Goal: Task Accomplishment & Management: Manage account settings

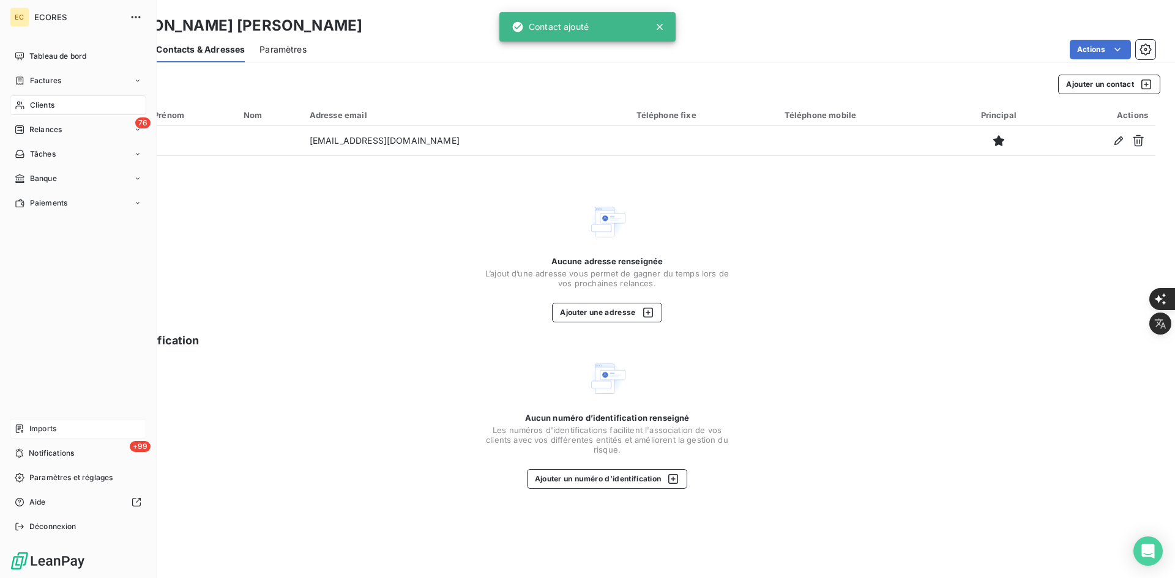
click at [30, 428] on span "Imports" at bounding box center [42, 428] width 27 height 11
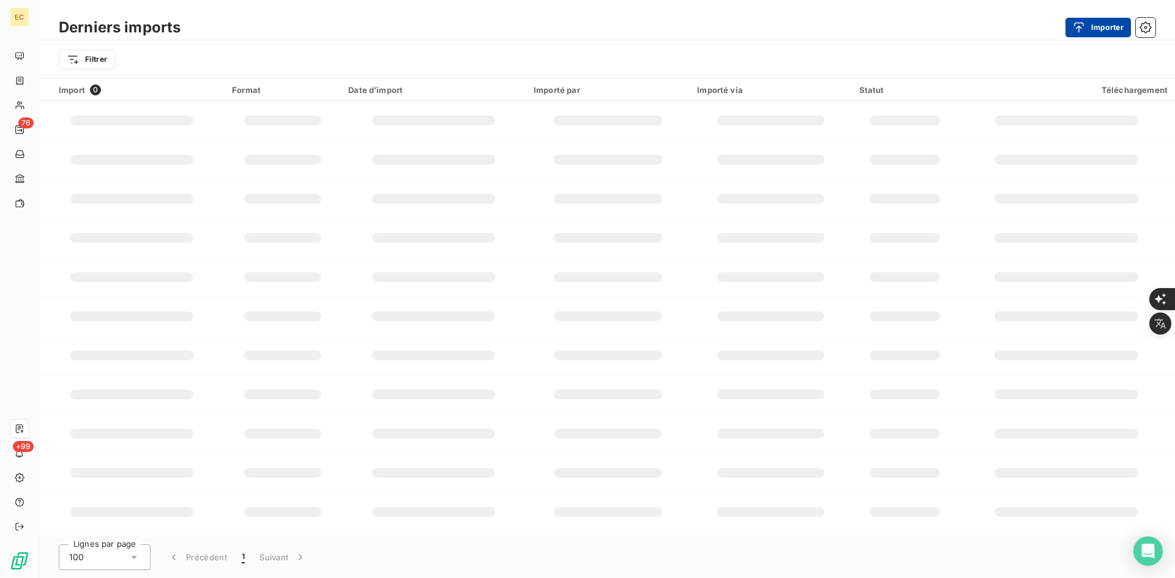
click at [1101, 28] on button "Importer" at bounding box center [1097, 28] width 65 height 20
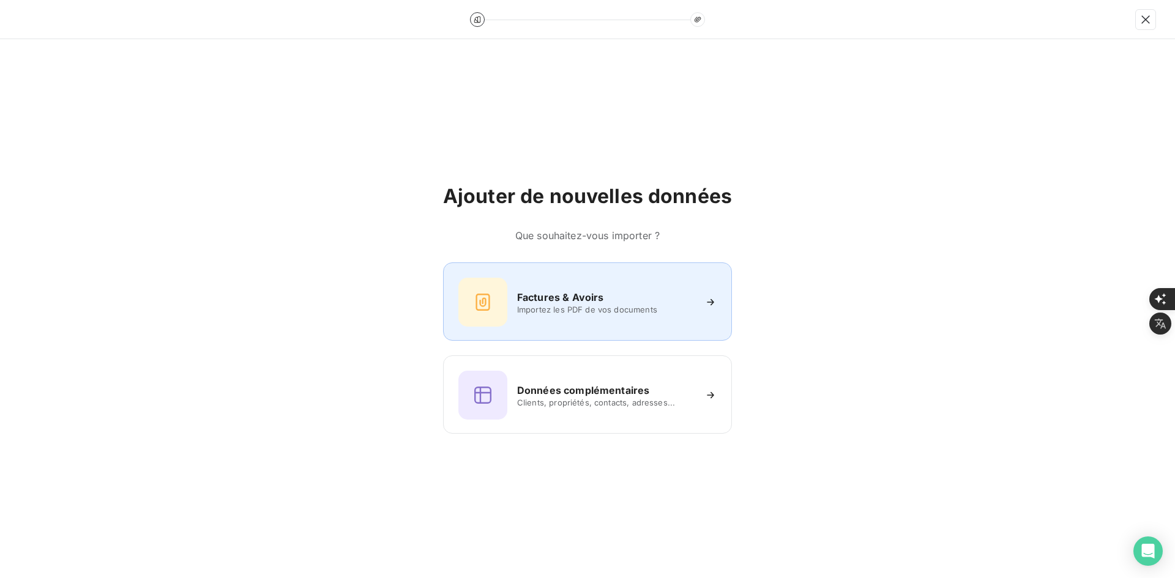
click at [601, 274] on div "Factures & Avoirs Importez les PDF de vos documents" at bounding box center [587, 301] width 289 height 78
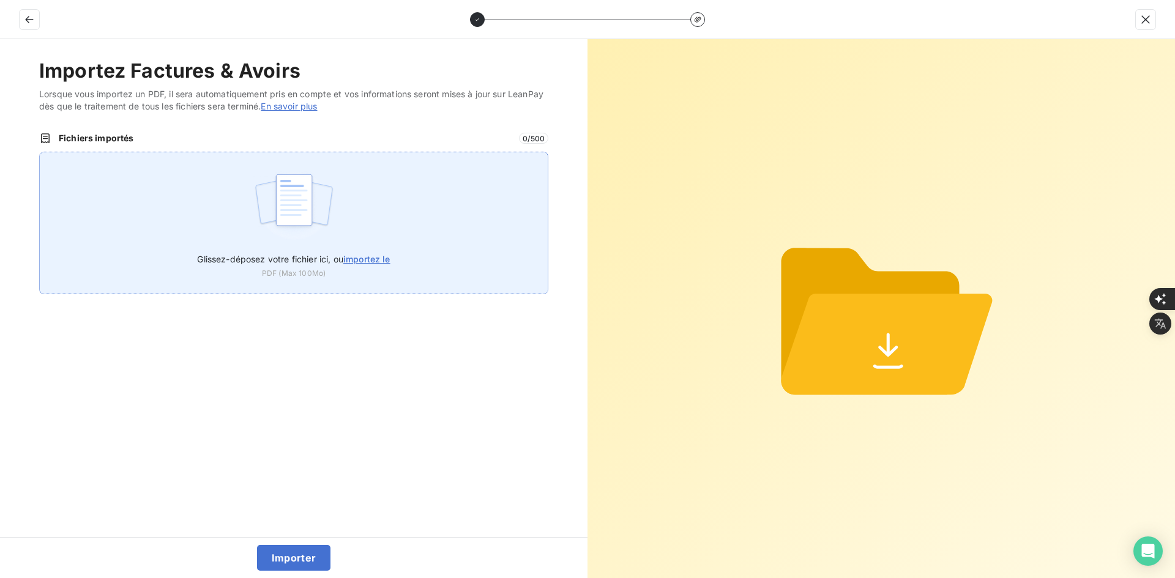
click at [418, 226] on div "Glissez-déposez votre fichier ici, ou importez le PDF (Max 100Mo)" at bounding box center [293, 223] width 509 height 143
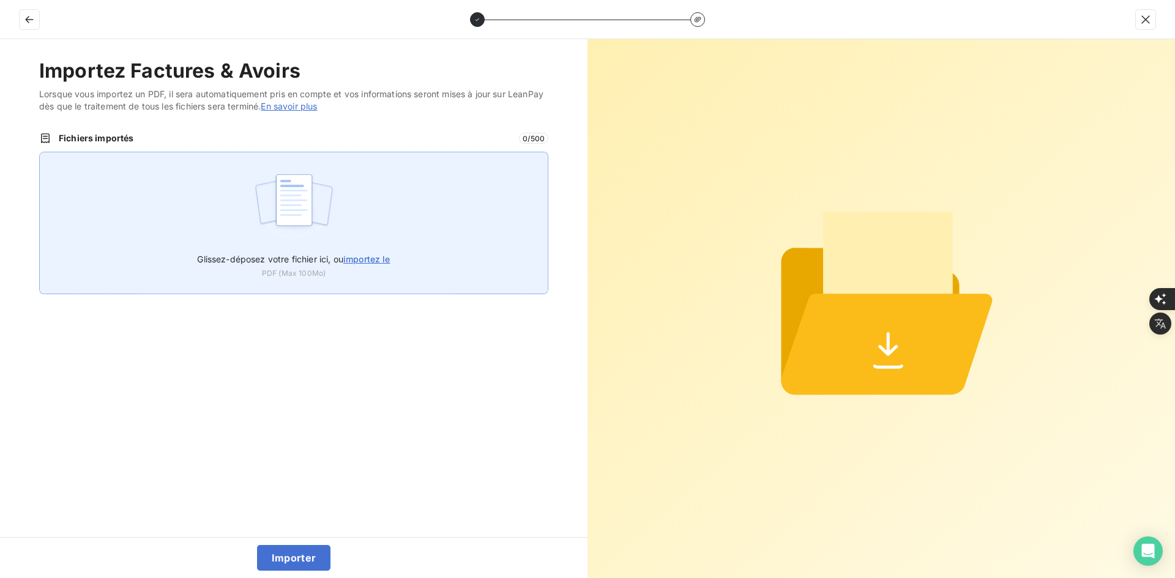
type input "C:\fakepath\FEF-2025-2898.pdf"
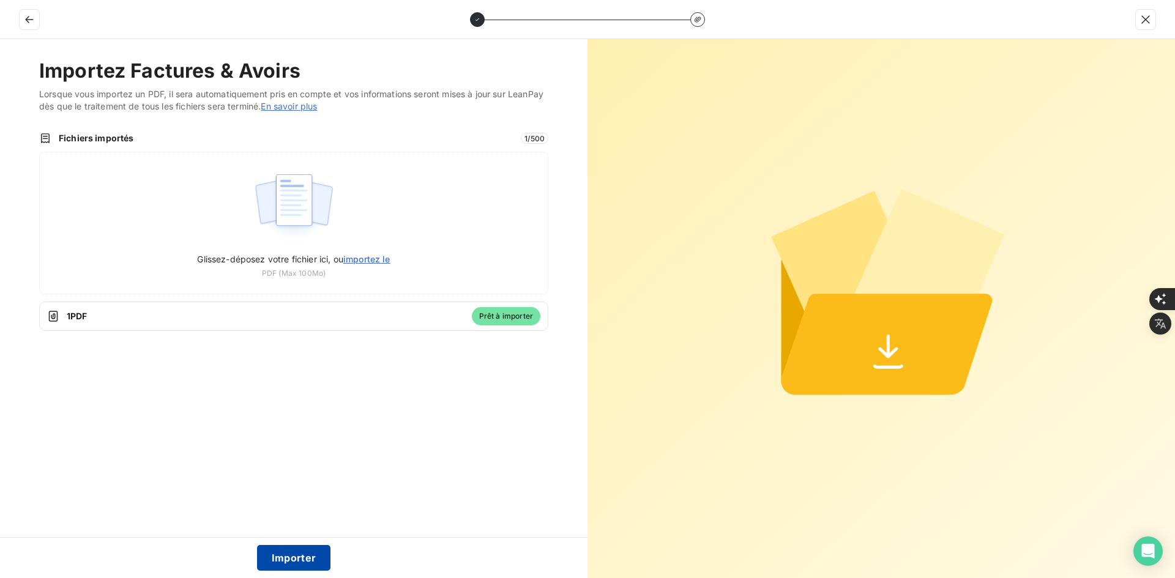
click at [275, 556] on button "Importer" at bounding box center [294, 558] width 74 height 26
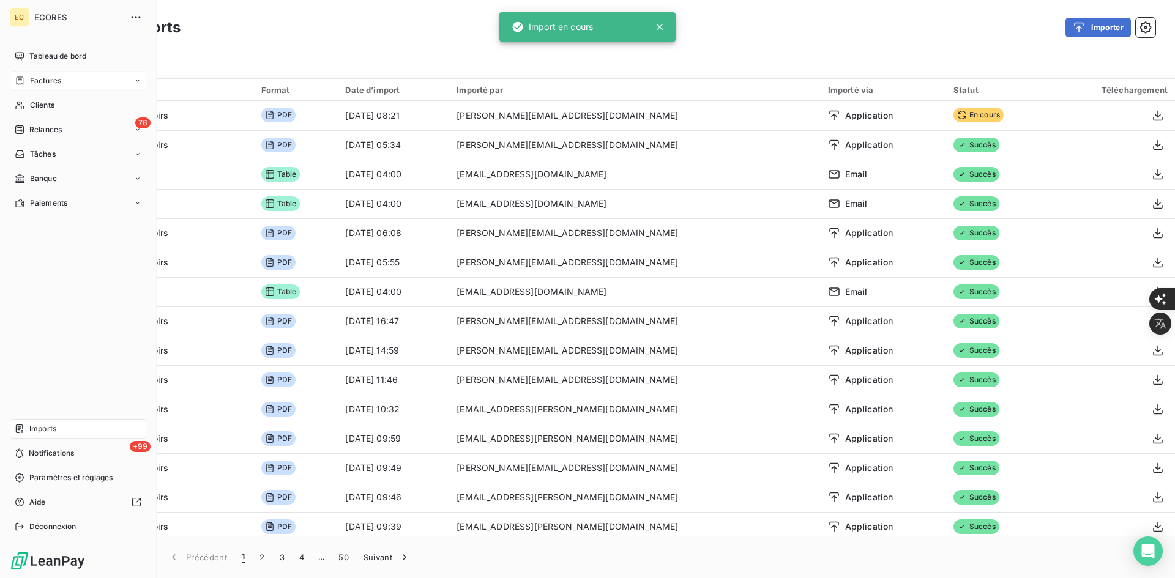
click at [24, 82] on icon at bounding box center [20, 81] width 10 height 10
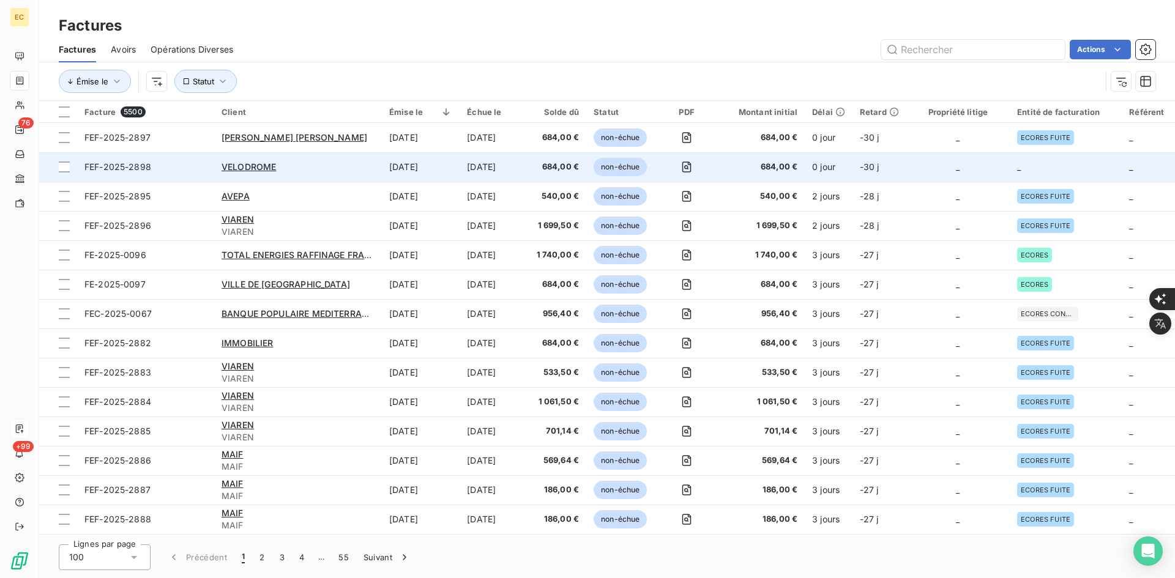
click at [997, 170] on td "_" at bounding box center [957, 166] width 103 height 29
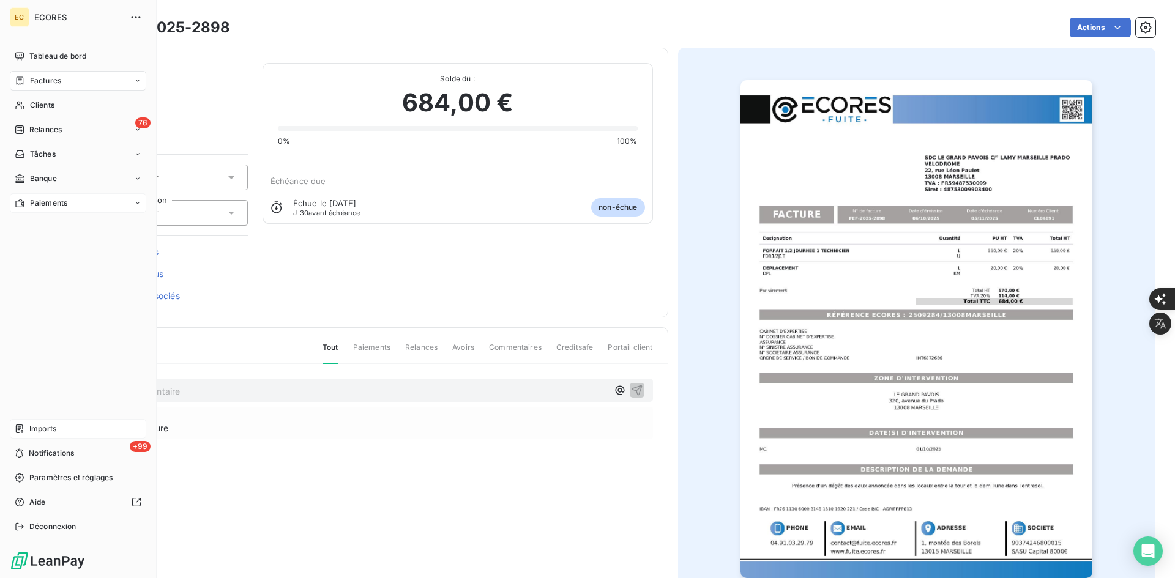
click at [32, 201] on span "Paiements" at bounding box center [48, 203] width 37 height 11
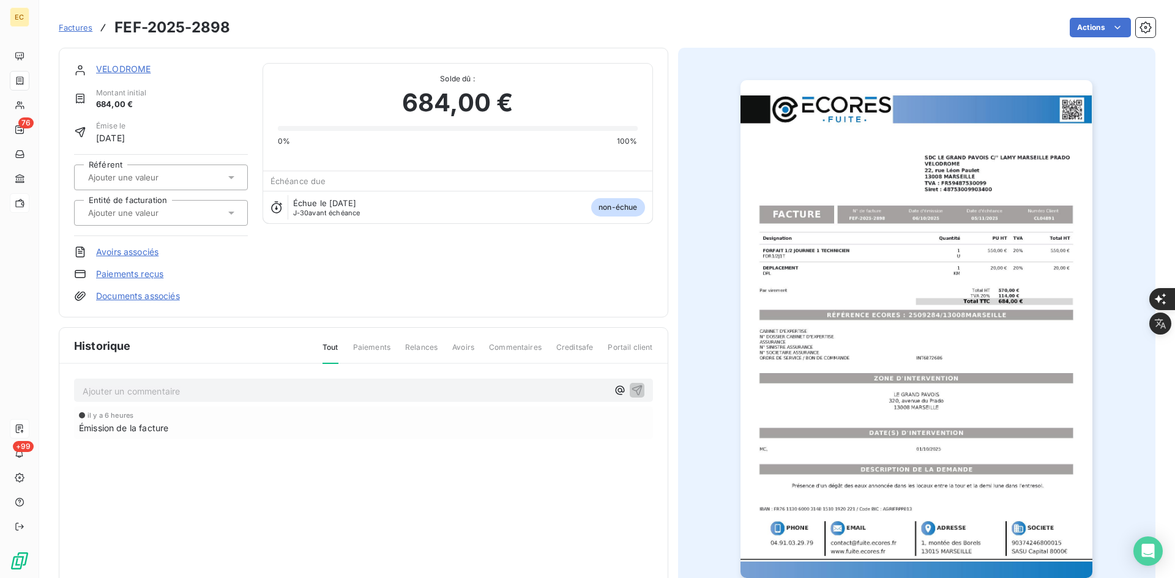
click at [177, 214] on input "text" at bounding box center [148, 212] width 123 height 11
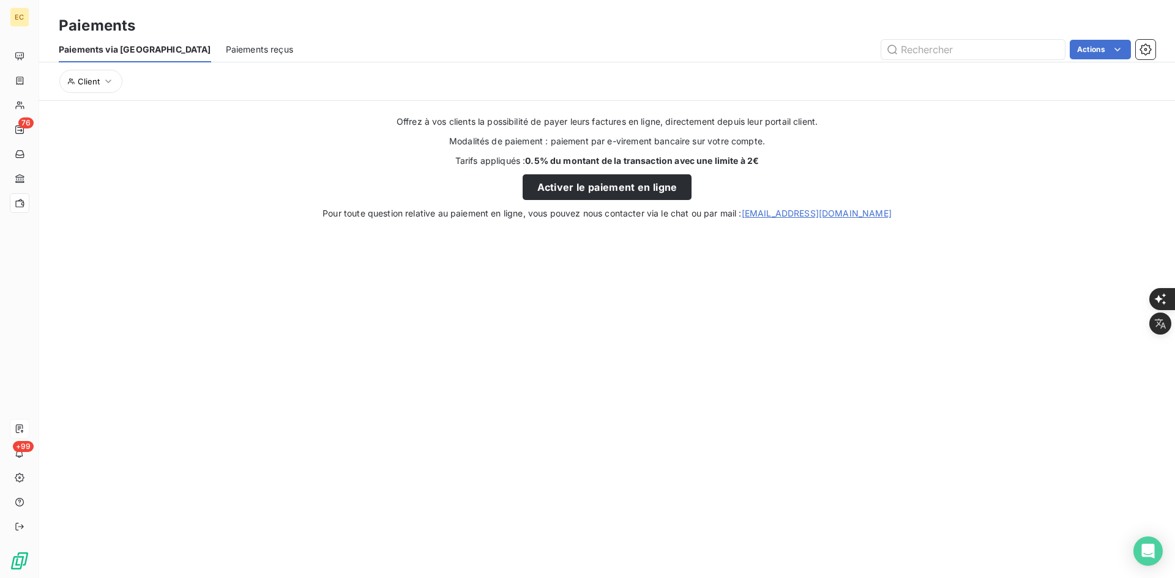
click at [144, 321] on section "Paiements Paiements via le Portail Paiements reçus Actions Client Offrez à vos …" at bounding box center [606, 289] width 1135 height 578
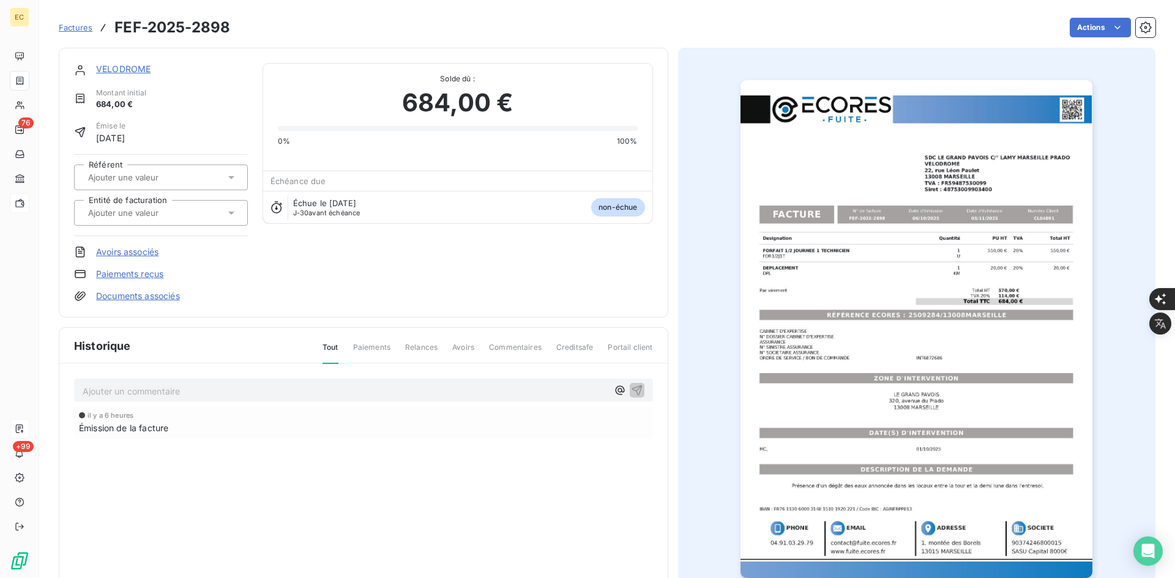
click at [175, 217] on input "text" at bounding box center [148, 212] width 123 height 11
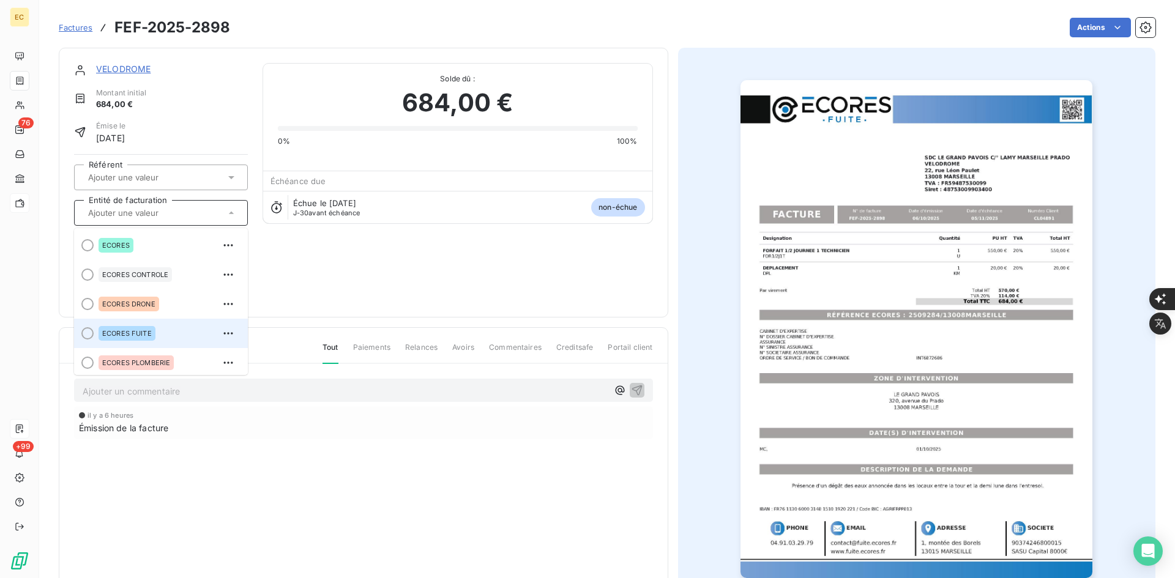
click at [141, 336] on span "ECORES FUITE" at bounding box center [127, 333] width 50 height 7
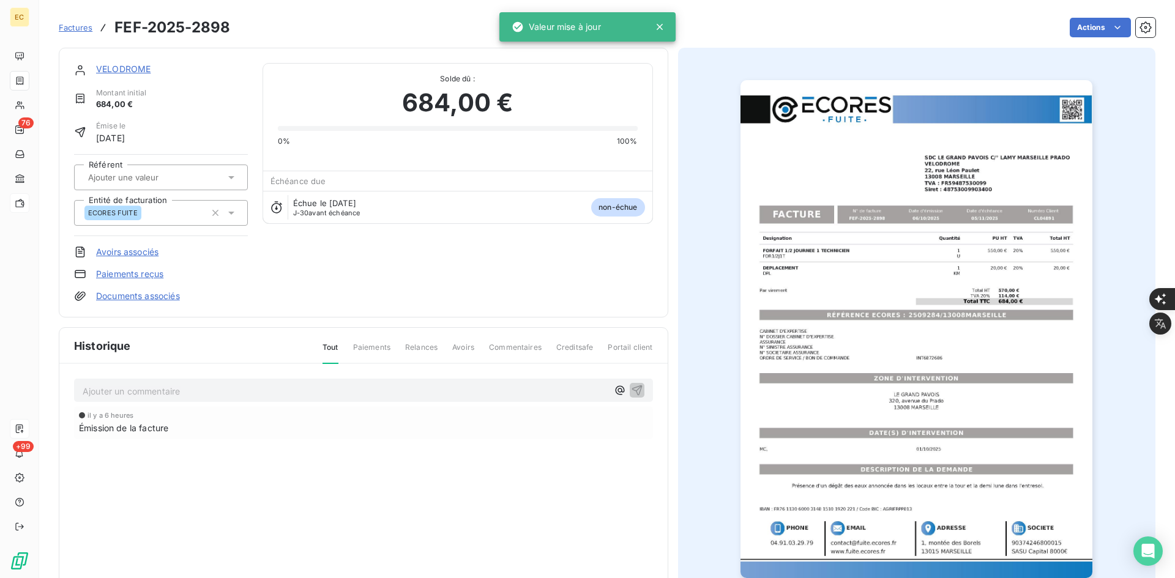
click at [160, 300] on link "Documents associés" at bounding box center [138, 296] width 84 height 12
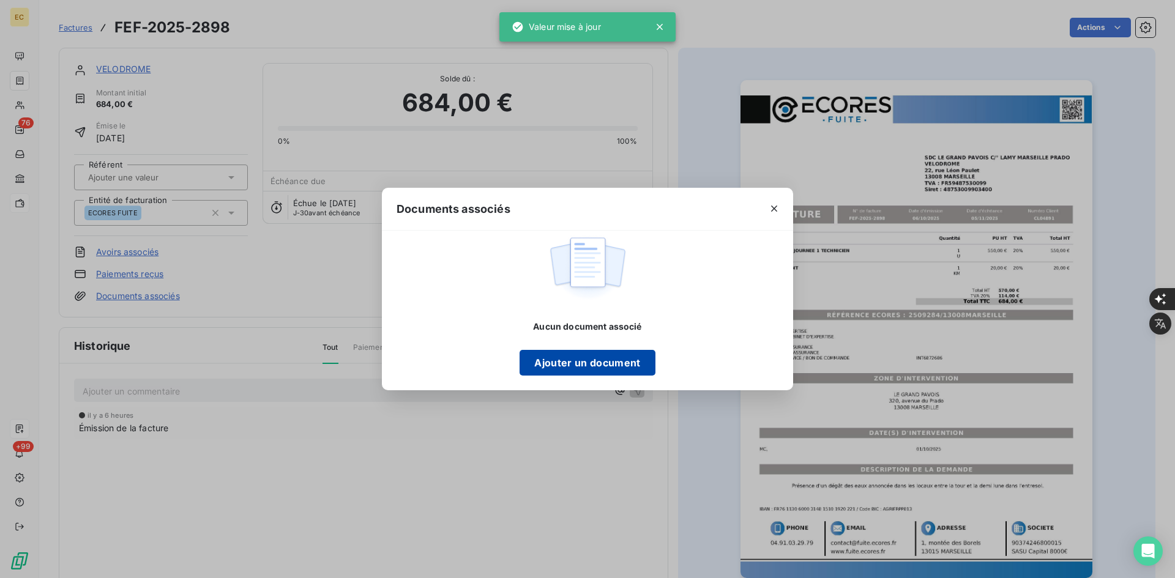
click at [527, 365] on button "Ajouter un document" at bounding box center [586, 363] width 135 height 26
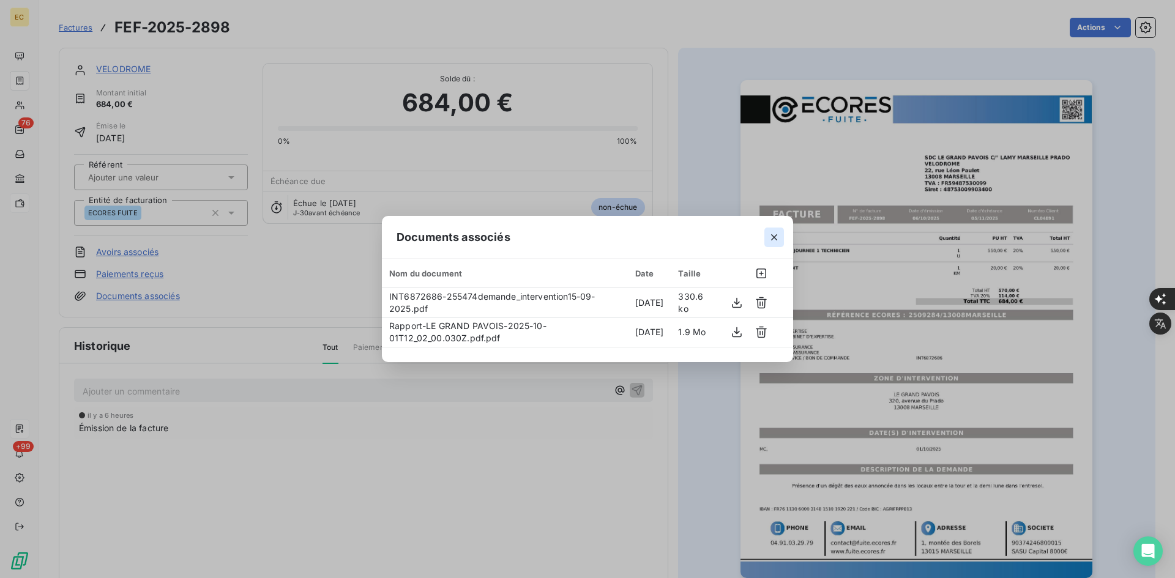
click at [777, 242] on icon "button" at bounding box center [774, 237] width 12 height 12
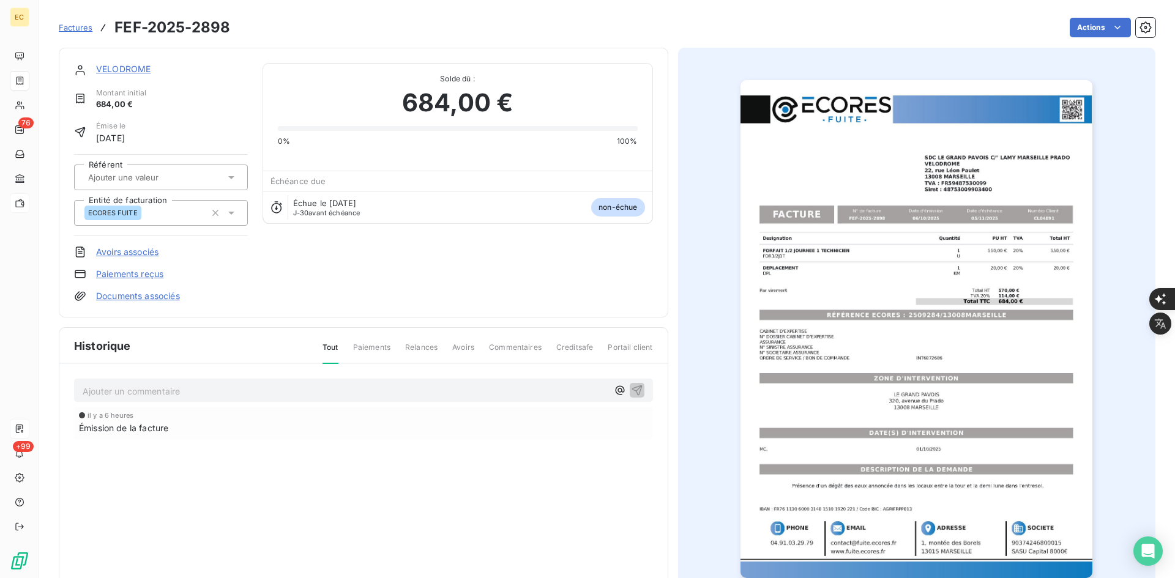
click at [112, 73] on link "VELODROME" at bounding box center [123, 69] width 54 height 10
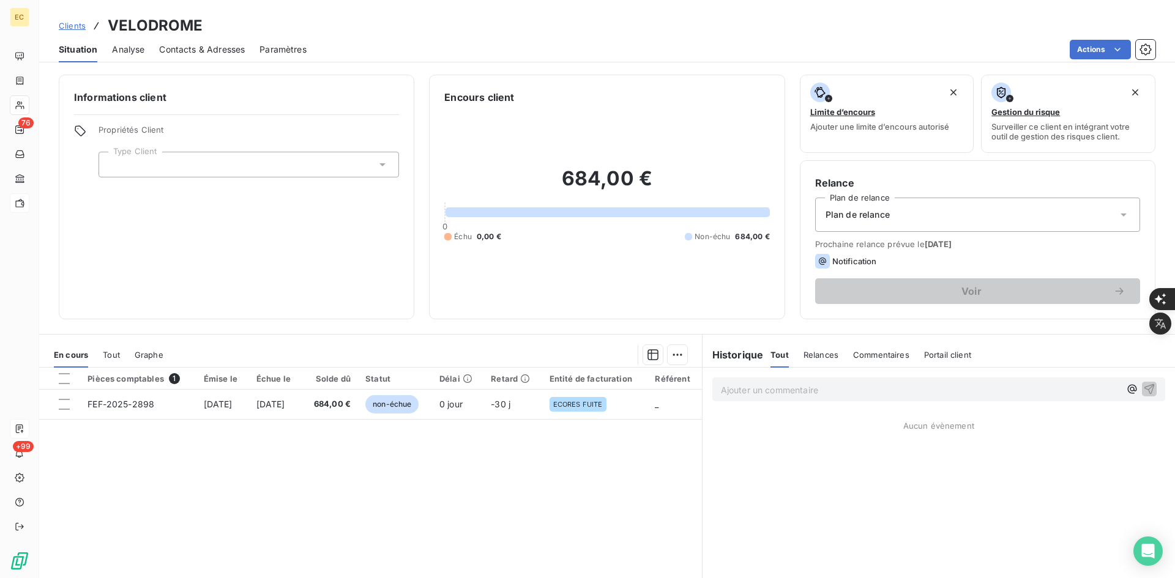
click at [351, 172] on div at bounding box center [248, 165] width 300 height 26
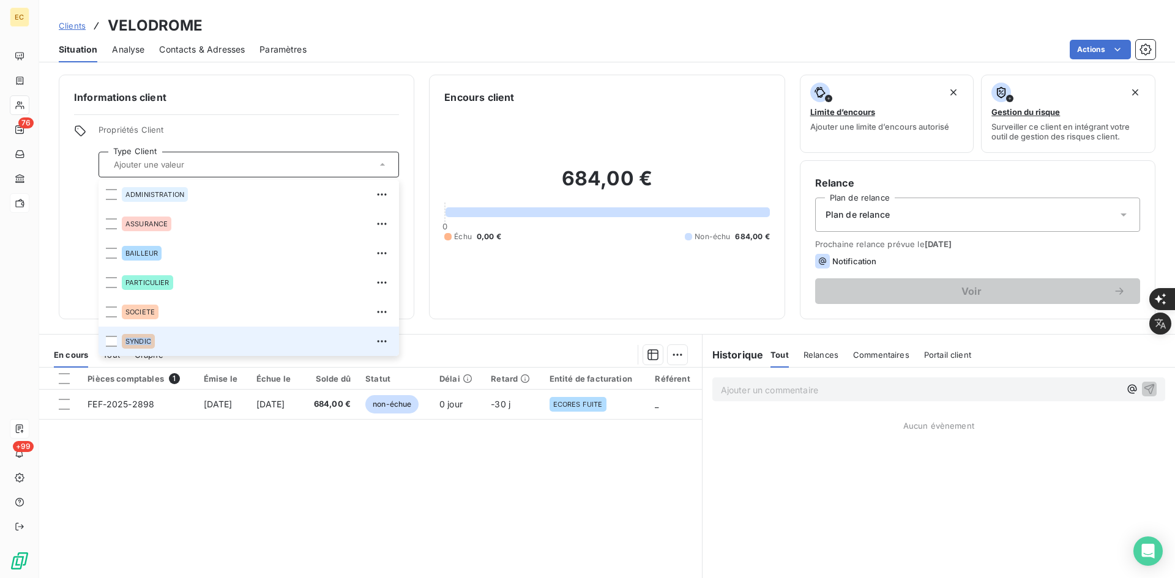
drag, startPoint x: 160, startPoint y: 307, endPoint x: 165, endPoint y: 340, distance: 33.4
click at [165, 340] on ul "ADMINISTRATION ASSURANCE BAILLEUR PARTICULIER SOCIETE SYNDIC" at bounding box center [248, 268] width 300 height 176
click at [165, 340] on div "SYNDIC" at bounding box center [257, 342] width 270 height 20
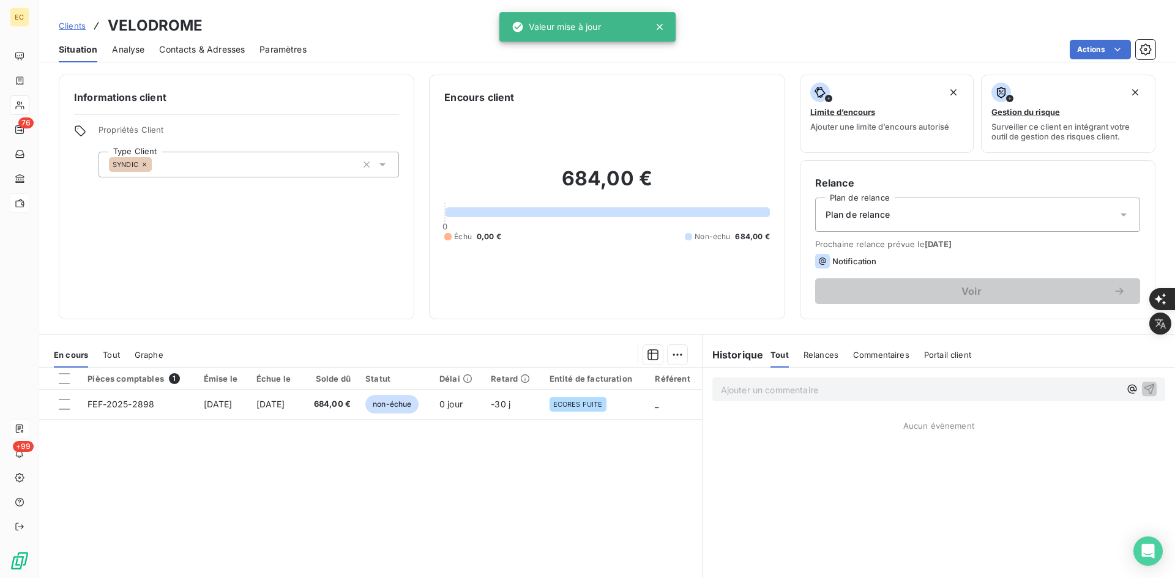
click at [869, 199] on div "Plan de relance" at bounding box center [977, 215] width 325 height 34
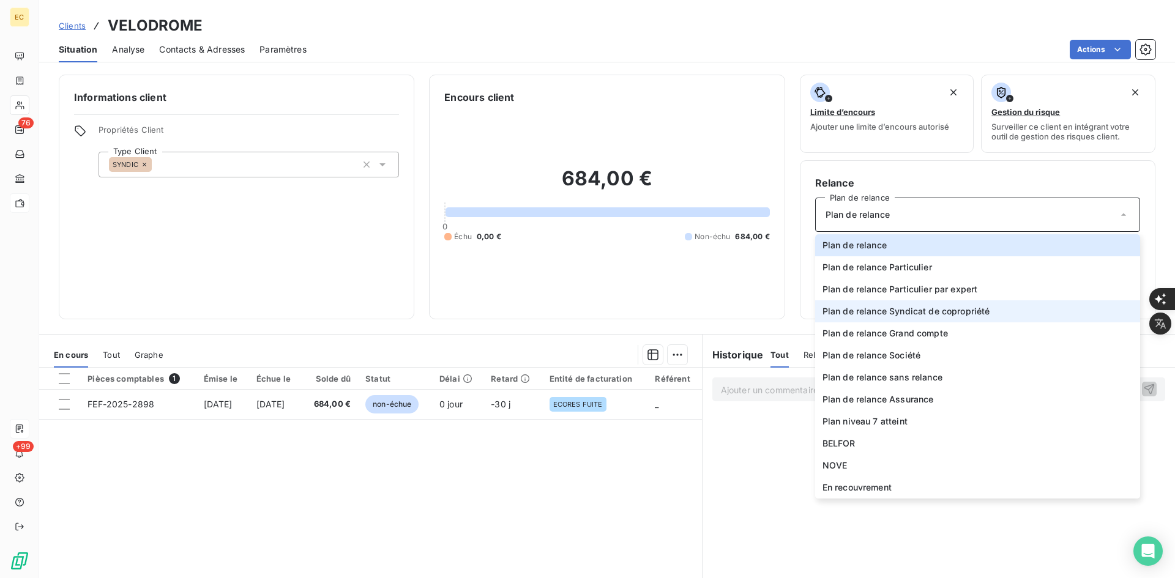
click at [925, 321] on li "Plan de relance Syndicat de copropriété" at bounding box center [977, 311] width 325 height 22
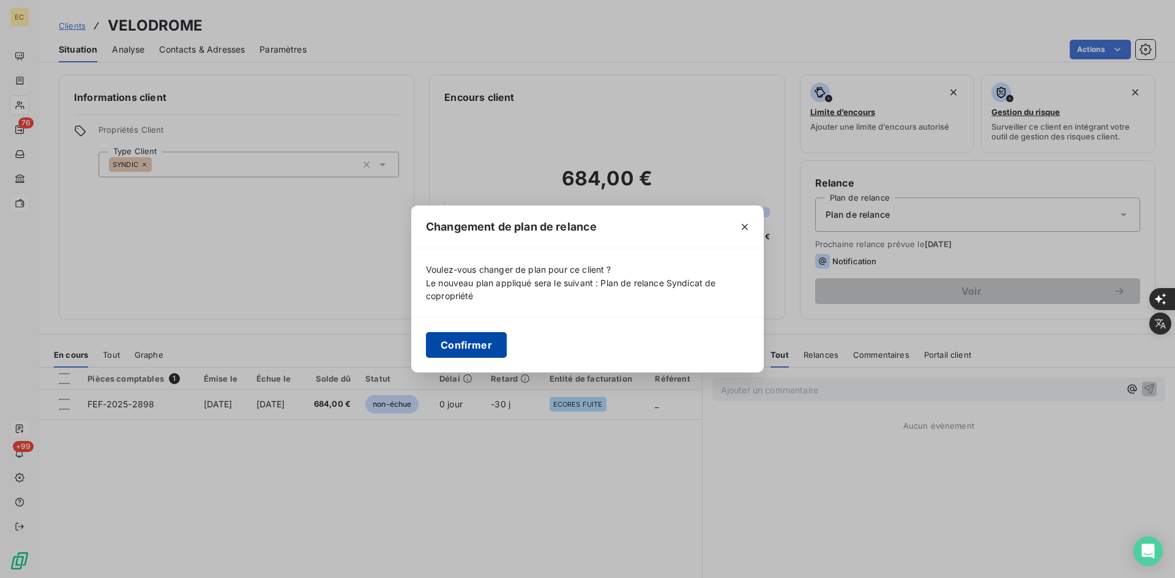
click at [478, 346] on button "Confirmer" at bounding box center [466, 345] width 81 height 26
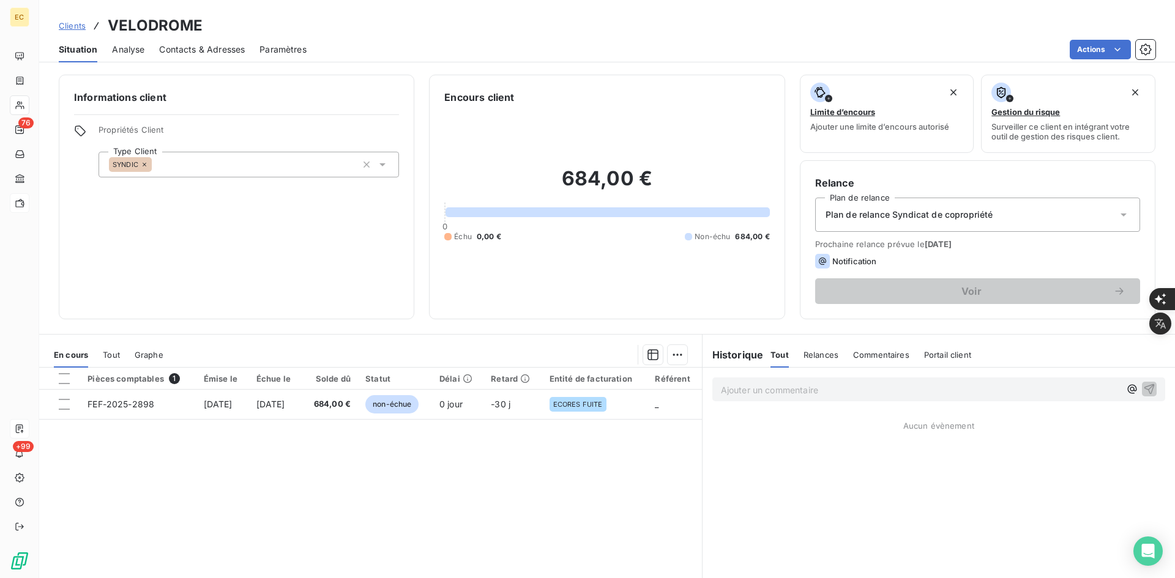
click at [215, 50] on span "Contacts & Adresses" at bounding box center [202, 49] width 86 height 12
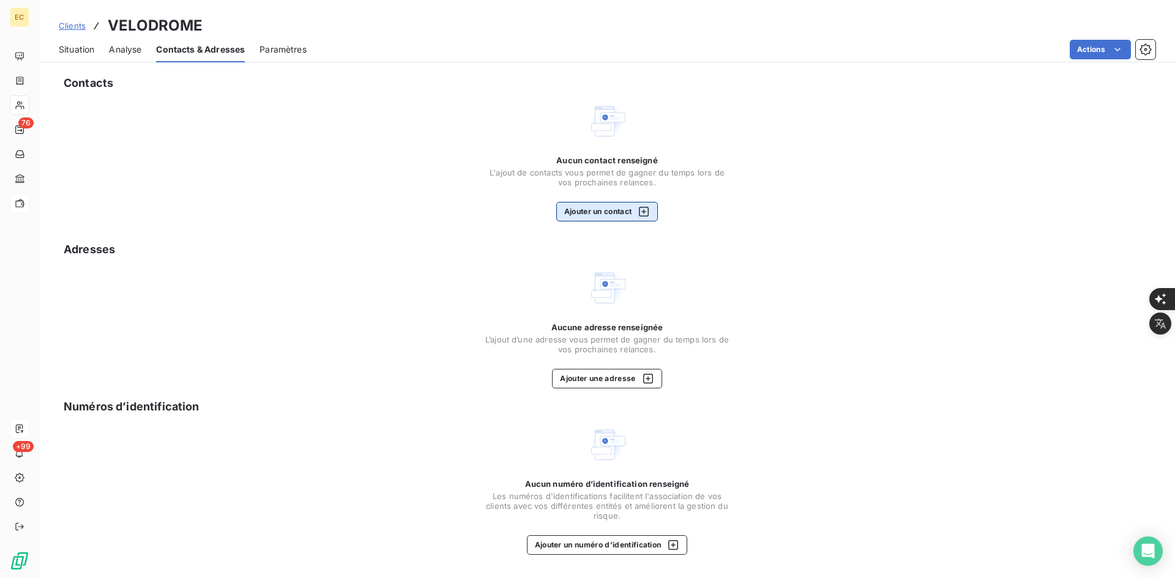
click at [596, 218] on button "Ajouter un contact" at bounding box center [607, 212] width 102 height 20
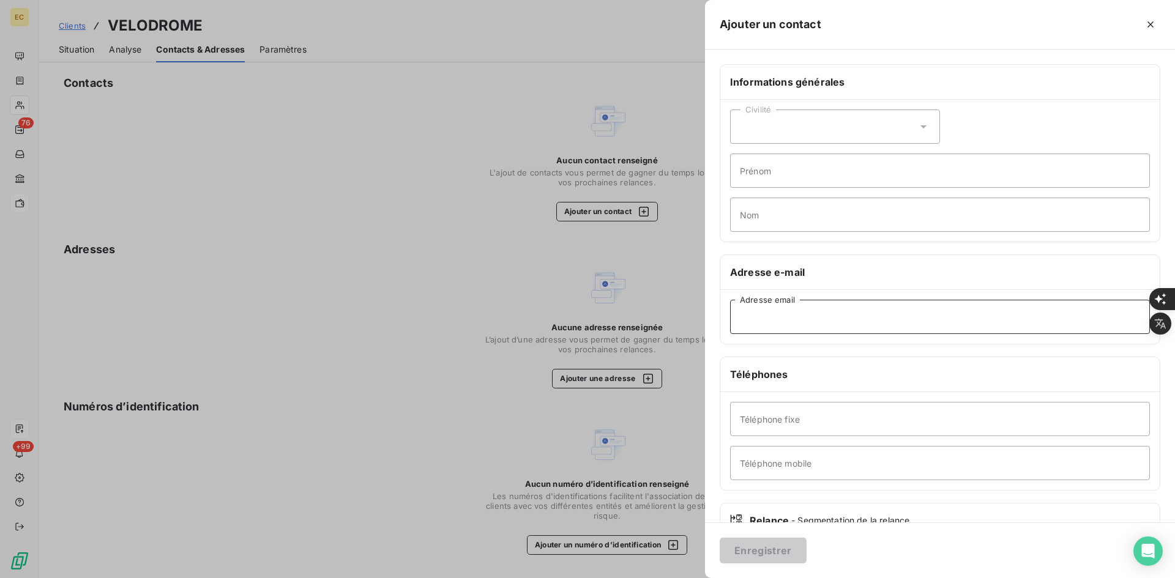
click at [837, 321] on input "Adresse email" at bounding box center [940, 317] width 420 height 34
paste input "[EMAIL_ADDRESS][DOMAIN_NAME]"
type input "[EMAIL_ADDRESS][DOMAIN_NAME]"
click at [772, 547] on button "Enregistrer" at bounding box center [762, 551] width 87 height 26
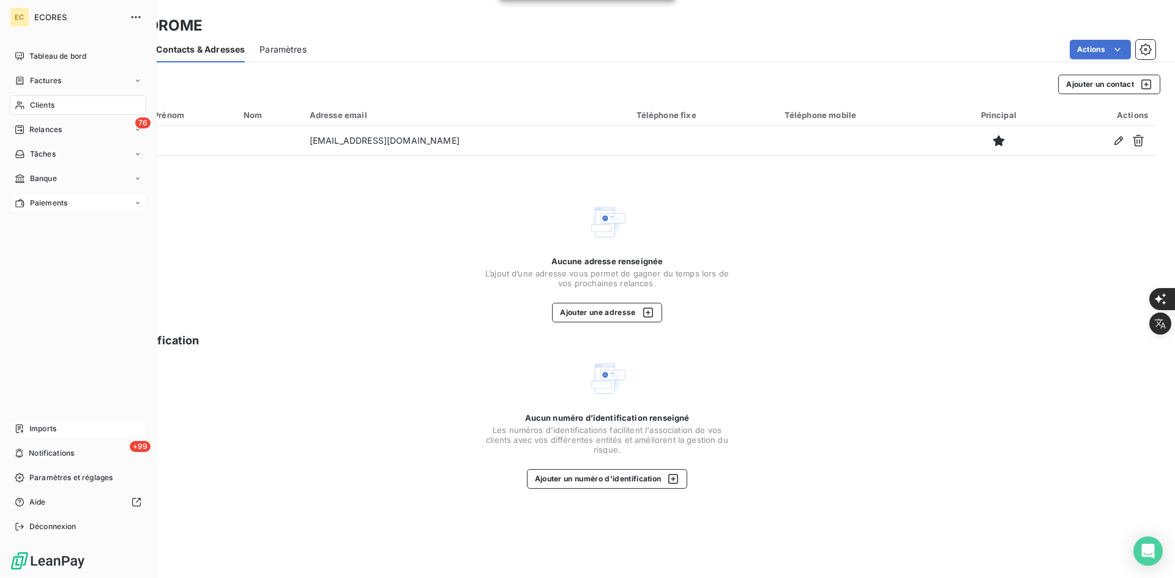
click at [53, 433] on span "Imports" at bounding box center [42, 428] width 27 height 11
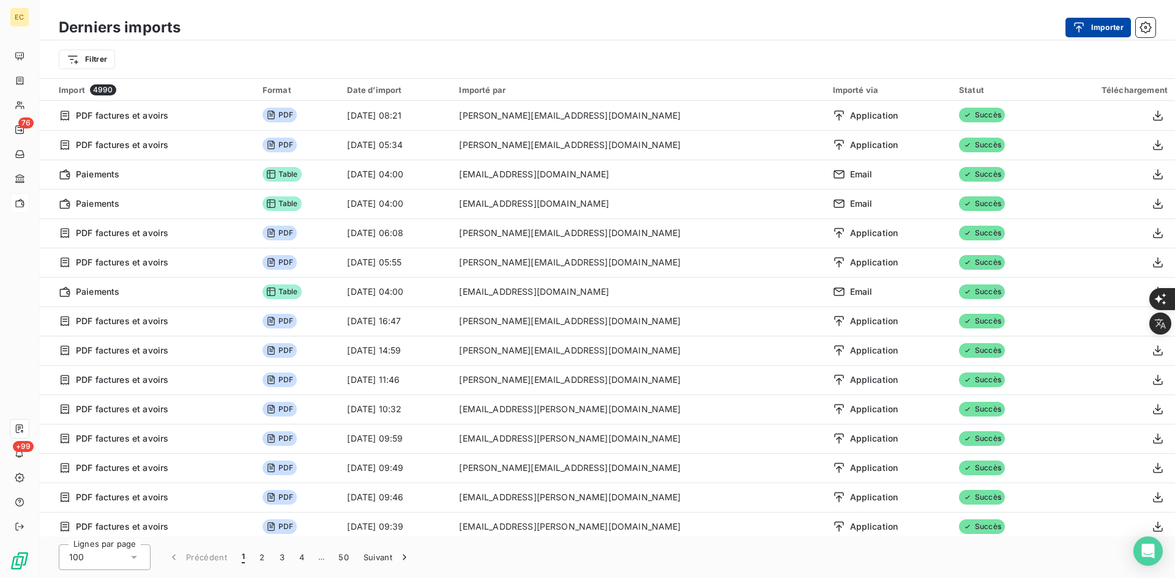
click at [1110, 18] on button "Importer" at bounding box center [1097, 28] width 65 height 20
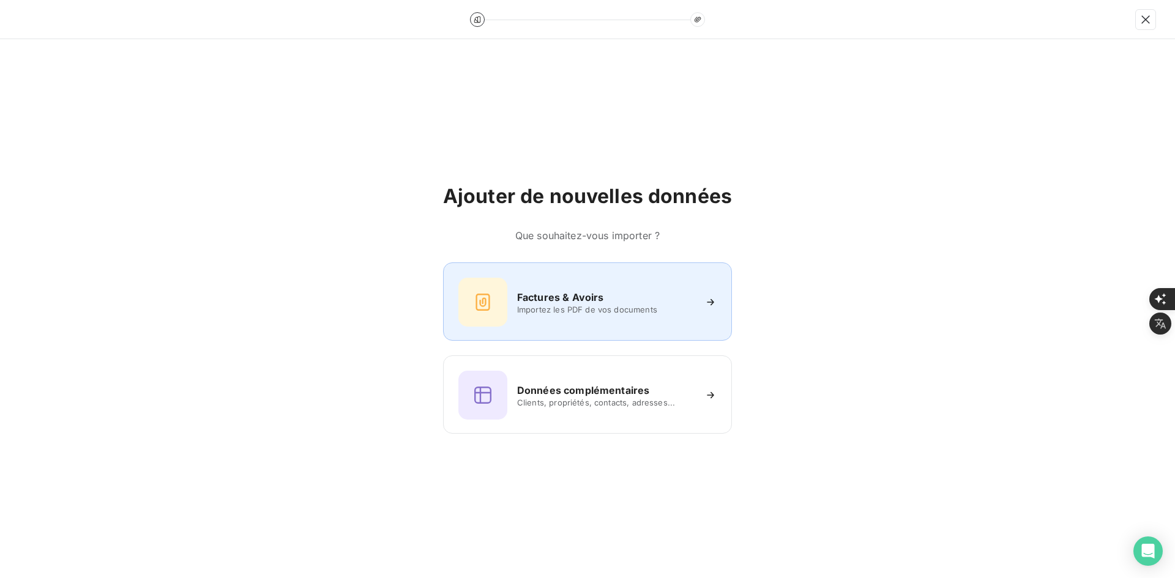
click at [488, 297] on icon at bounding box center [483, 302] width 20 height 20
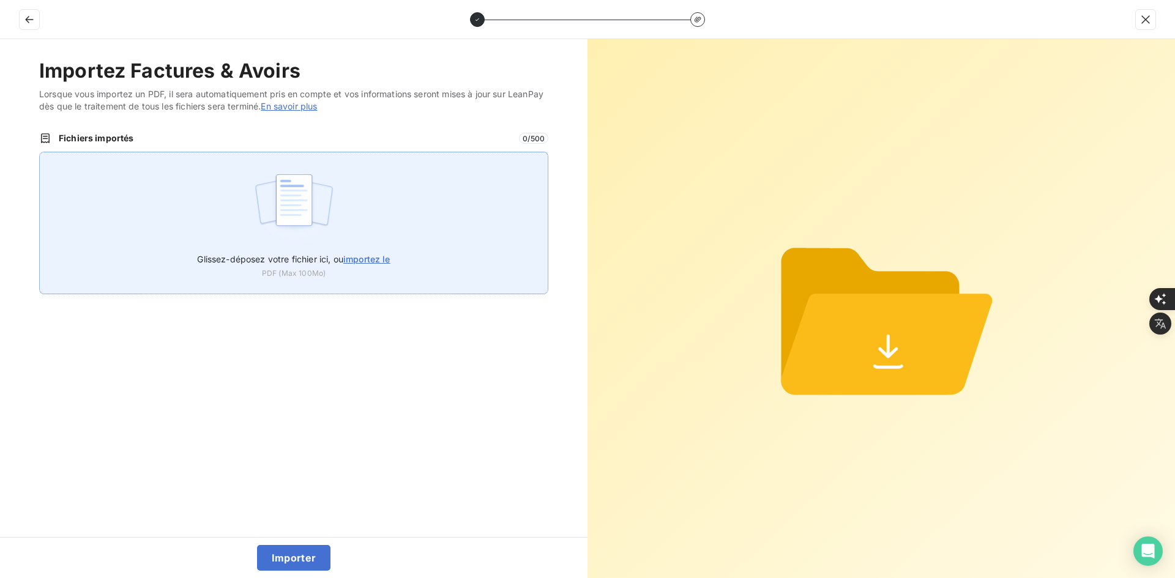
click at [446, 234] on div "Glissez-déposez votre fichier ici, ou importez le PDF (Max 100Mo)" at bounding box center [293, 223] width 509 height 143
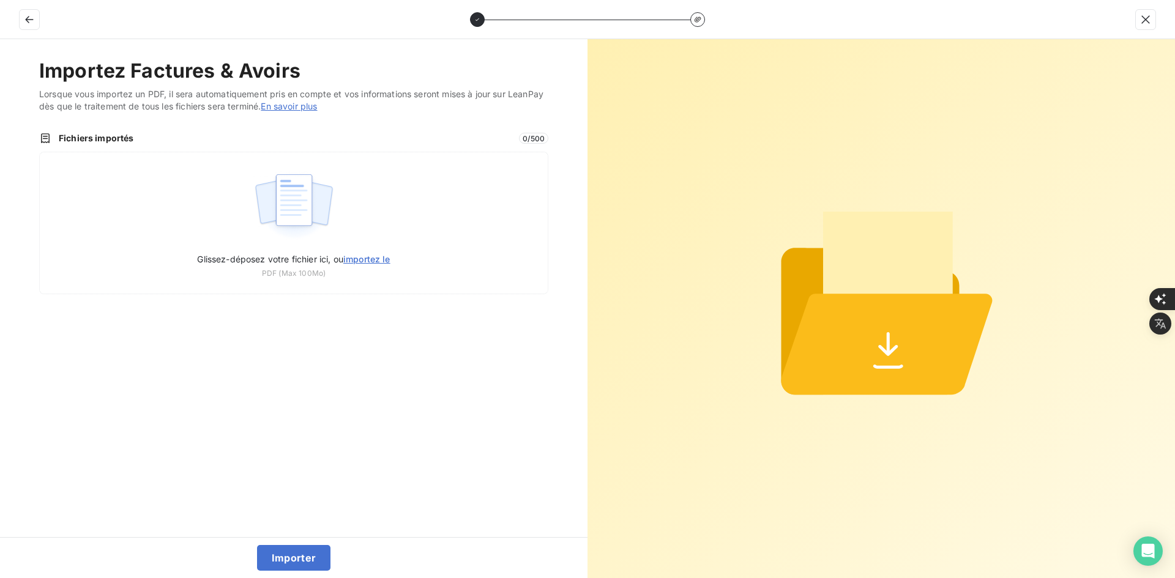
type input "C:\fakepath\FEF-2025-2899.pdf"
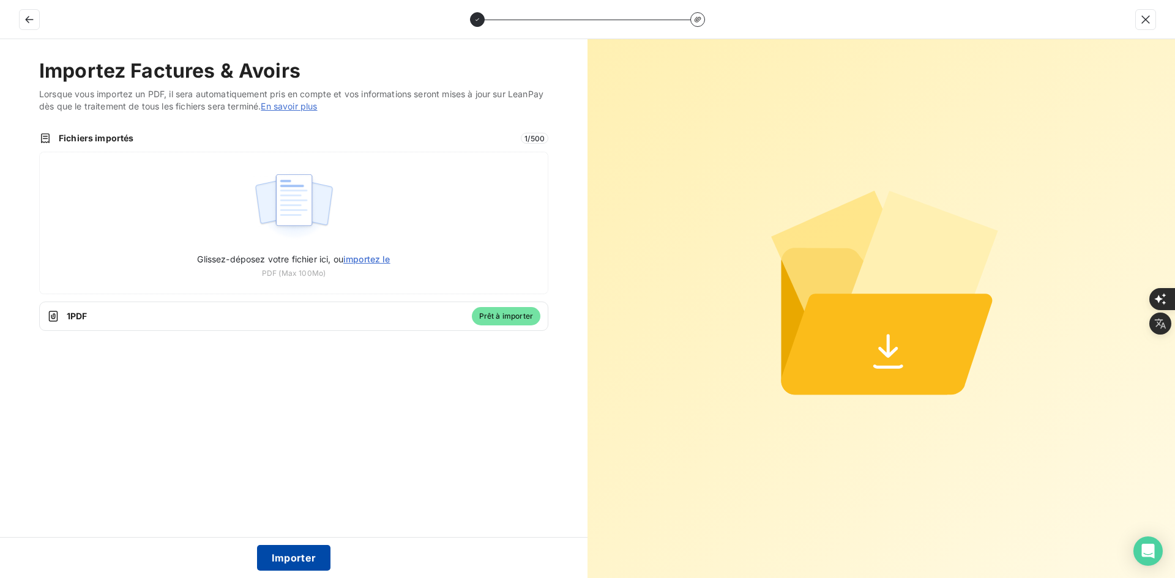
click at [313, 565] on button "Importer" at bounding box center [294, 558] width 74 height 26
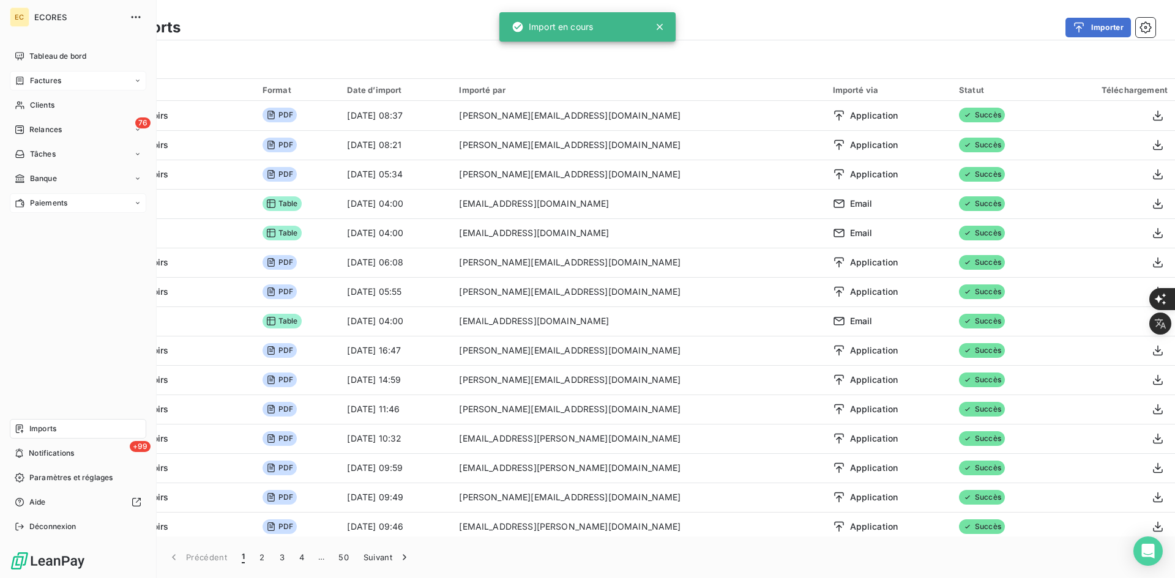
click at [30, 83] on span "Factures" at bounding box center [45, 80] width 31 height 11
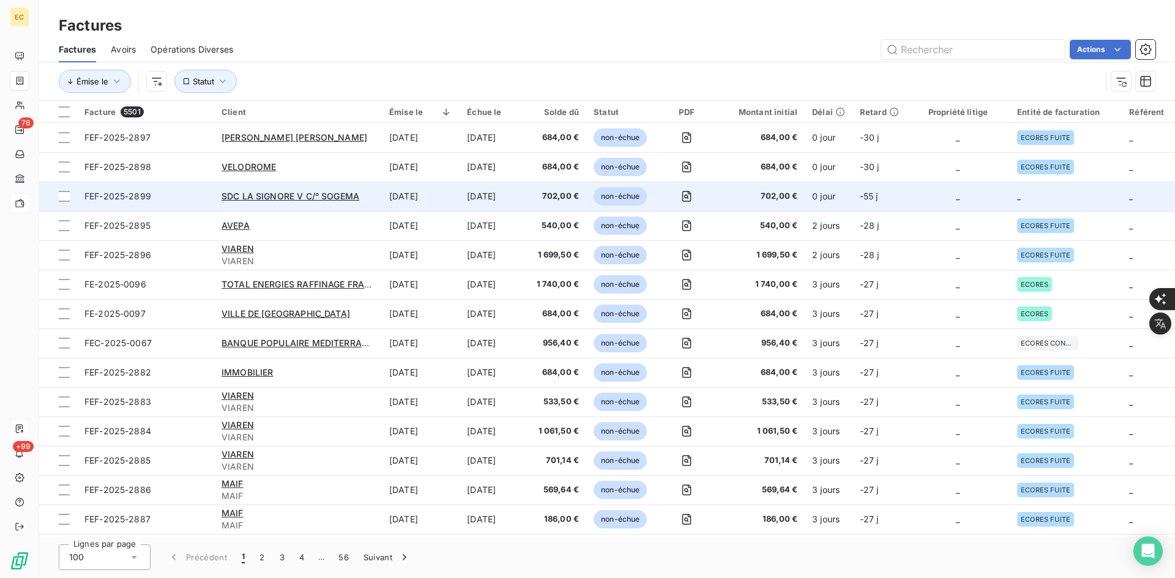
click at [992, 210] on td "_" at bounding box center [957, 196] width 103 height 29
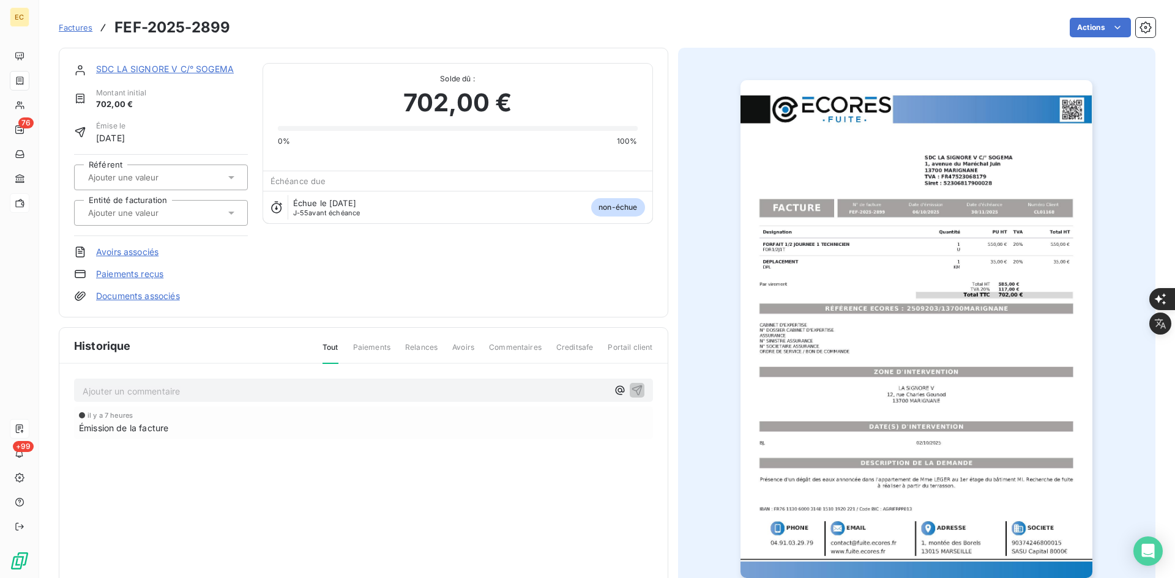
click at [206, 210] on div at bounding box center [154, 213] width 141 height 16
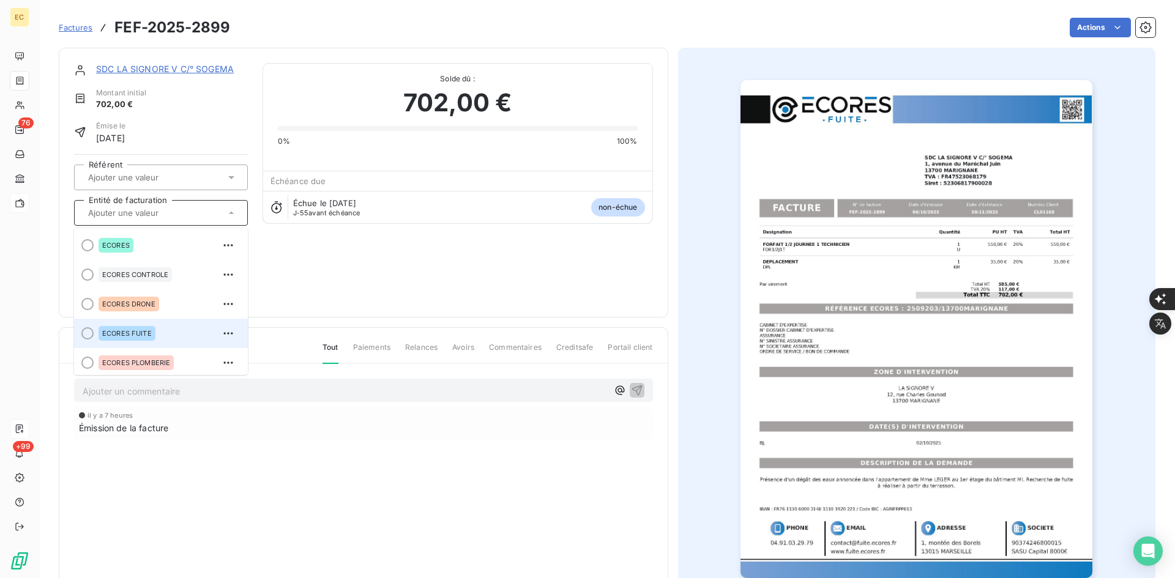
click at [167, 334] on div "ECORES FUITE" at bounding box center [167, 334] width 139 height 20
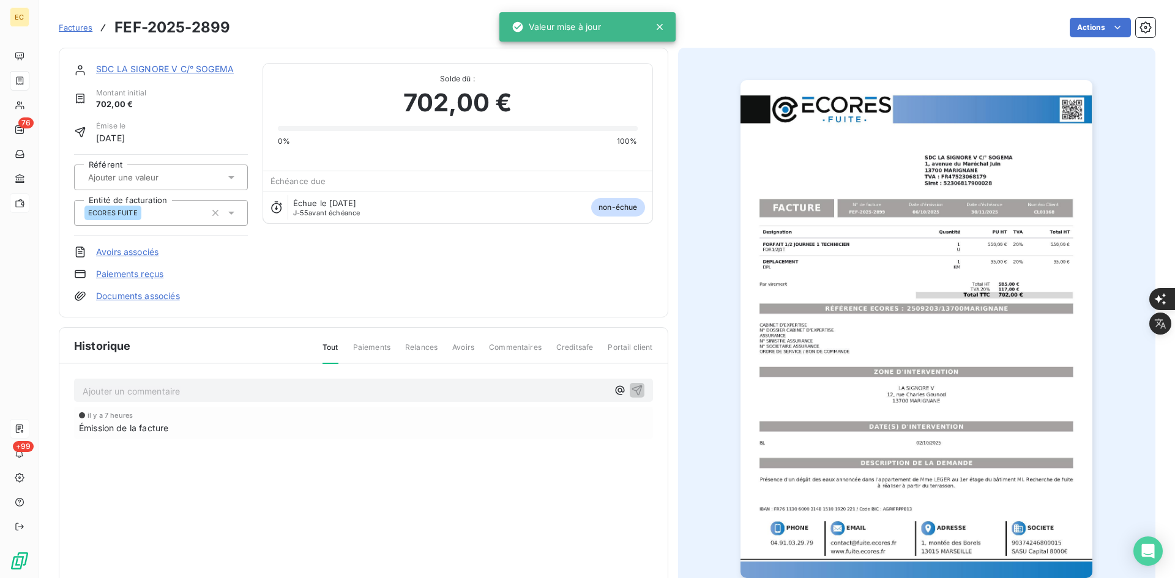
click at [179, 300] on link "Documents associés" at bounding box center [138, 296] width 84 height 12
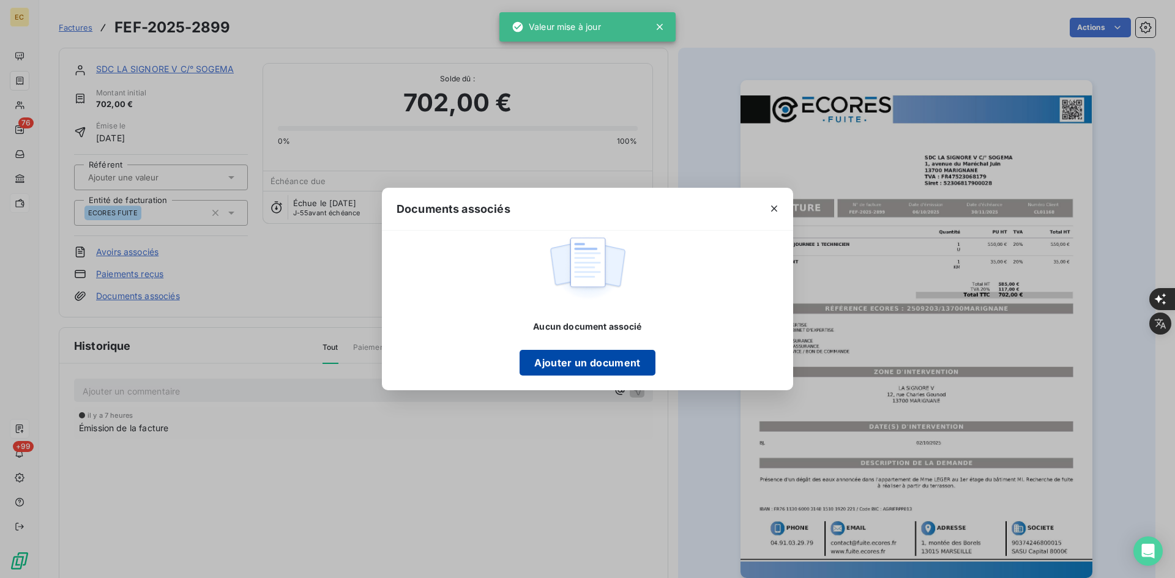
click at [570, 375] on button "Ajouter un document" at bounding box center [586, 363] width 135 height 26
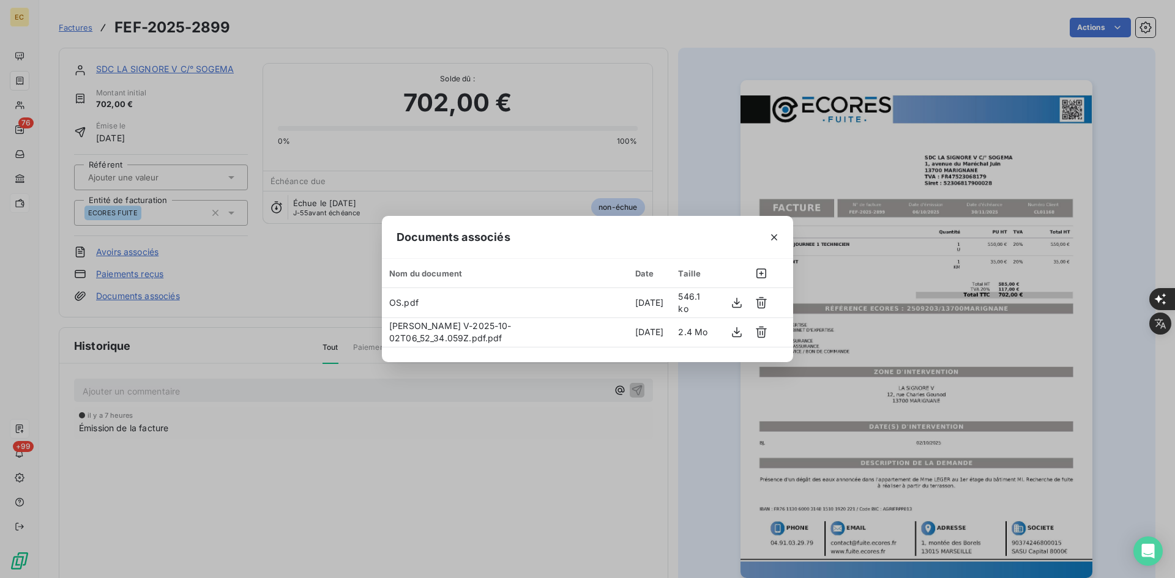
click at [768, 231] on icon "button" at bounding box center [774, 237] width 12 height 12
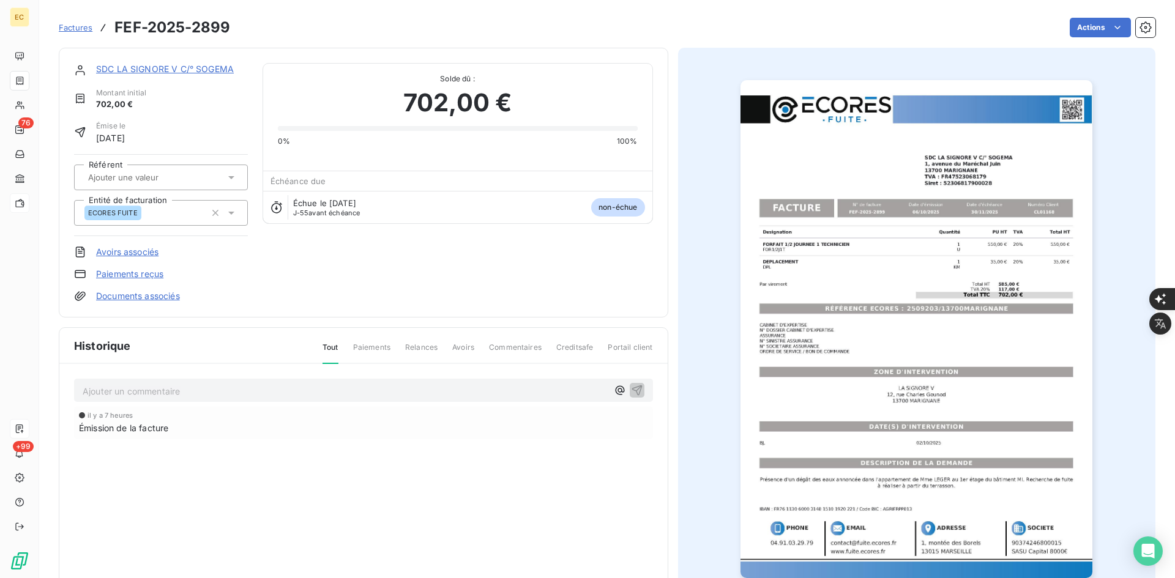
click at [217, 64] on link "SDC LA SIGNORE V C/° SOGEMA" at bounding box center [165, 69] width 138 height 10
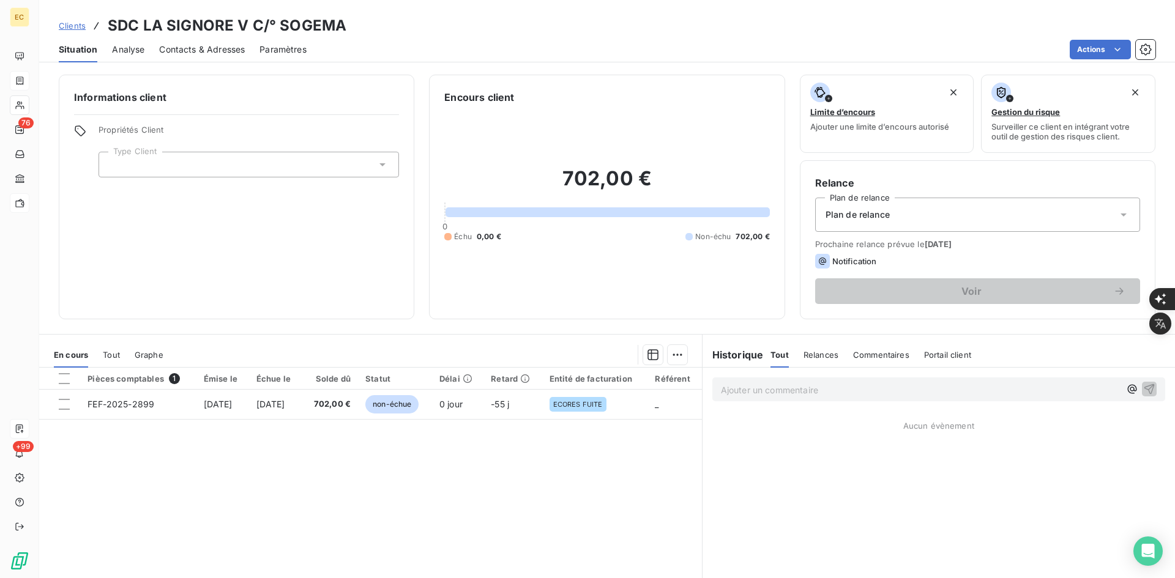
click at [219, 150] on div "Propriétés Client Type Client" at bounding box center [248, 151] width 300 height 53
click at [218, 152] on div at bounding box center [248, 165] width 300 height 26
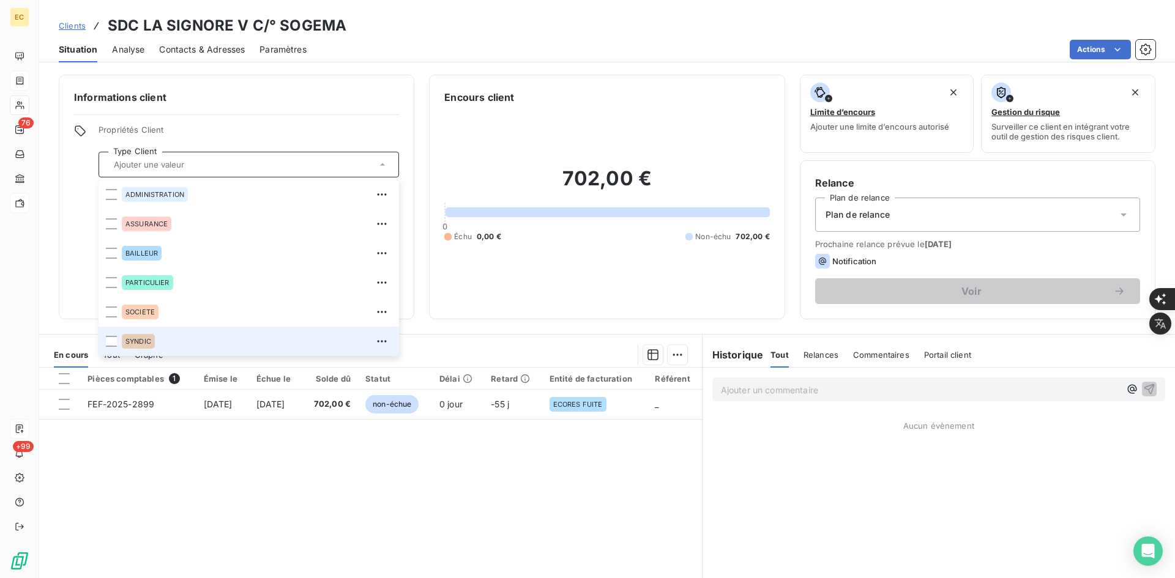
click at [216, 335] on div "SYNDIC" at bounding box center [257, 342] width 270 height 20
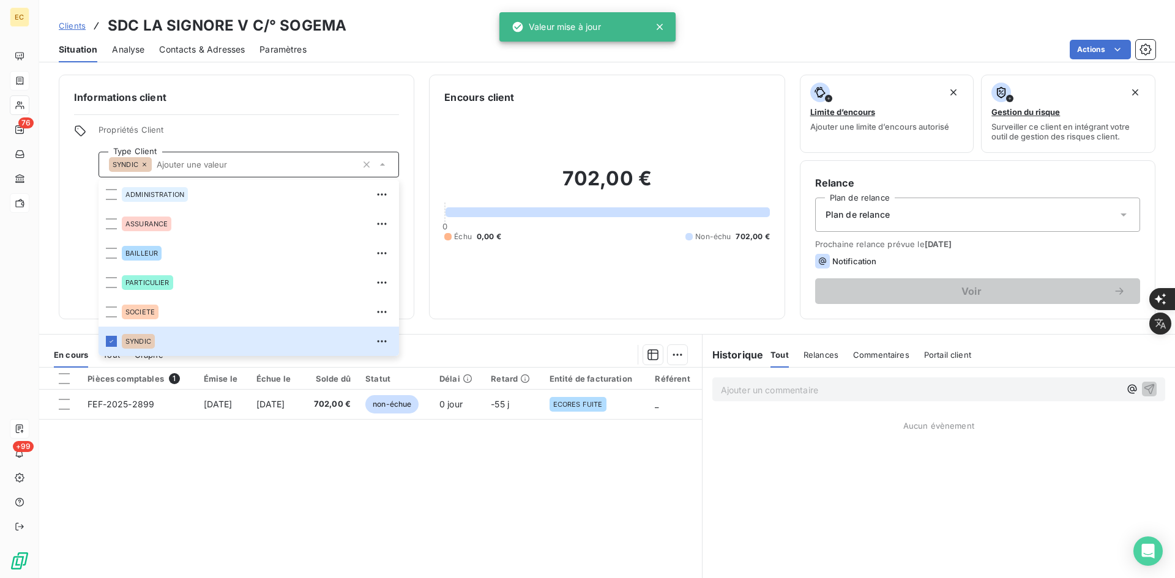
click at [912, 214] on div "Plan de relance" at bounding box center [977, 215] width 325 height 34
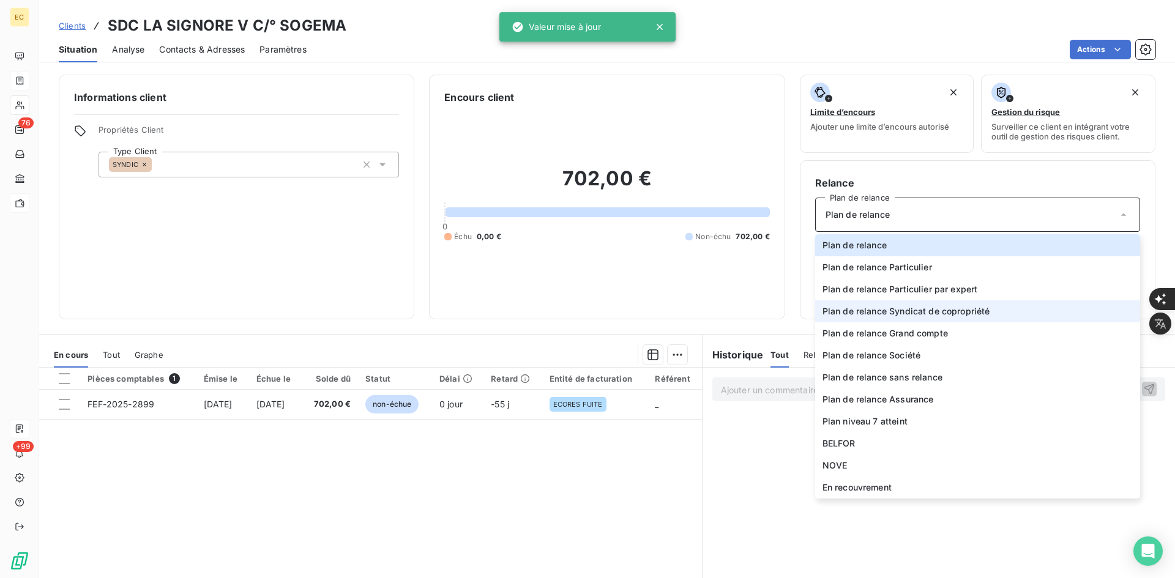
click at [891, 305] on span "Plan de relance Syndicat de copropriété" at bounding box center [906, 311] width 168 height 12
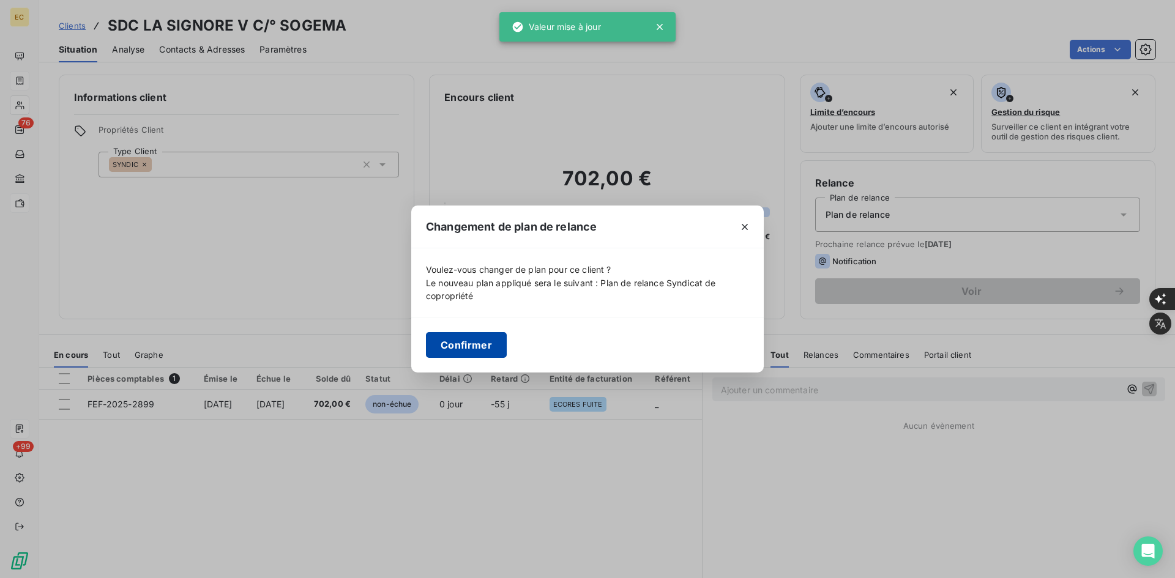
click at [477, 336] on button "Confirmer" at bounding box center [466, 345] width 81 height 26
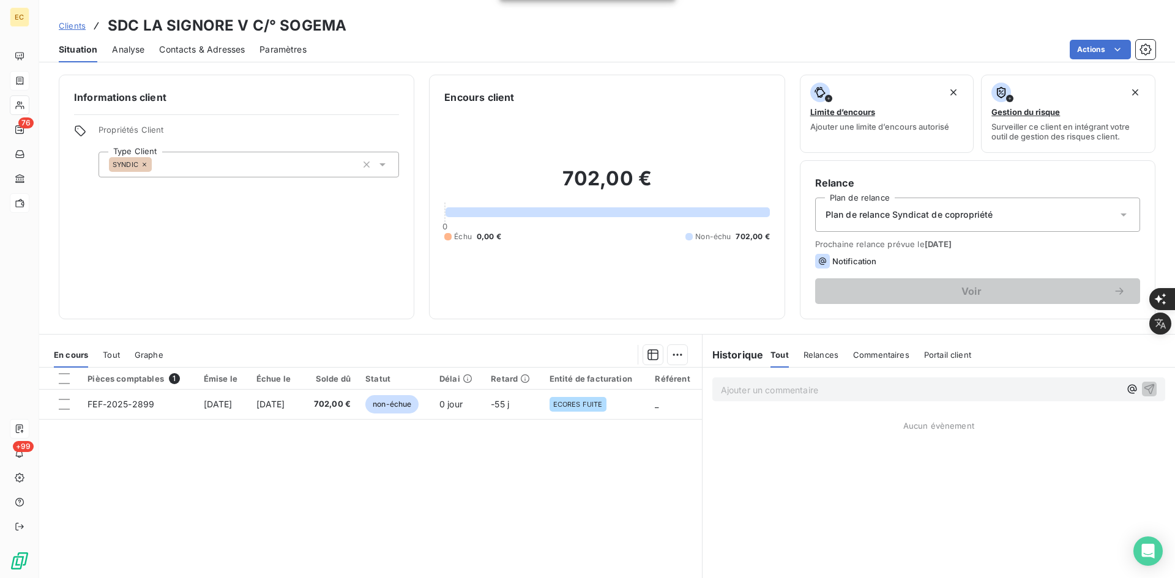
click at [228, 54] on span "Contacts & Adresses" at bounding box center [202, 49] width 86 height 12
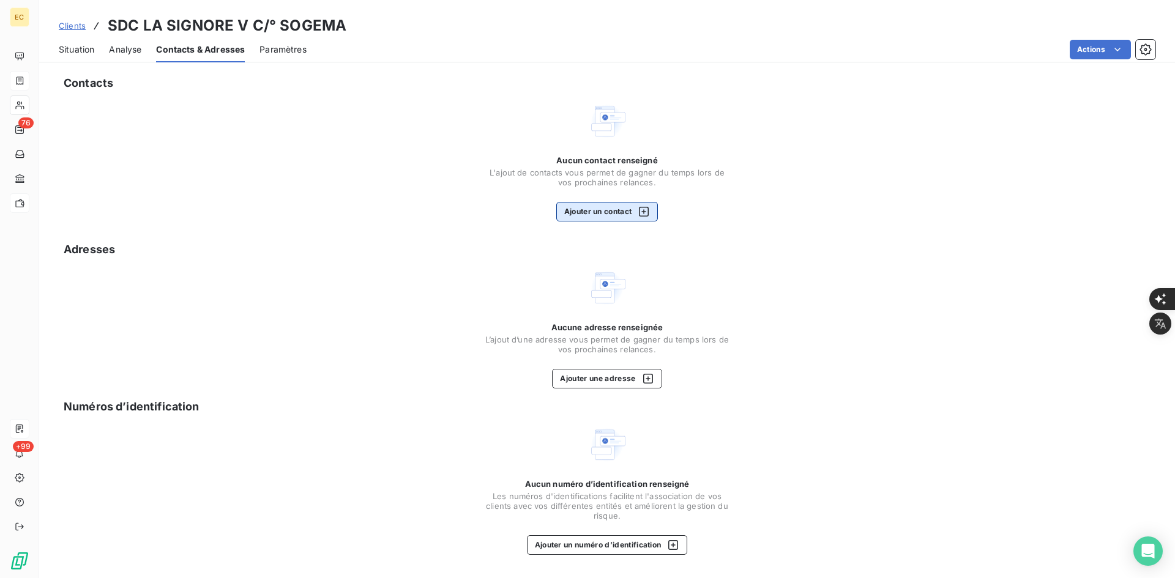
click at [604, 211] on button "Ajouter un contact" at bounding box center [607, 212] width 102 height 20
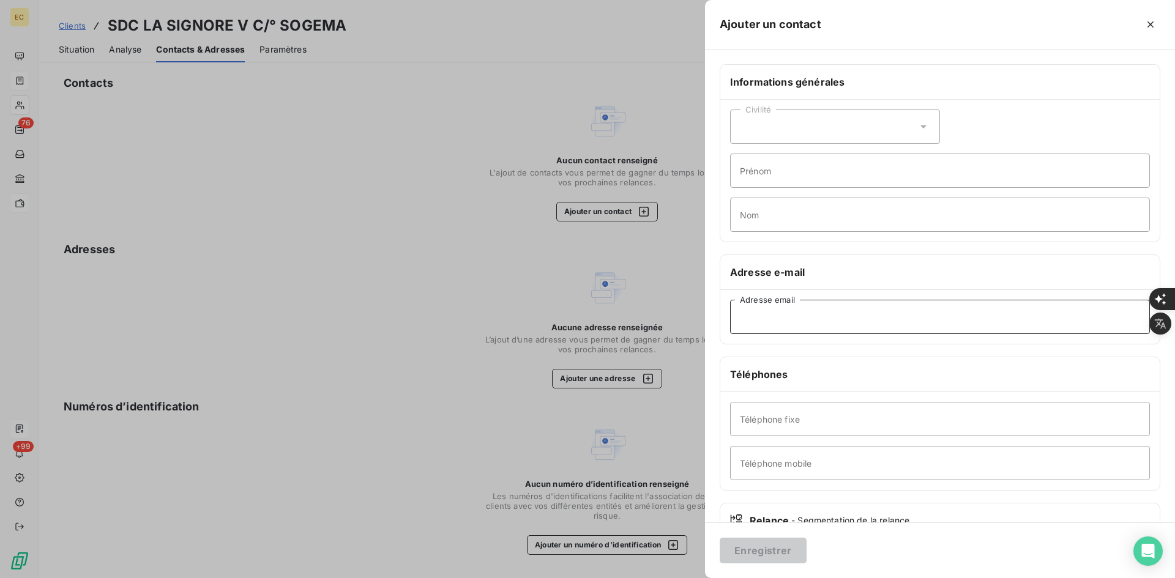
click at [864, 325] on input "Adresse email" at bounding box center [940, 317] width 420 height 34
paste input "BOUHAOUCHE [PERSON_NAME] <[EMAIL_ADDRESS][DOMAIN_NAME]>"
click at [836, 319] on input "BOUHAOUCHE [PERSON_NAME] <[EMAIL_ADDRESS][DOMAIN_NAME]" at bounding box center [940, 317] width 420 height 34
click at [831, 319] on input "BOUHAOUCHE [PERSON_NAME] <[EMAIL_ADDRESS][DOMAIN_NAME]" at bounding box center [940, 317] width 420 height 34
type input "[EMAIL_ADDRESS][DOMAIN_NAME]"
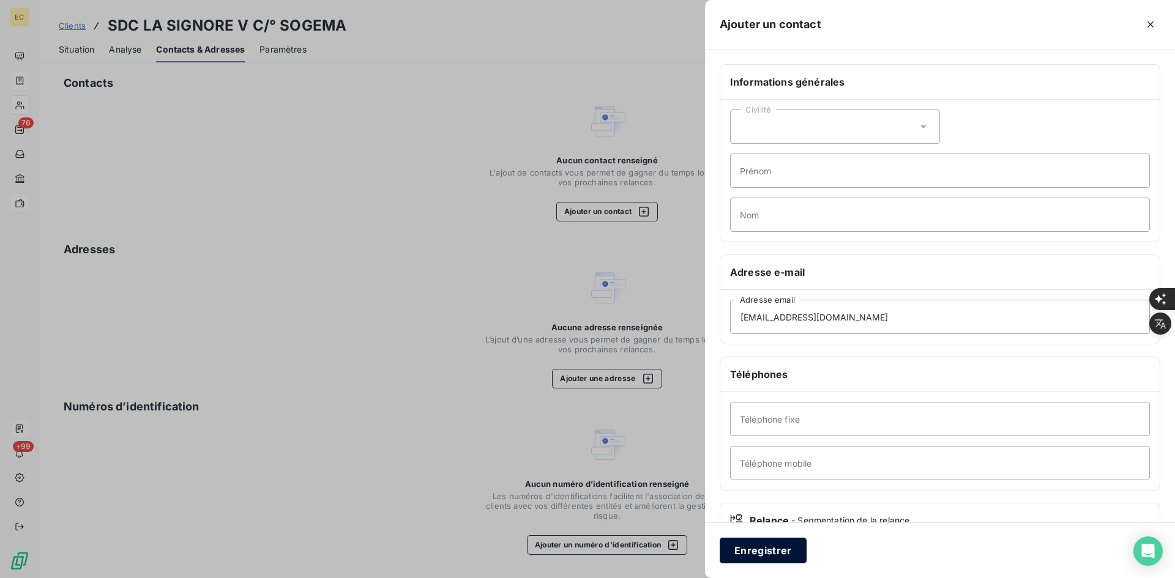
drag, startPoint x: 768, startPoint y: 545, endPoint x: 775, endPoint y: 547, distance: 7.6
click at [768, 545] on button "Enregistrer" at bounding box center [762, 551] width 87 height 26
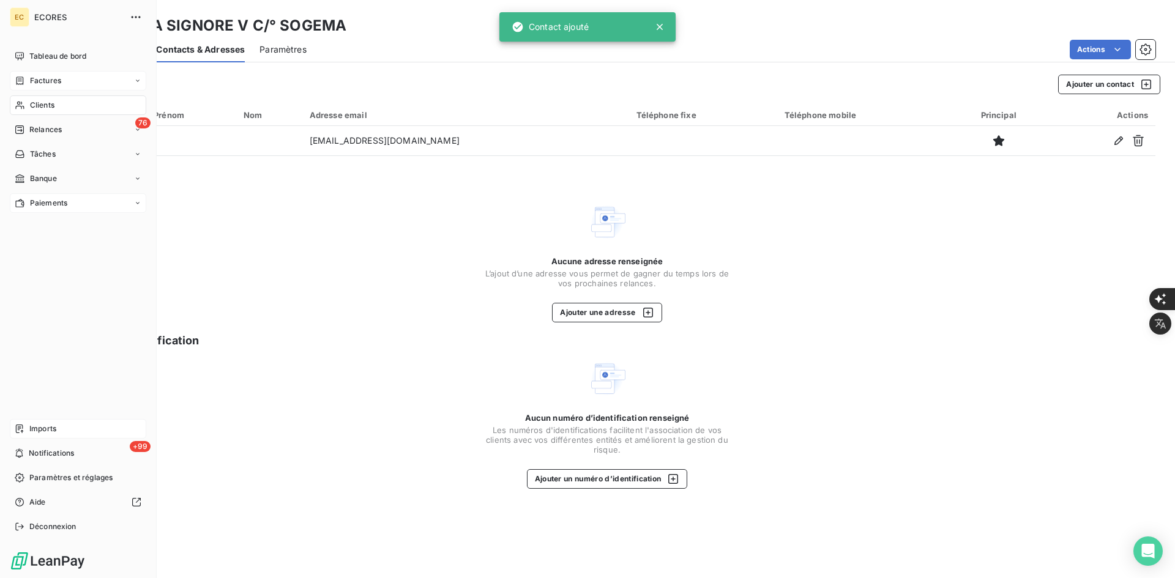
click at [30, 429] on span "Imports" at bounding box center [42, 428] width 27 height 11
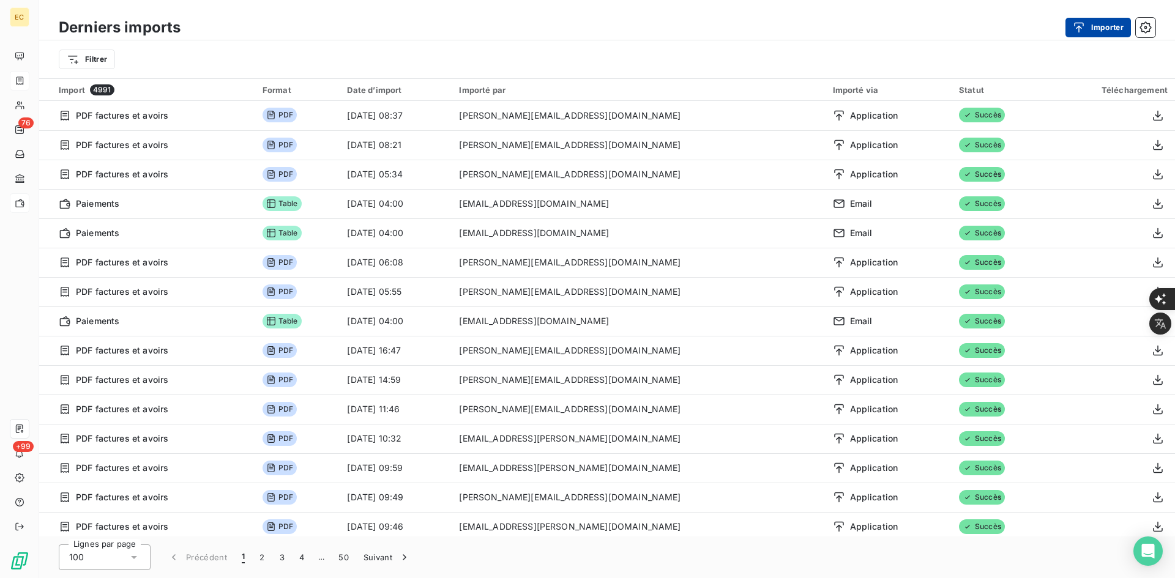
click at [1094, 20] on button "Importer" at bounding box center [1097, 28] width 65 height 20
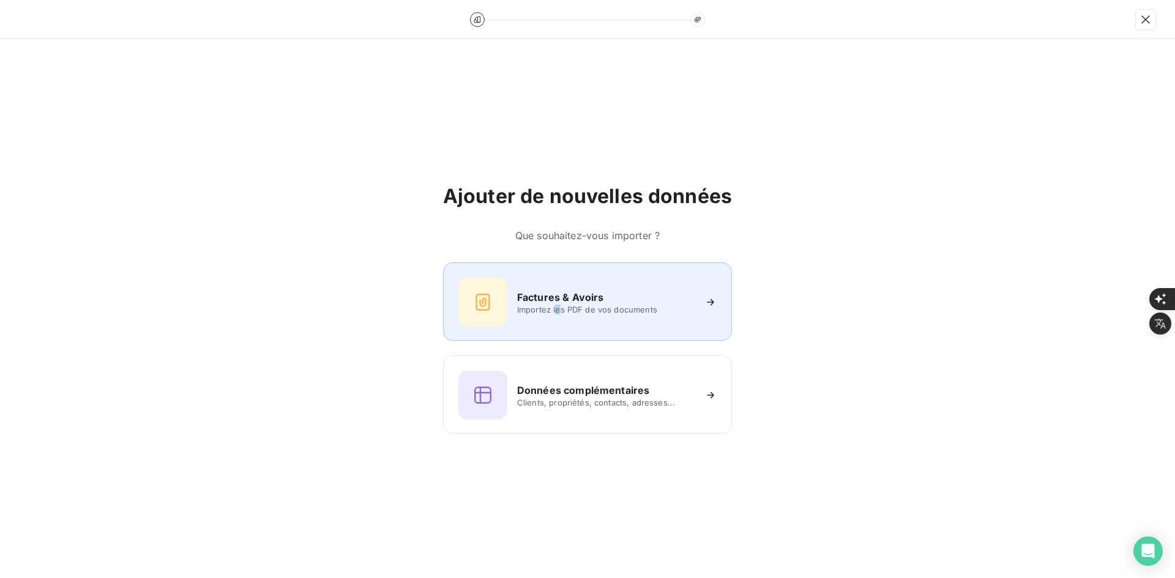
click at [557, 308] on span "Importez les PDF de vos documents" at bounding box center [605, 310] width 177 height 10
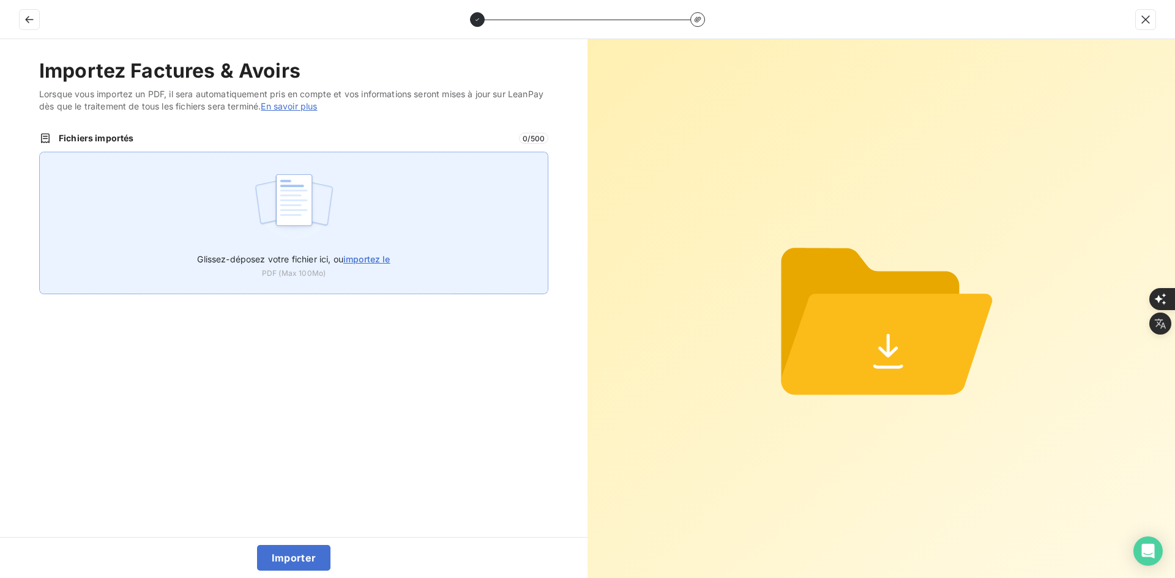
click at [376, 201] on div "Glissez-déposez votre fichier ici, ou importez le PDF (Max 100Mo)" at bounding box center [293, 223] width 509 height 143
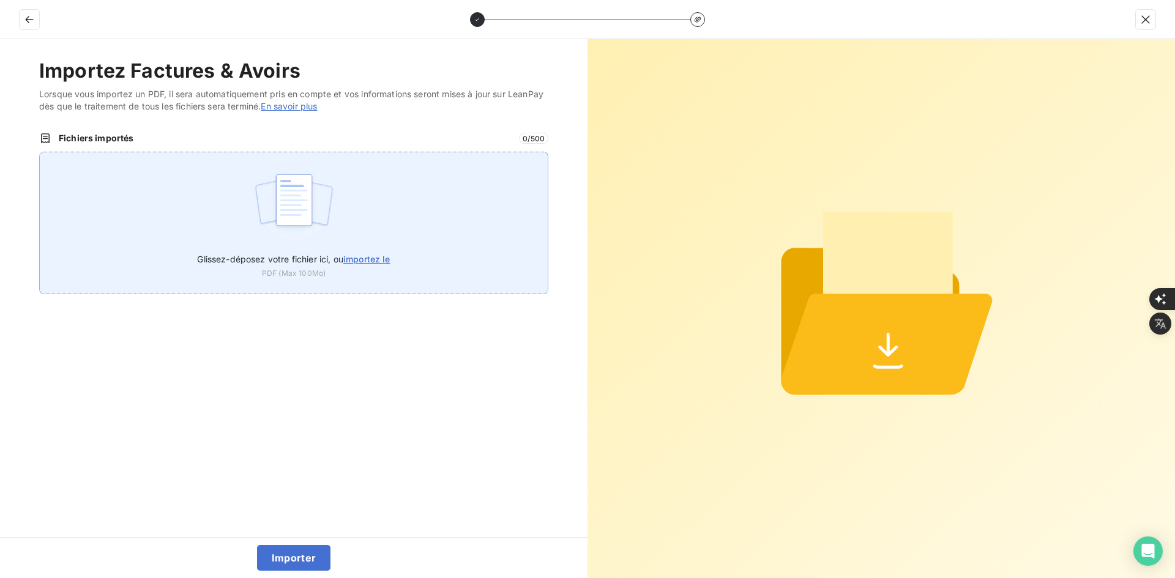
type input "C:\fakepath\FEF-2025-2900.pdf"
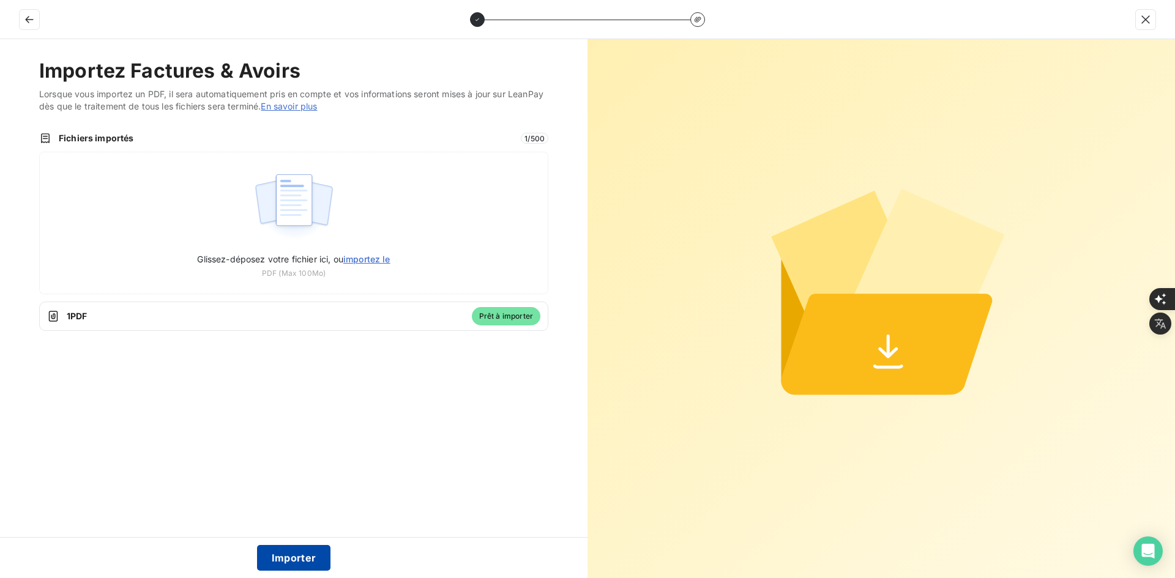
click at [290, 550] on button "Importer" at bounding box center [294, 558] width 74 height 26
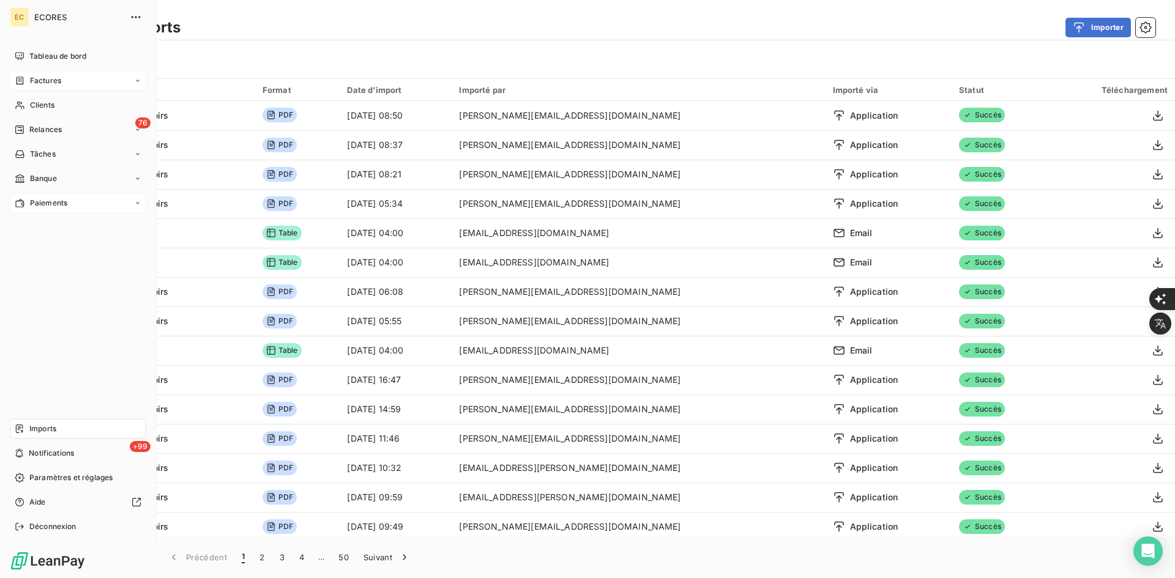
click at [65, 81] on div "Factures" at bounding box center [78, 81] width 136 height 20
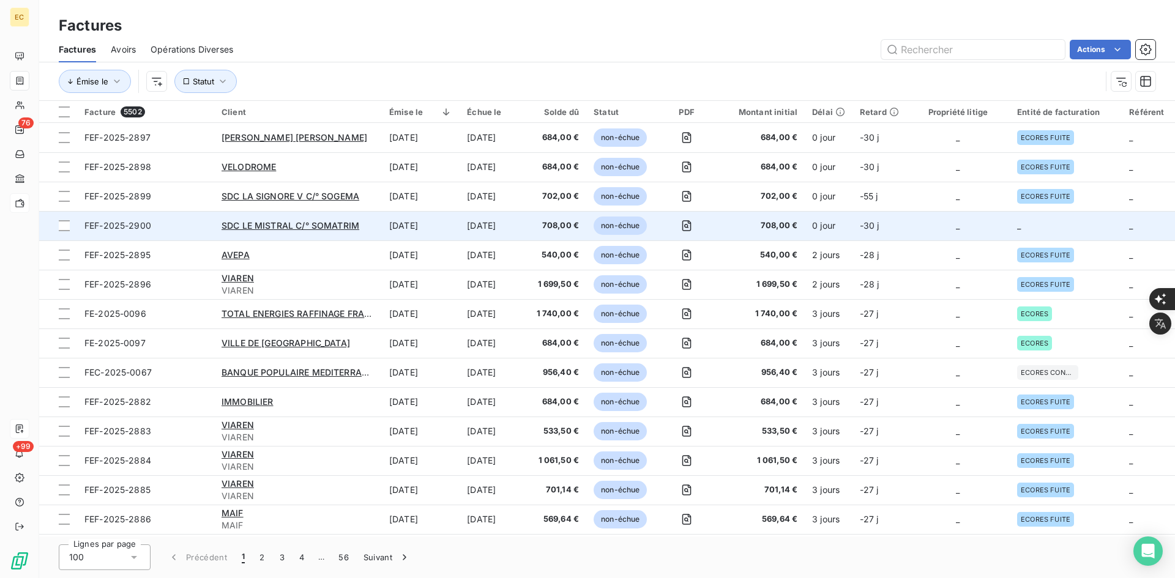
click at [1045, 234] on td "_" at bounding box center [1065, 225] width 112 height 29
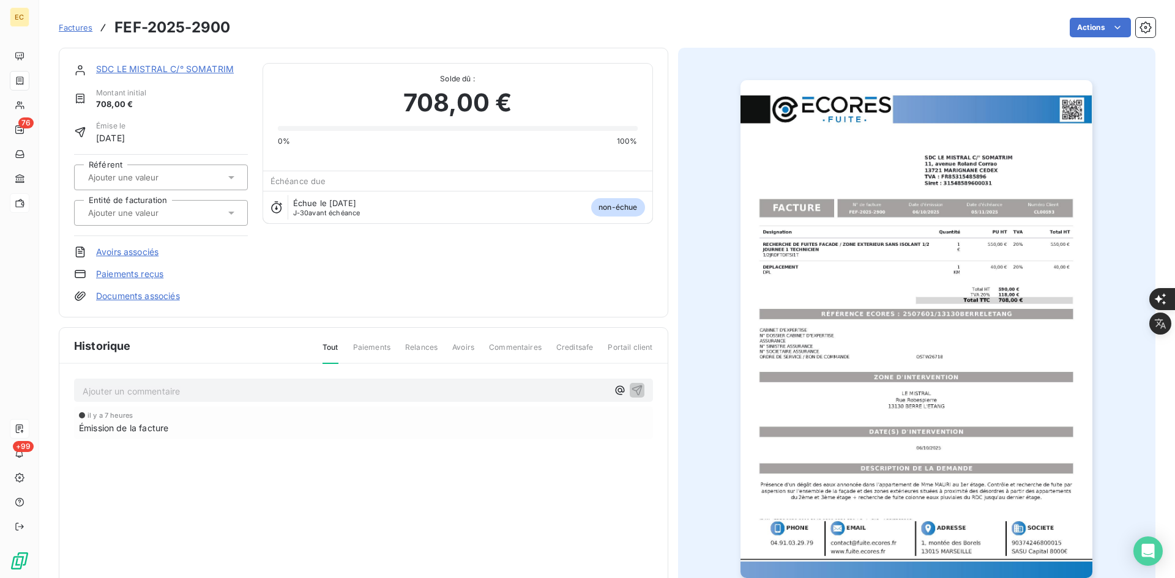
click at [212, 217] on div at bounding box center [154, 213] width 141 height 16
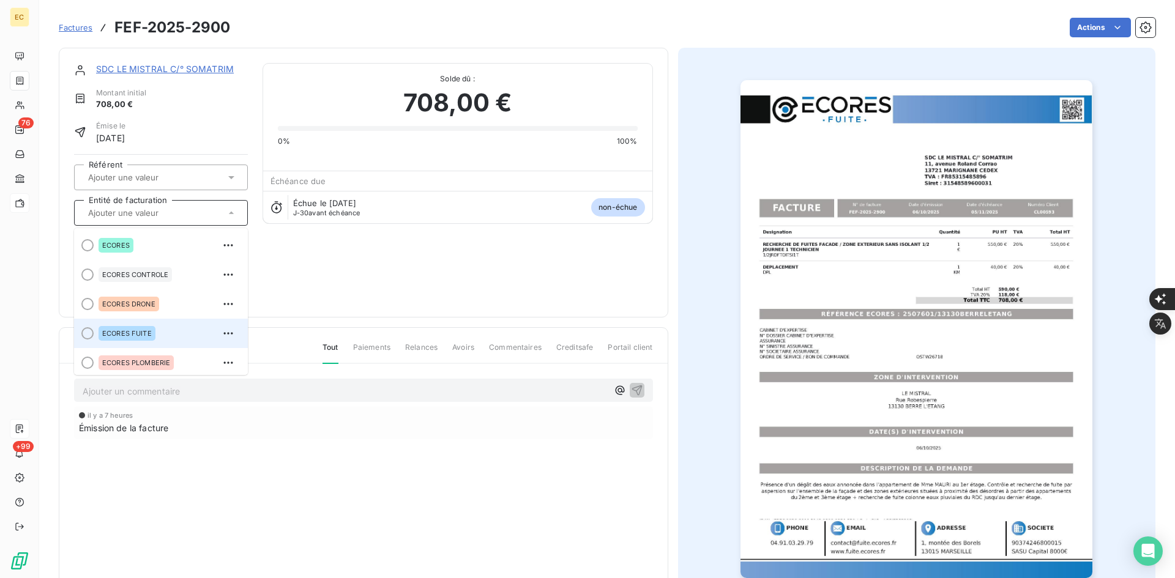
click at [161, 325] on div "ECORES FUITE" at bounding box center [167, 334] width 139 height 20
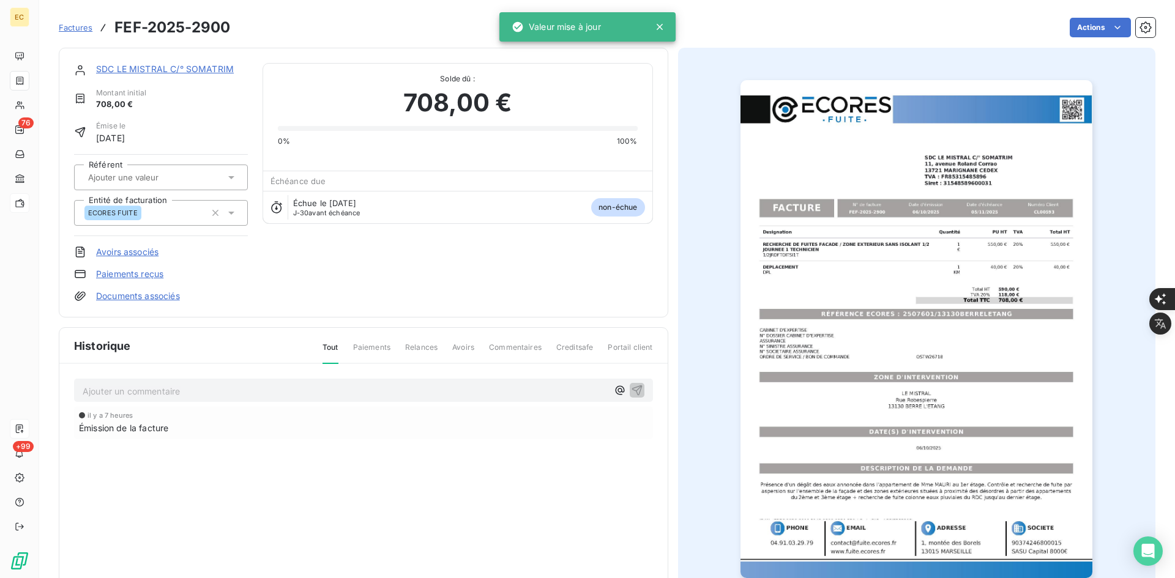
click at [160, 296] on link "Documents associés" at bounding box center [138, 296] width 84 height 12
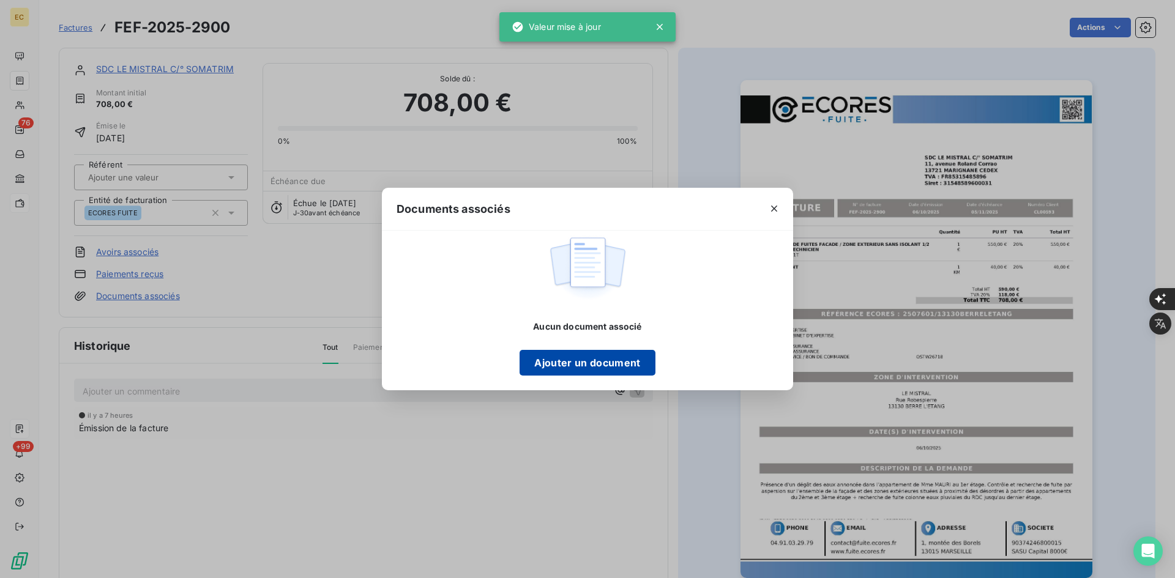
click at [591, 362] on button "Ajouter un document" at bounding box center [586, 363] width 135 height 26
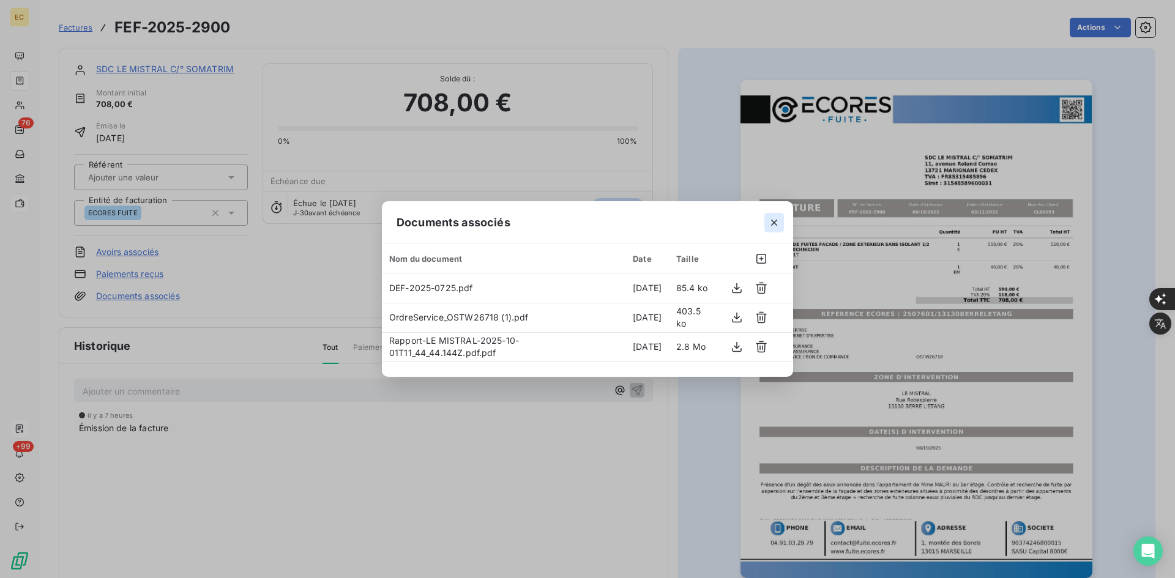
click at [776, 221] on icon "button" at bounding box center [774, 223] width 12 height 12
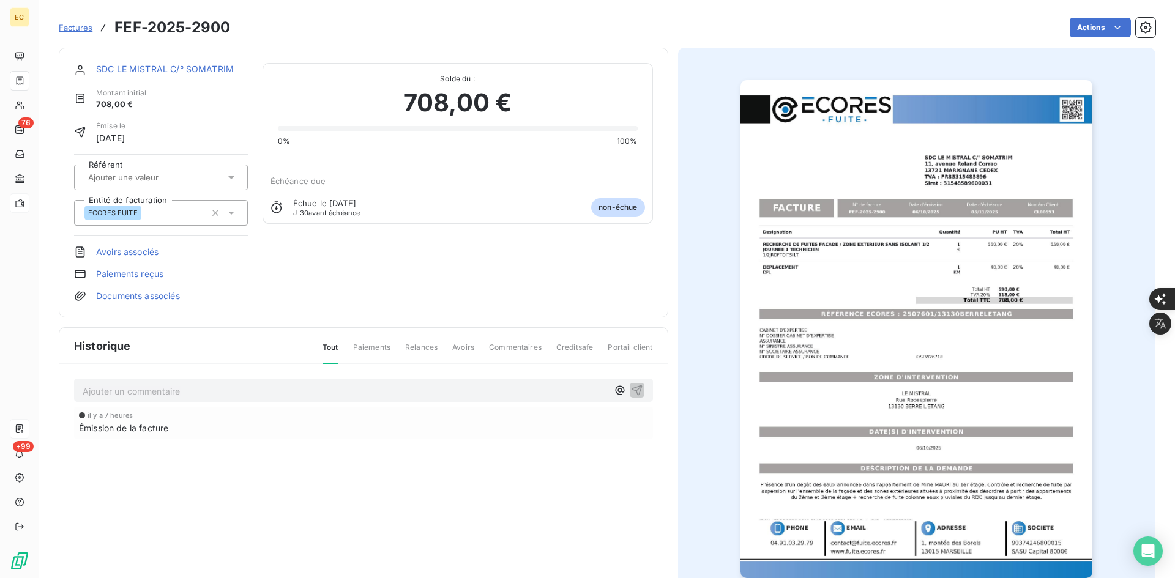
click at [181, 68] on link "SDC LE MISTRAL C/° SOMATRIM" at bounding box center [165, 69] width 138 height 10
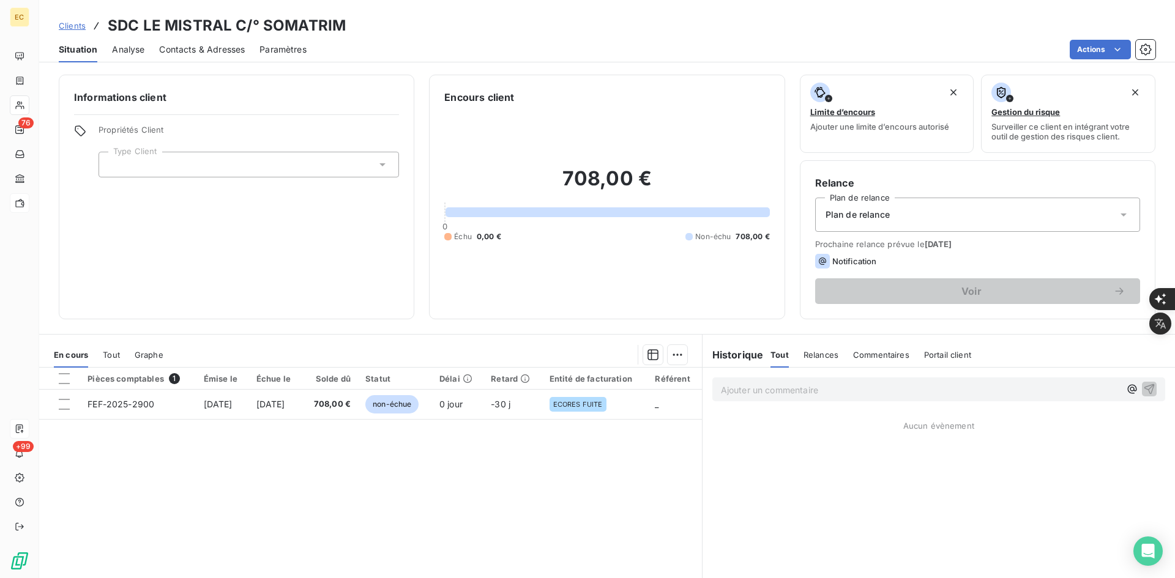
click at [224, 149] on div "Propriétés Client Type Client" at bounding box center [248, 151] width 300 height 53
click at [223, 157] on div at bounding box center [248, 165] width 300 height 26
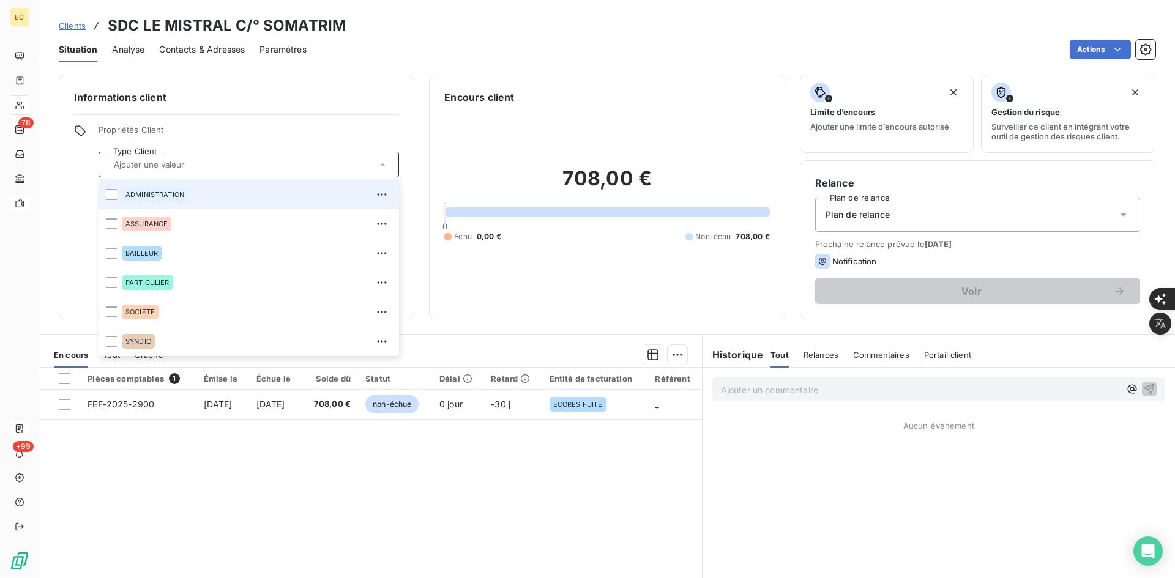
click at [223, 169] on input "text" at bounding box center [242, 164] width 267 height 11
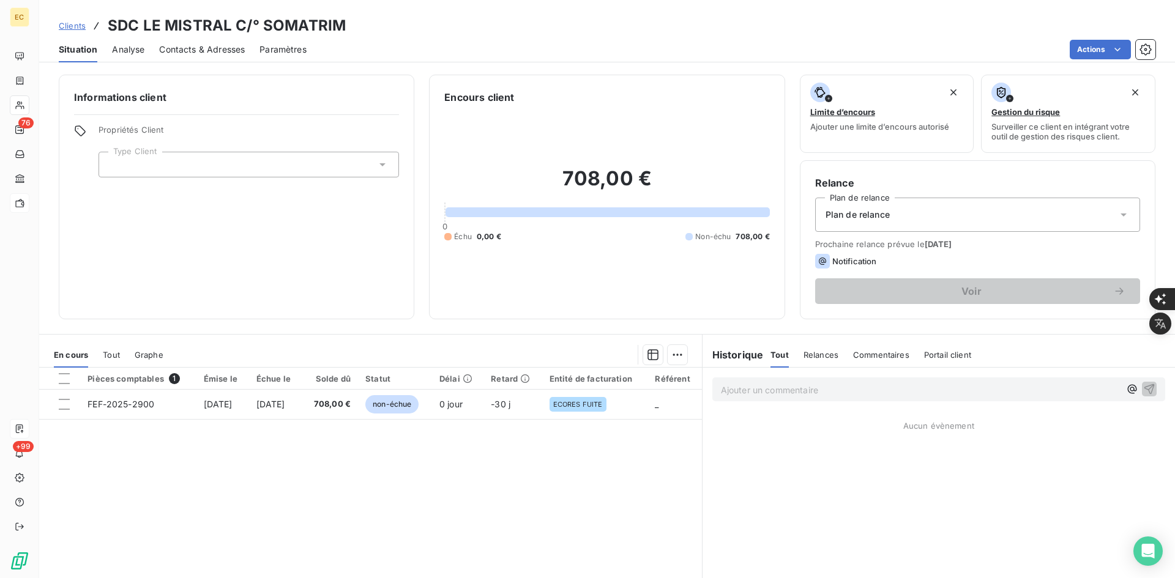
click at [231, 162] on div at bounding box center [248, 165] width 300 height 26
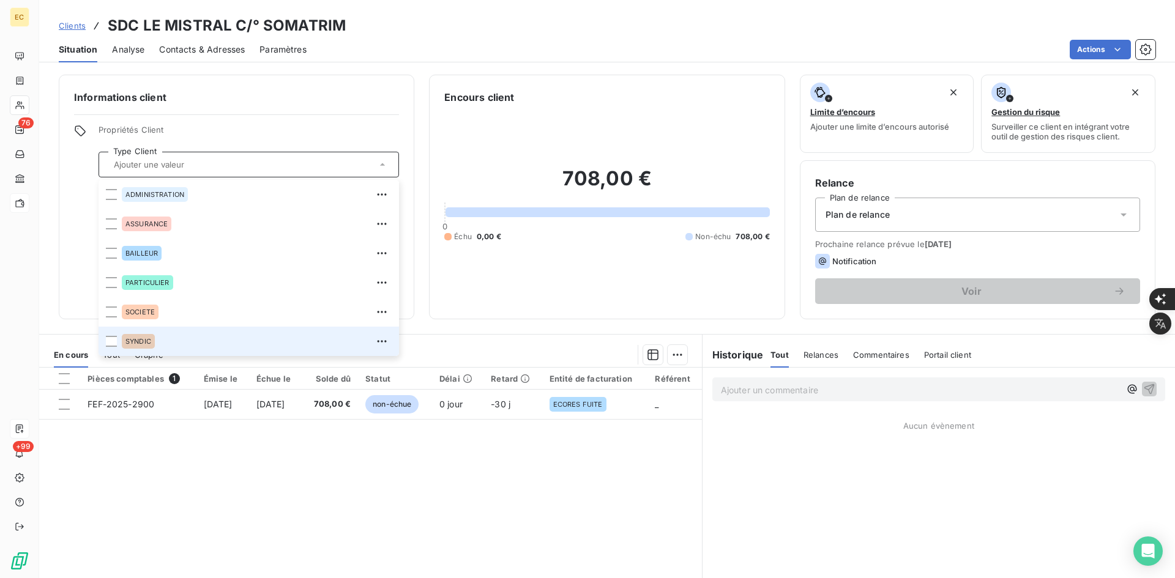
click at [169, 333] on div "SYNDIC" at bounding box center [257, 342] width 270 height 20
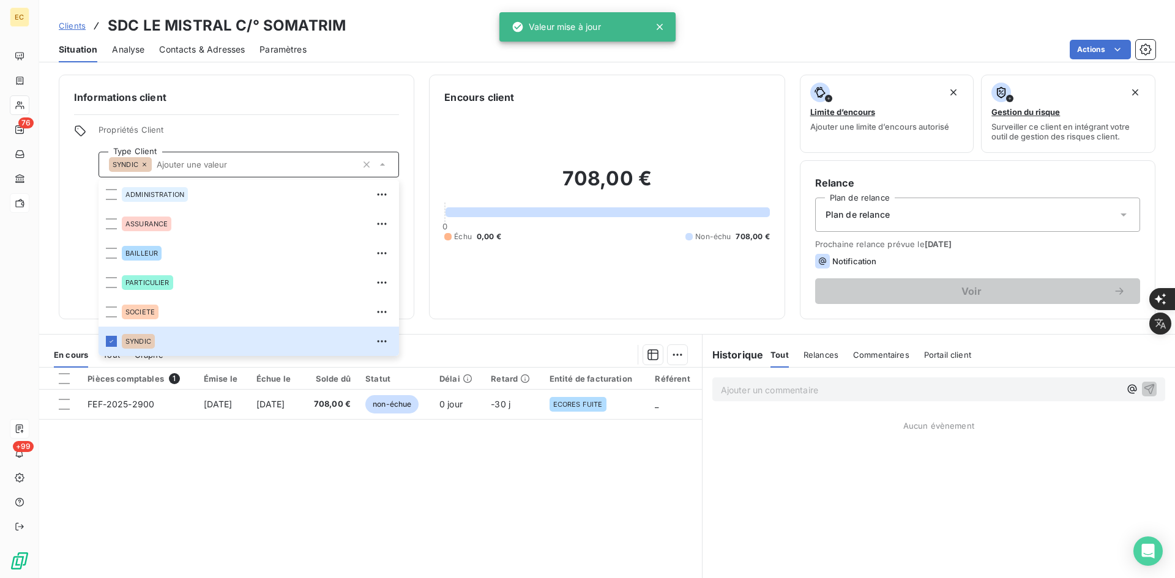
click at [614, 283] on div "708,00 € 0 Échu 0,00 € Non-échu 708,00 €" at bounding box center [606, 204] width 325 height 199
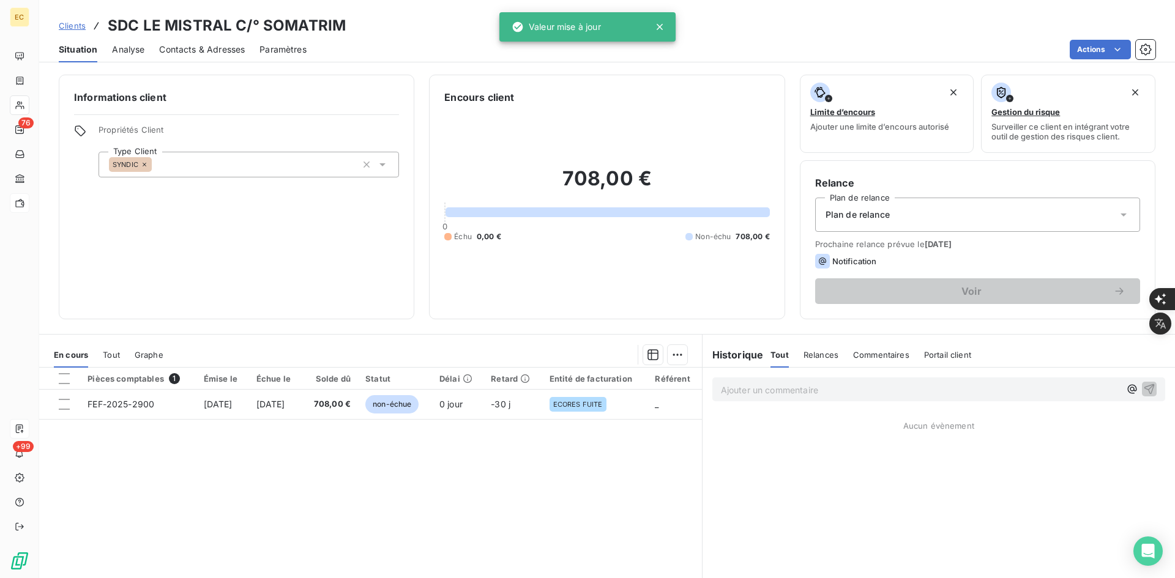
click at [873, 197] on div "Relance Plan de relance Plan de relance Prochaine relance prévue le [DATE] Noti…" at bounding box center [977, 240] width 325 height 128
click at [873, 218] on span "Plan de relance" at bounding box center [857, 215] width 64 height 12
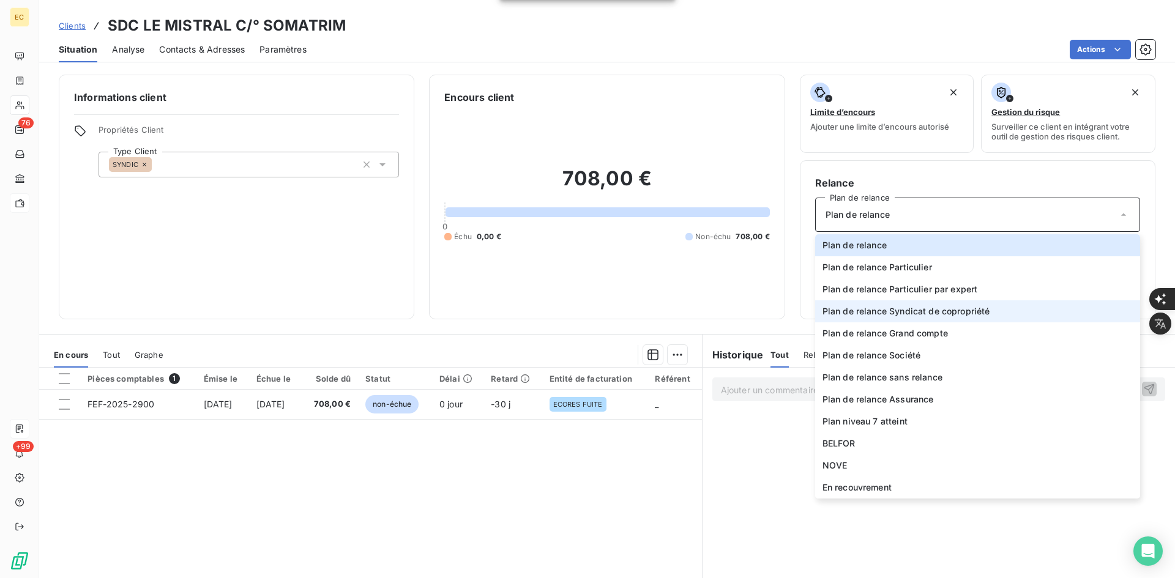
click at [929, 308] on span "Plan de relance Syndicat de copropriété" at bounding box center [906, 311] width 168 height 12
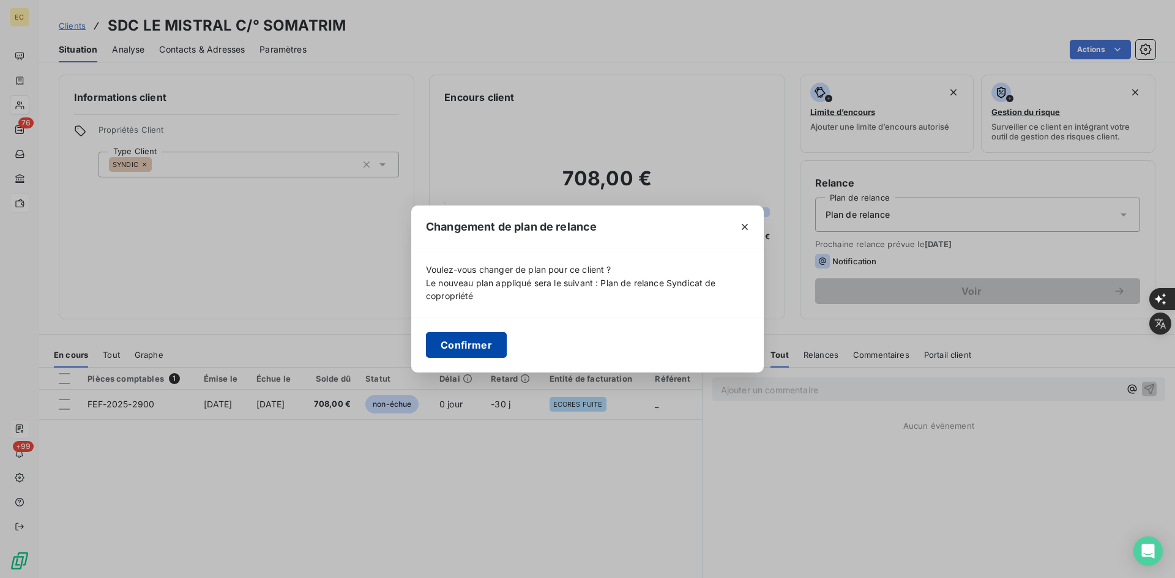
click at [467, 340] on button "Confirmer" at bounding box center [466, 345] width 81 height 26
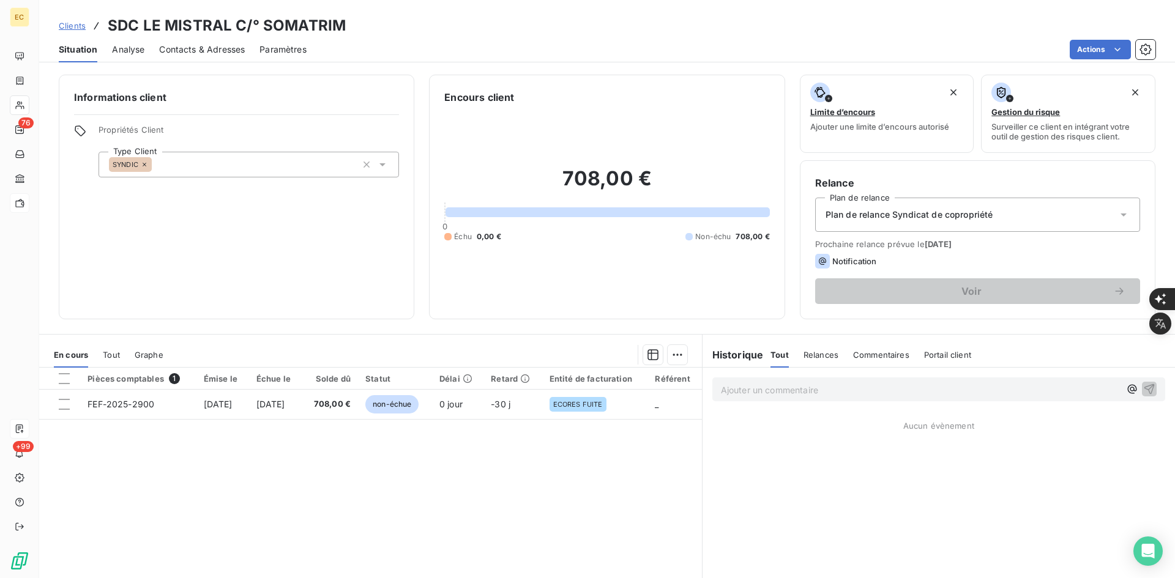
click at [203, 53] on span "Contacts & Adresses" at bounding box center [202, 49] width 86 height 12
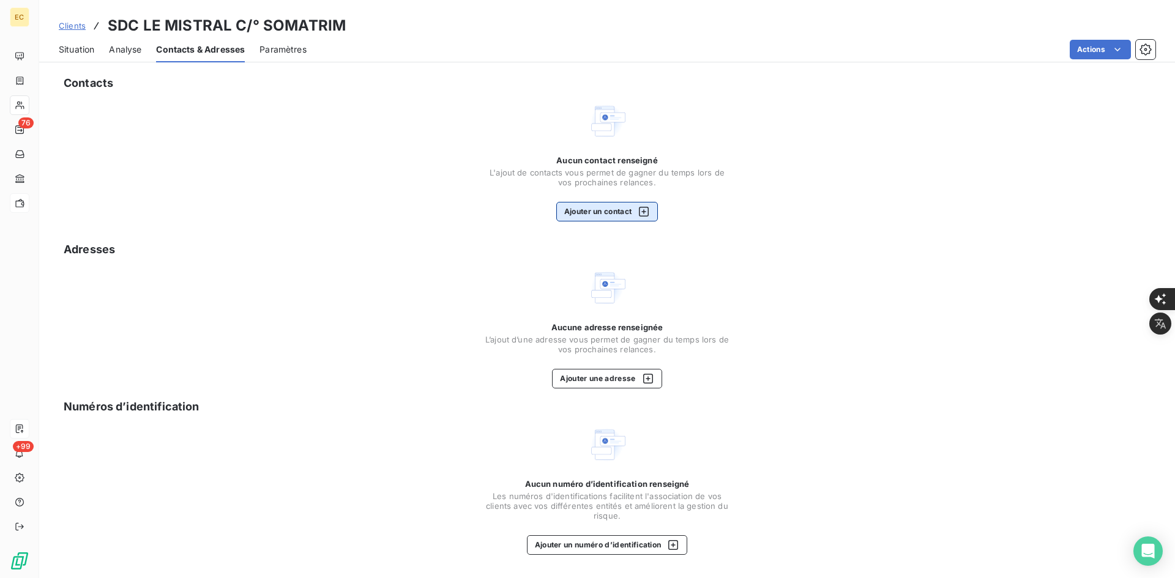
click at [615, 220] on button "Ajouter un contact" at bounding box center [607, 212] width 102 height 20
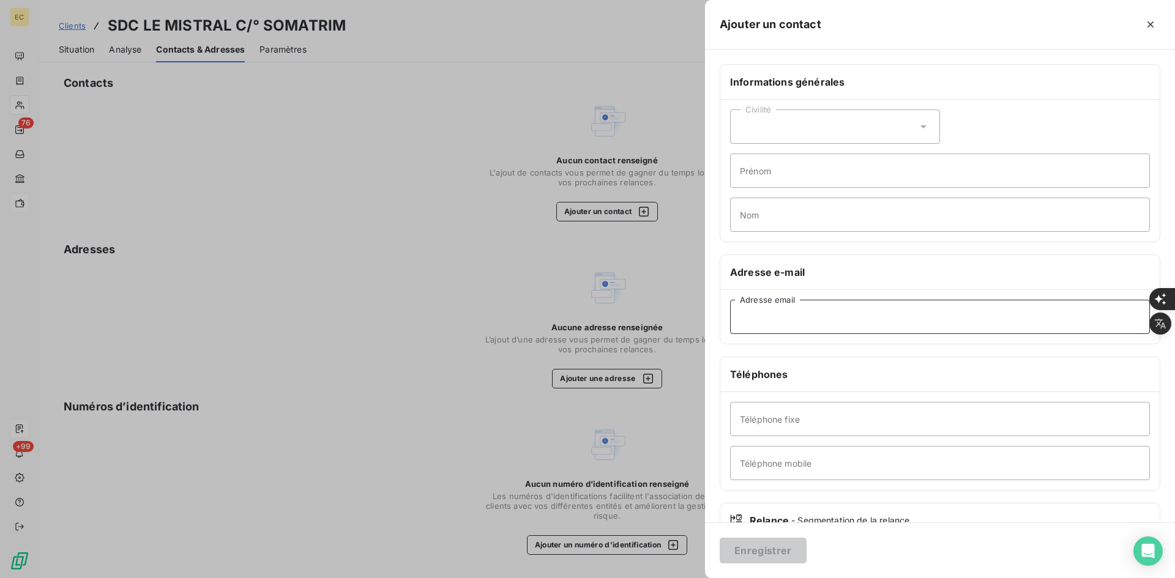
click at [809, 333] on input "Adresse email" at bounding box center [940, 317] width 420 height 34
paste input "[EMAIL_ADDRESS][DOMAIN_NAME]"
type input "[EMAIL_ADDRESS][DOMAIN_NAME]"
click at [777, 555] on button "Enregistrer" at bounding box center [762, 551] width 87 height 26
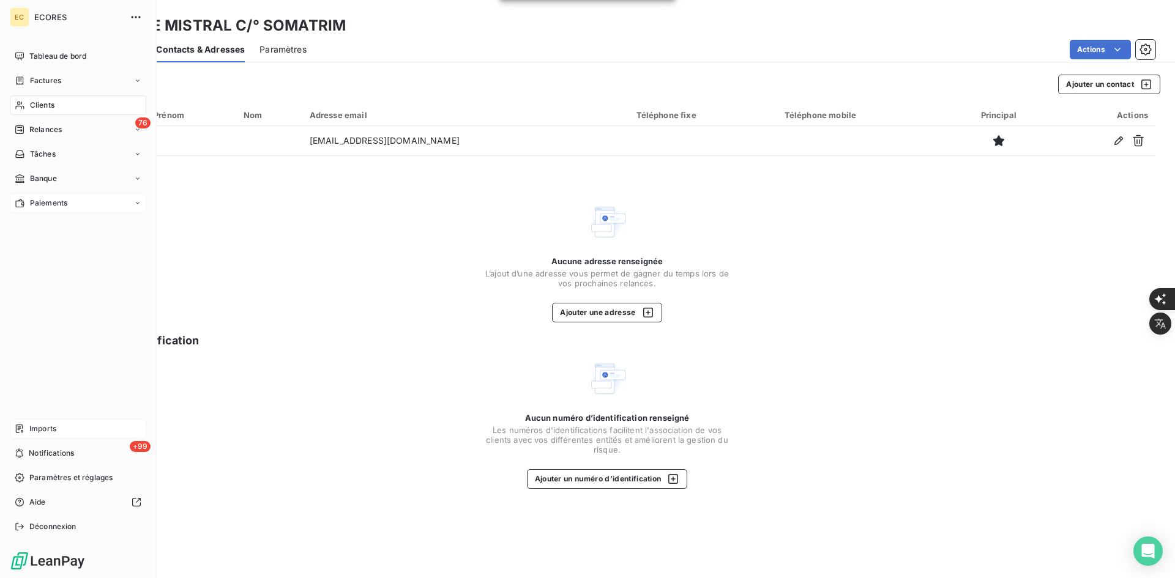
click at [30, 433] on span "Imports" at bounding box center [42, 428] width 27 height 11
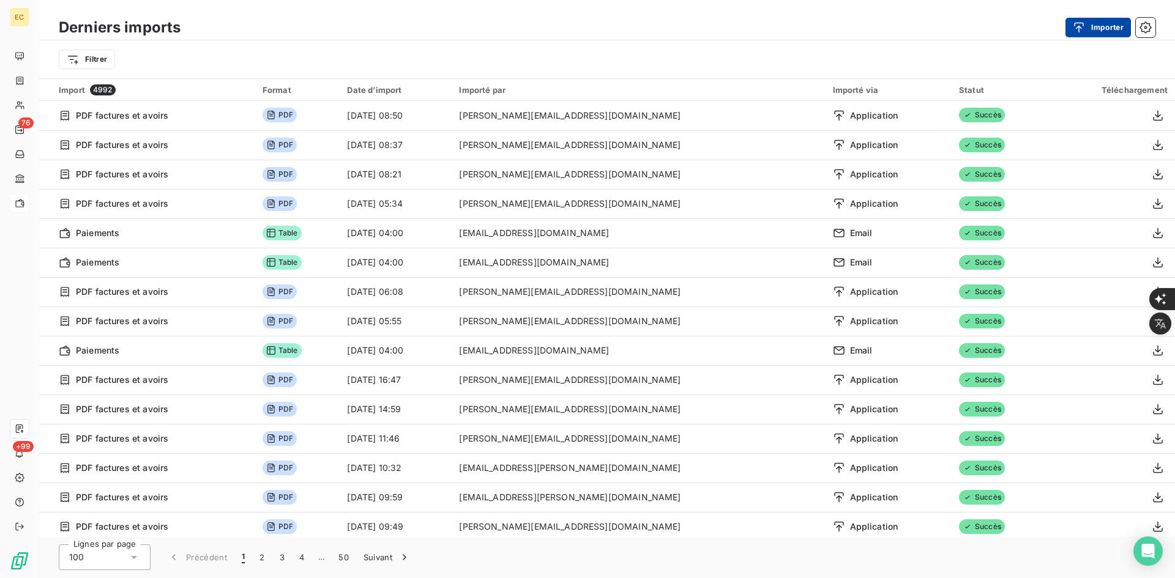
click at [1090, 36] on button "Importer" at bounding box center [1097, 28] width 65 height 20
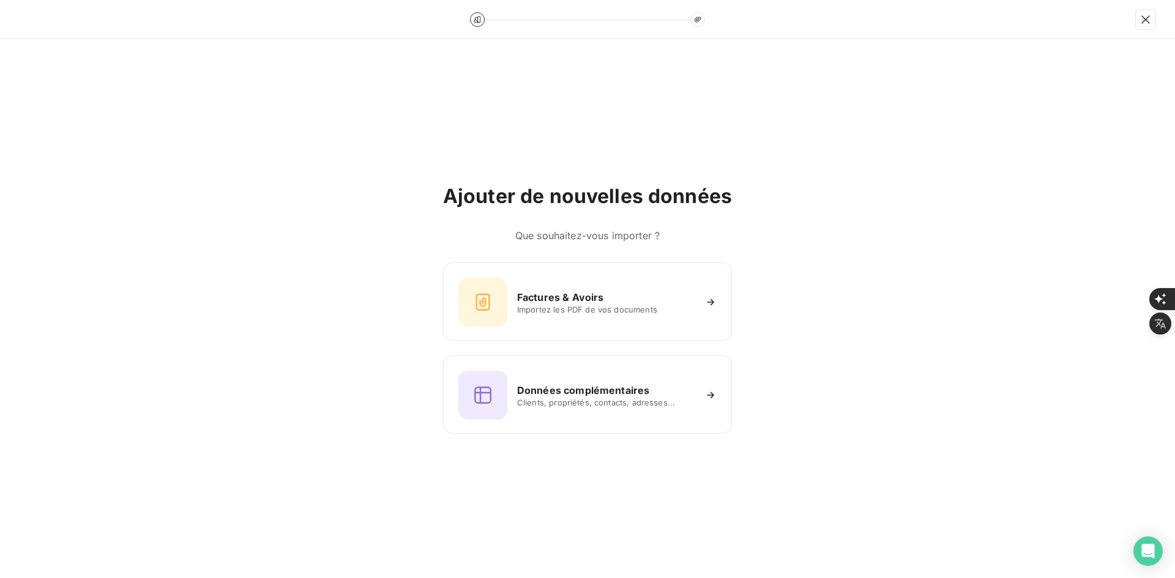
click at [1099, 29] on div at bounding box center [587, 19] width 1175 height 39
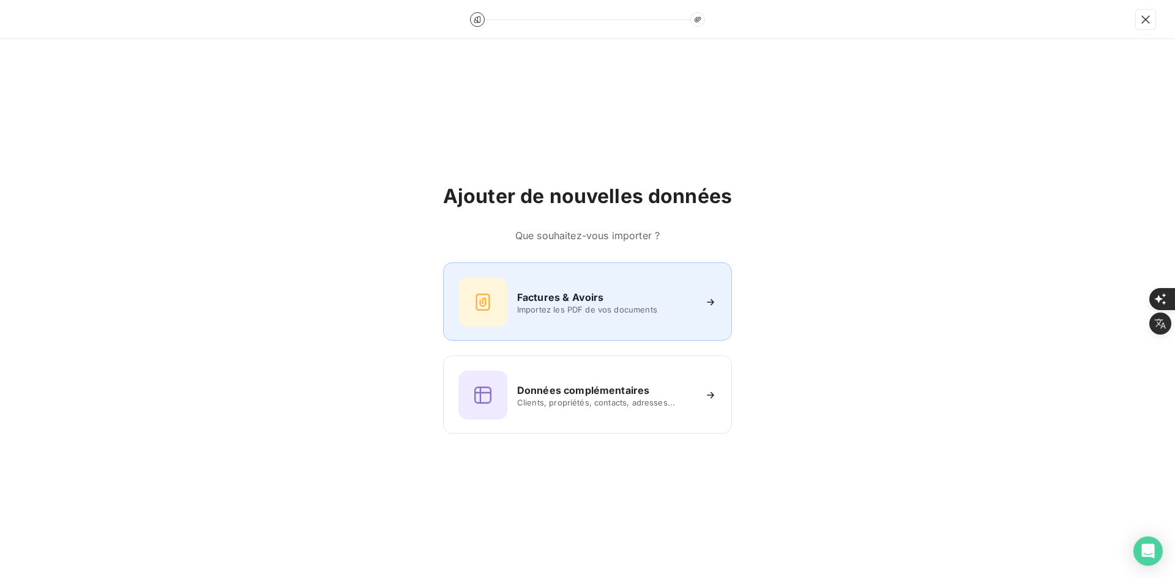
click at [618, 290] on div "Factures & Avoirs" at bounding box center [605, 297] width 177 height 15
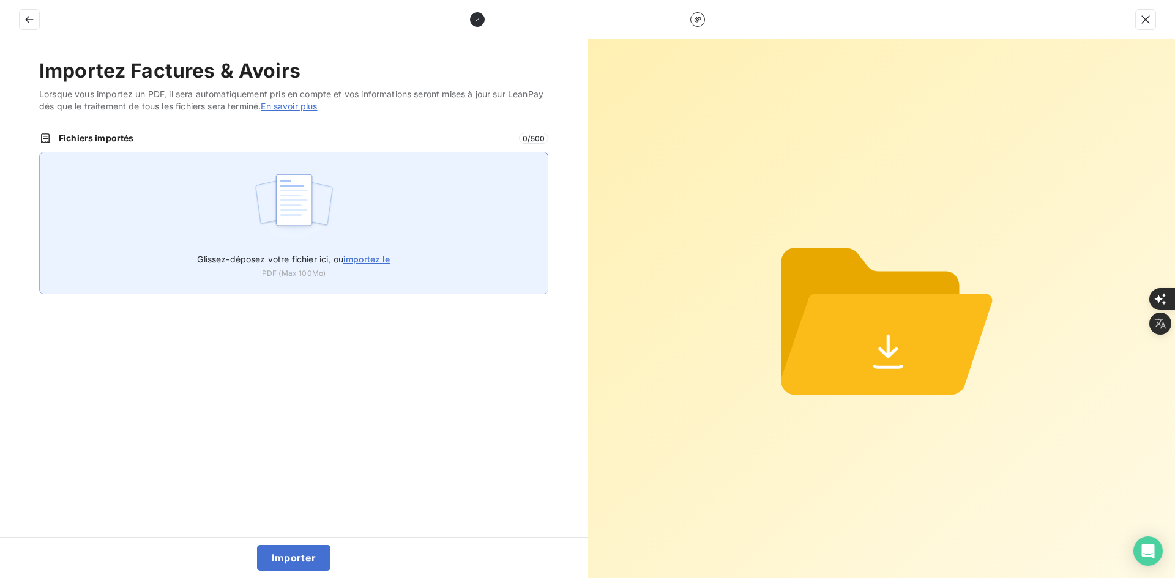
click at [434, 259] on div "Glissez-déposez votre fichier ici, ou importez le PDF (Max 100Mo)" at bounding box center [293, 223] width 509 height 143
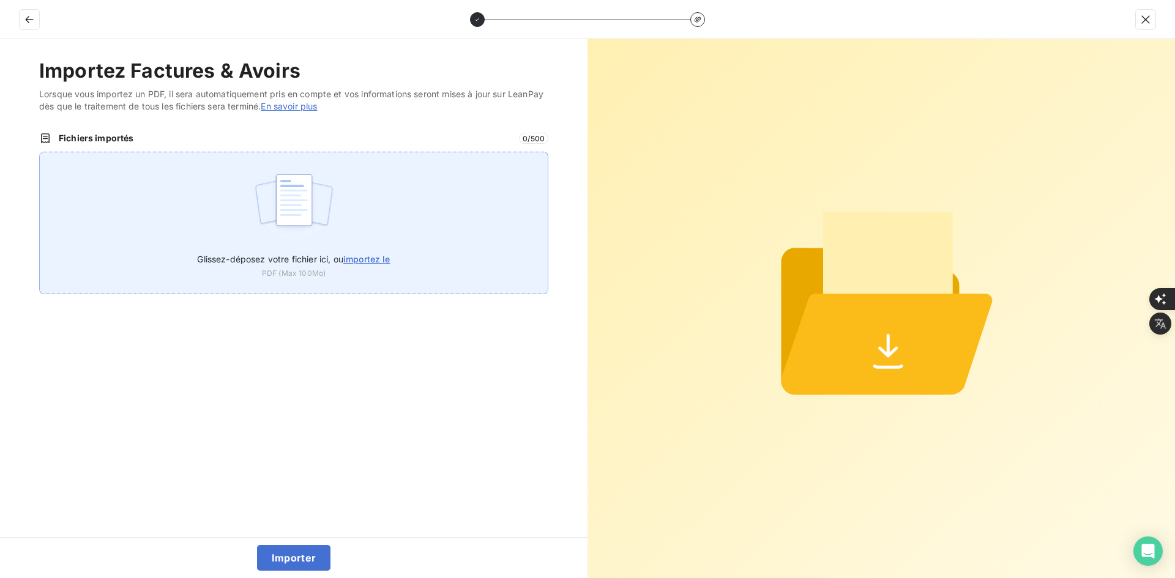
type input "C:\fakepath\FEF-2025-2901.pdf"
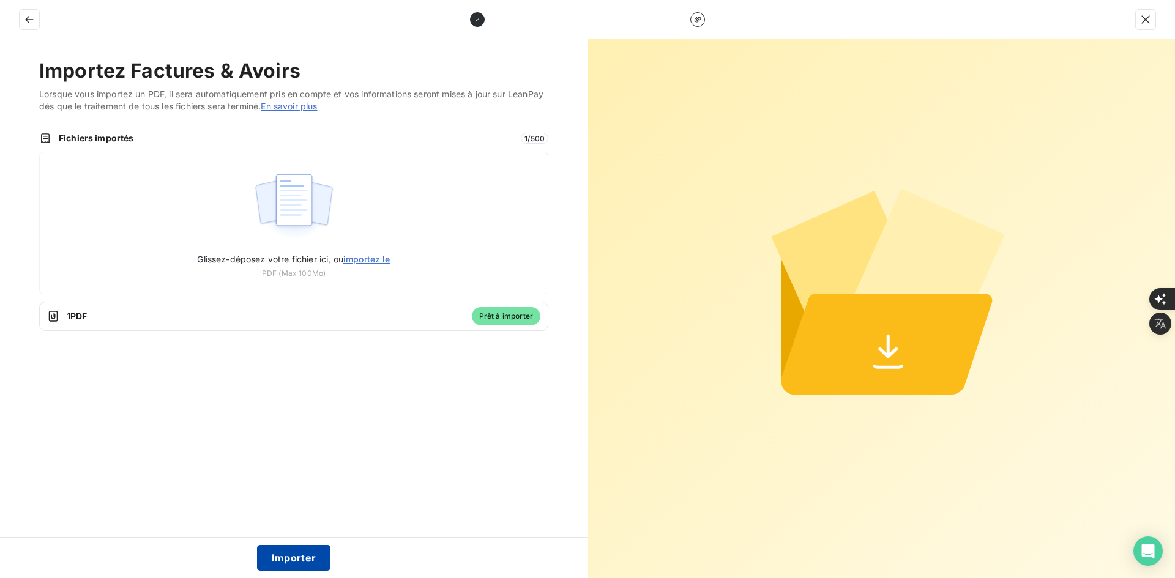
click at [297, 557] on button "Importer" at bounding box center [294, 558] width 74 height 26
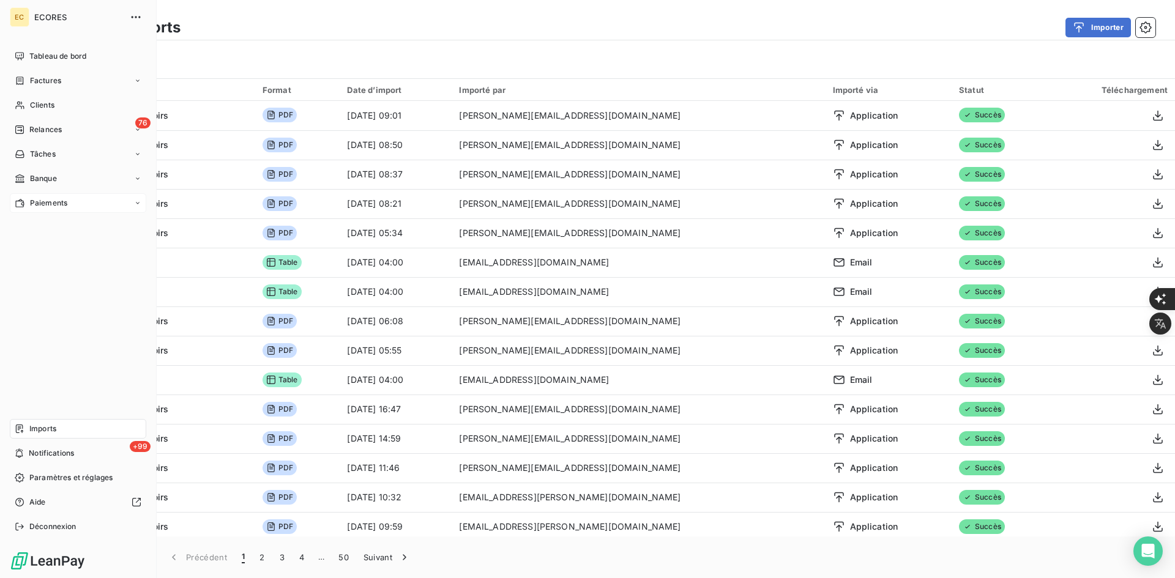
click at [32, 79] on span "Factures" at bounding box center [45, 80] width 31 height 11
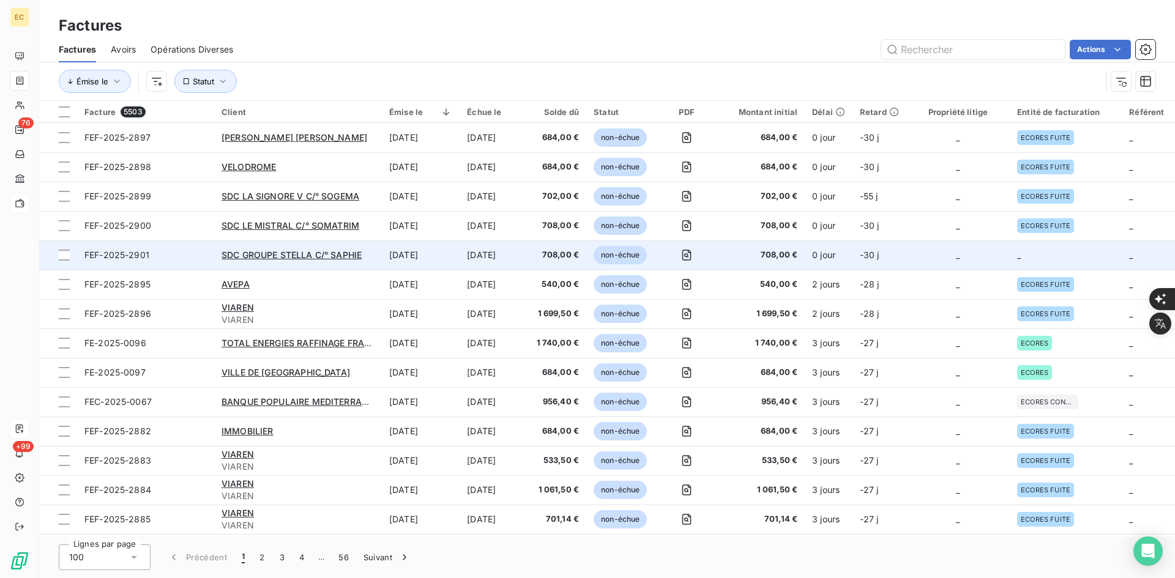
click at [962, 260] on td "_" at bounding box center [957, 254] width 103 height 29
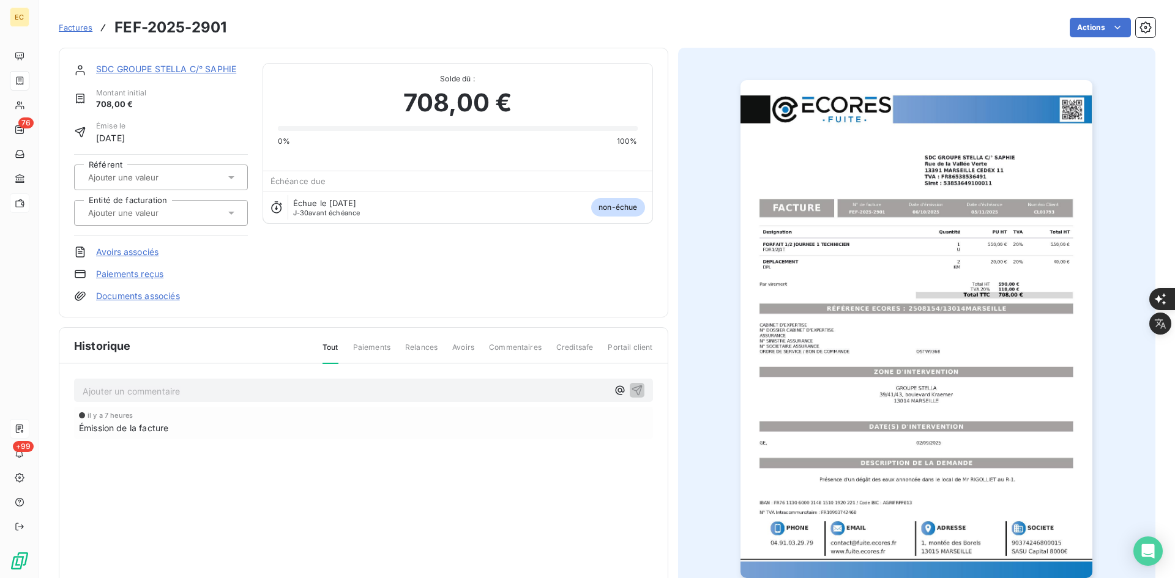
click at [199, 227] on div "Référent Entité de facturation" at bounding box center [161, 195] width 174 height 82
click at [193, 223] on div at bounding box center [161, 213] width 174 height 26
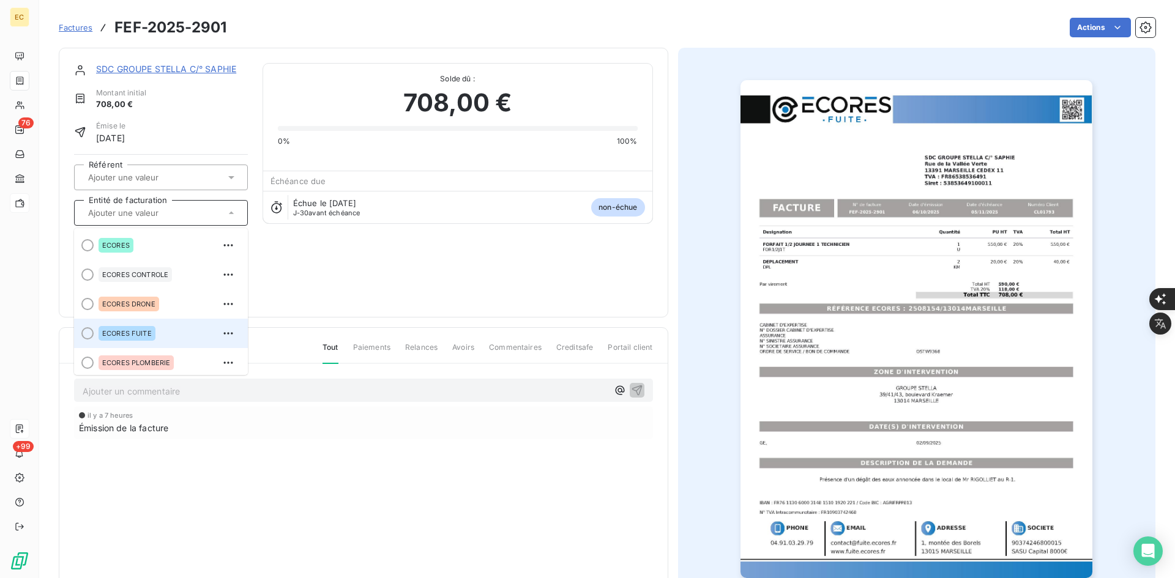
click at [163, 329] on div "ECORES FUITE" at bounding box center [167, 334] width 139 height 20
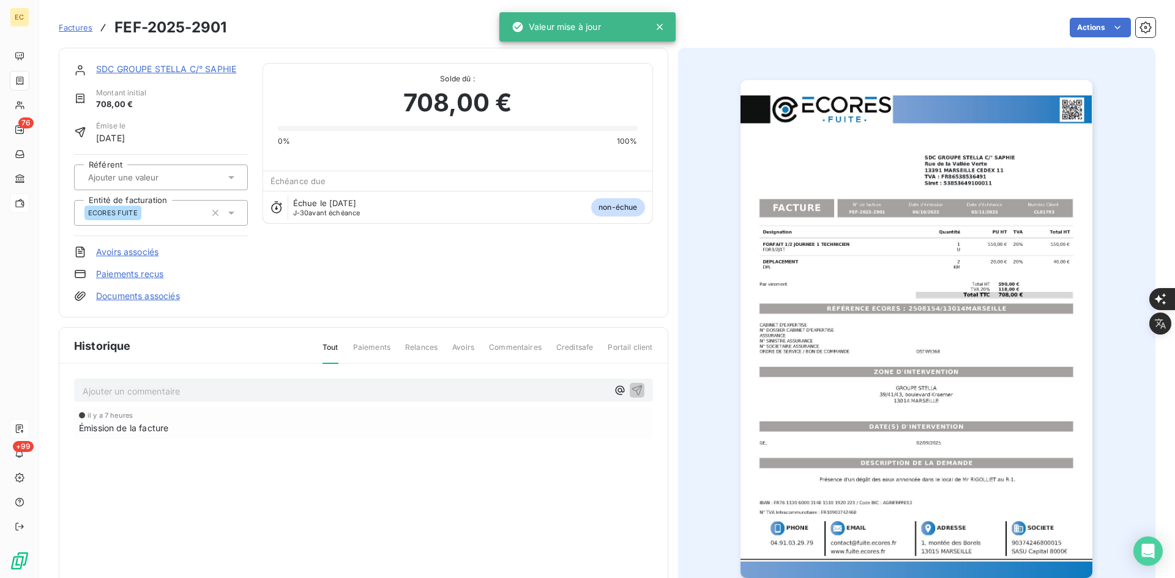
click at [159, 299] on link "Documents associés" at bounding box center [138, 296] width 84 height 12
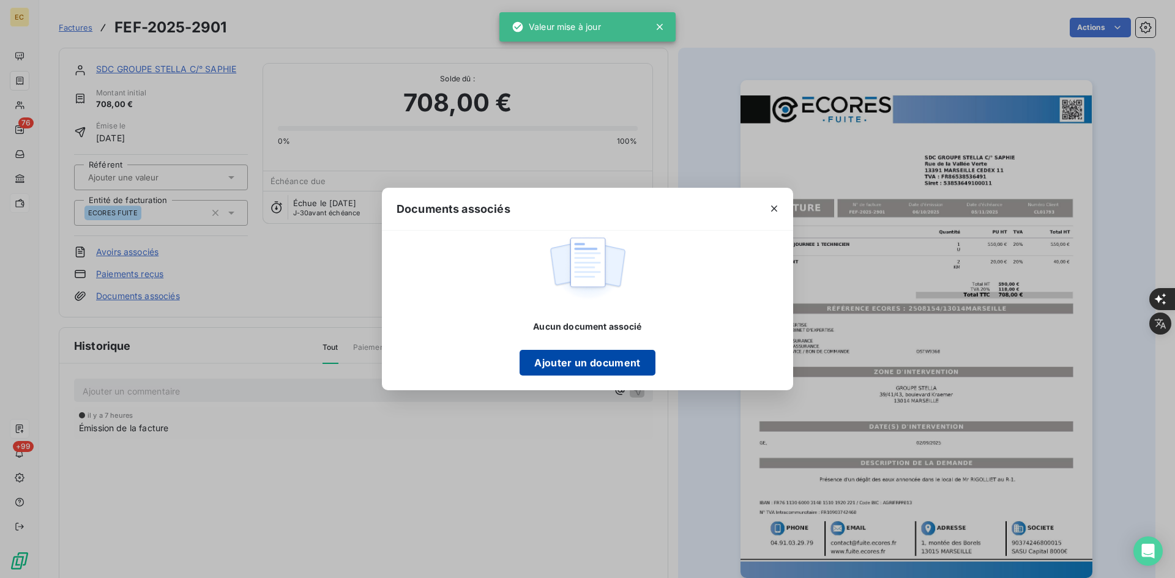
click at [555, 363] on button "Ajouter un document" at bounding box center [586, 363] width 135 height 26
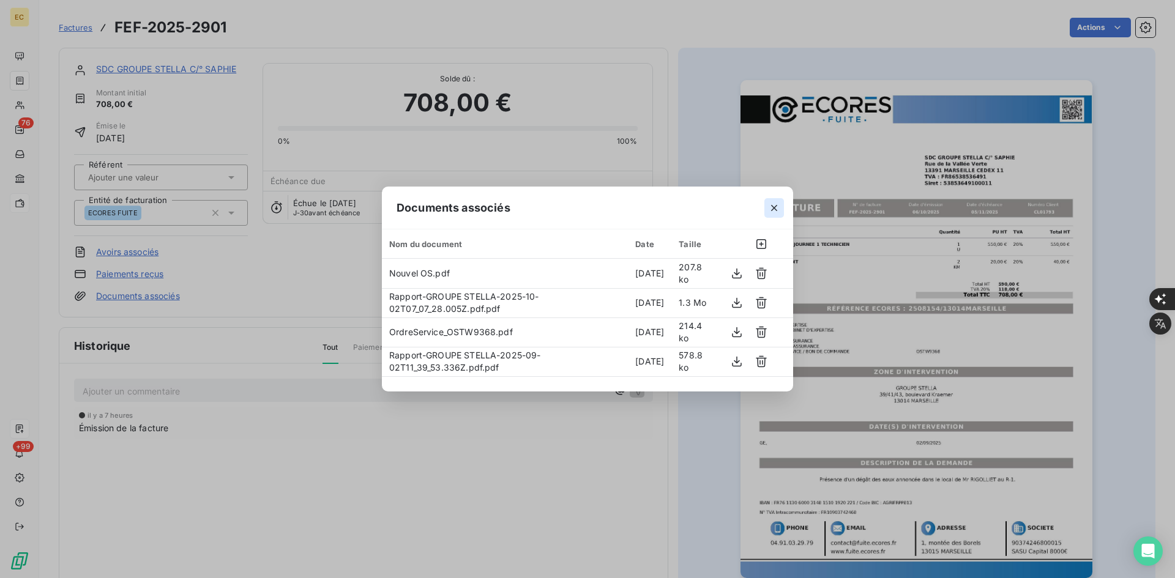
click at [776, 207] on icon "button" at bounding box center [774, 208] width 12 height 12
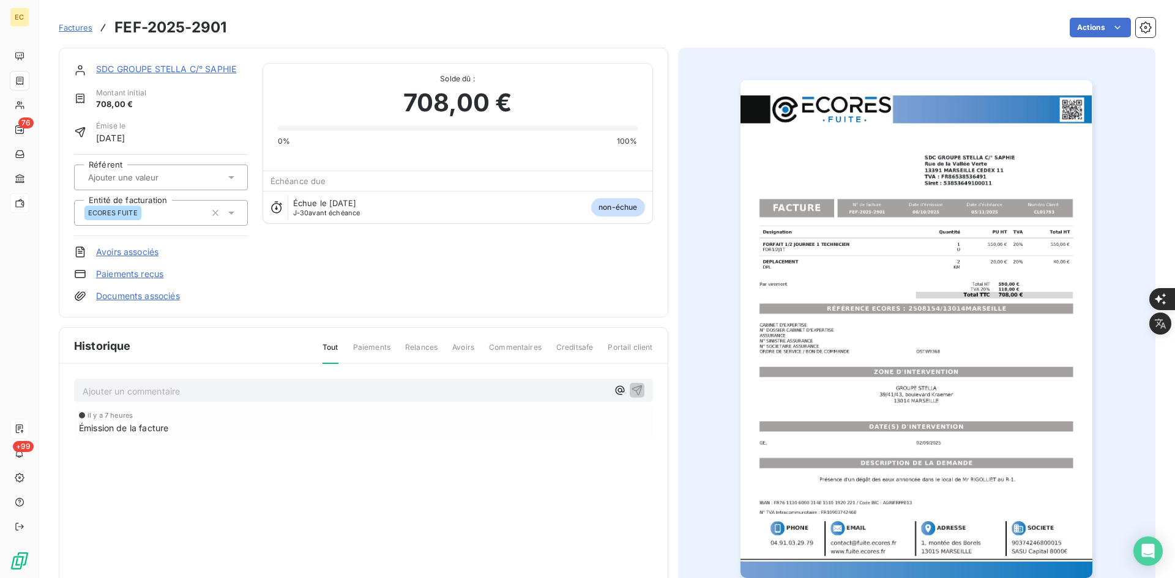
click at [198, 67] on link "SDC GROUPE STELLA C/° SAPHIE" at bounding box center [166, 69] width 140 height 10
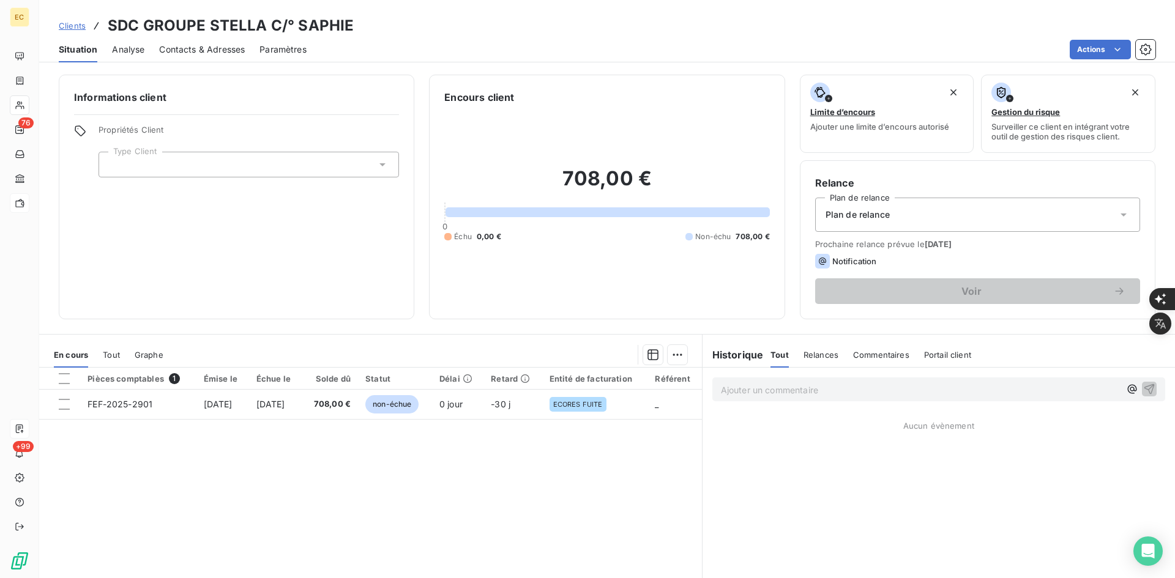
click at [334, 167] on div at bounding box center [248, 165] width 300 height 26
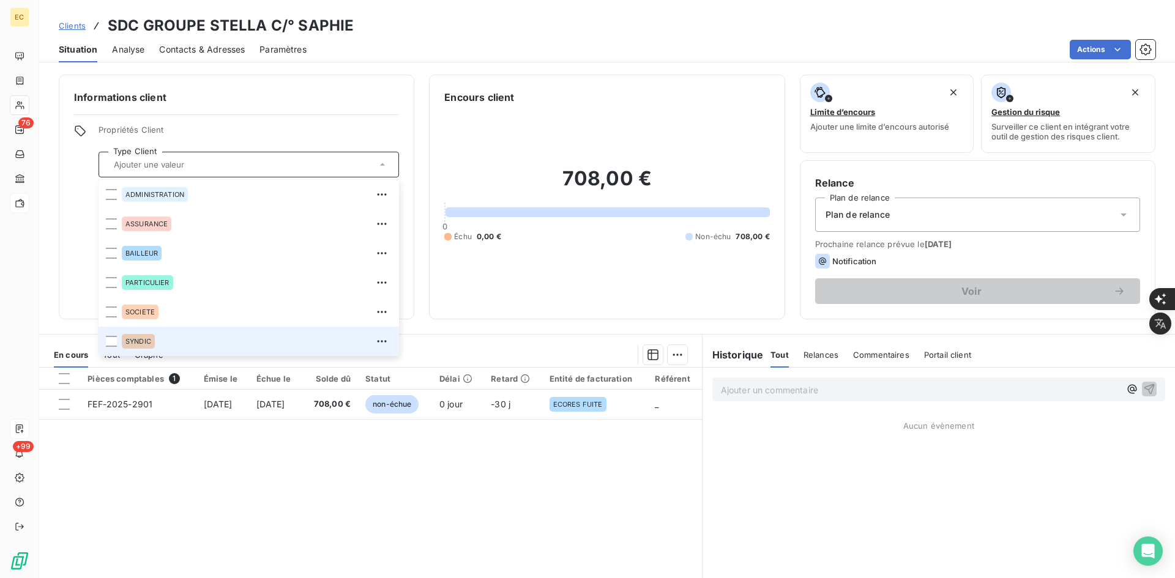
click at [190, 337] on div "SYNDIC" at bounding box center [257, 342] width 270 height 20
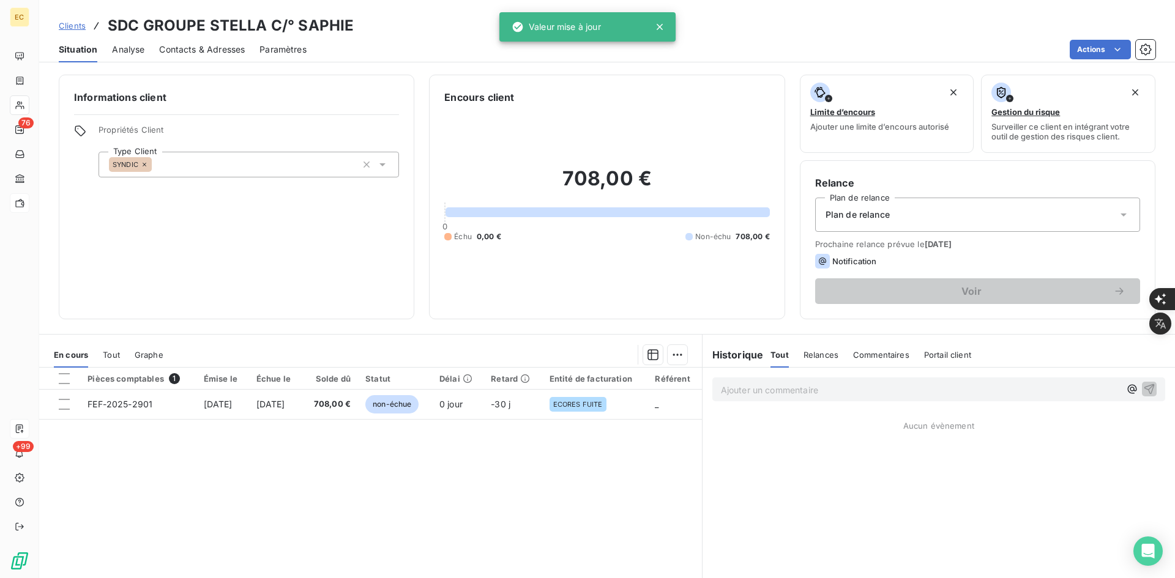
click at [960, 209] on div "Plan de relance" at bounding box center [977, 215] width 325 height 34
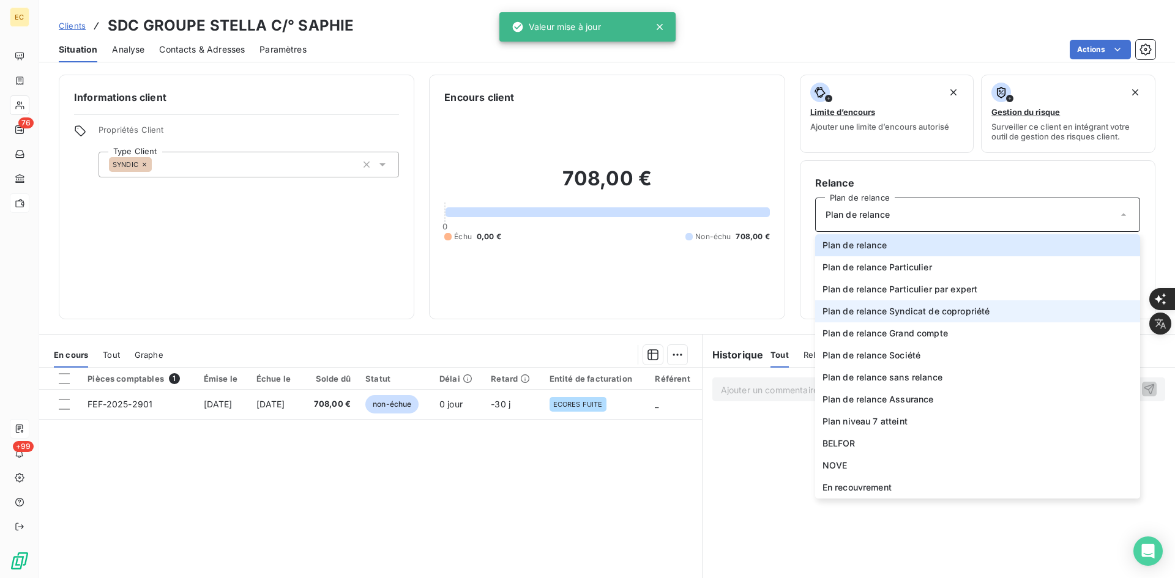
click at [946, 312] on span "Plan de relance Syndicat de copropriété" at bounding box center [906, 311] width 168 height 12
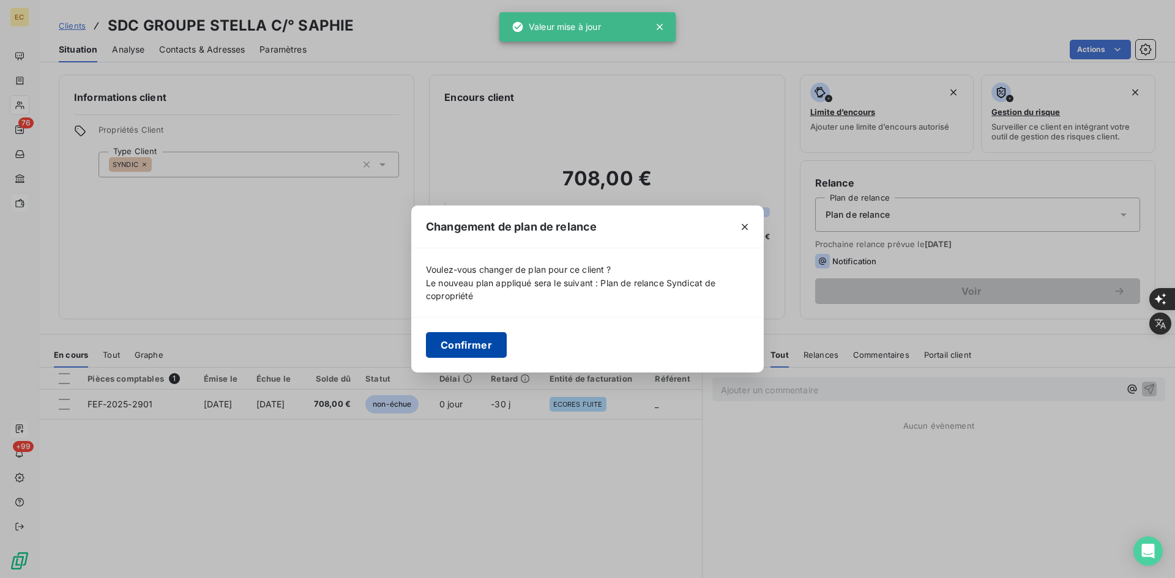
click at [476, 343] on button "Confirmer" at bounding box center [466, 345] width 81 height 26
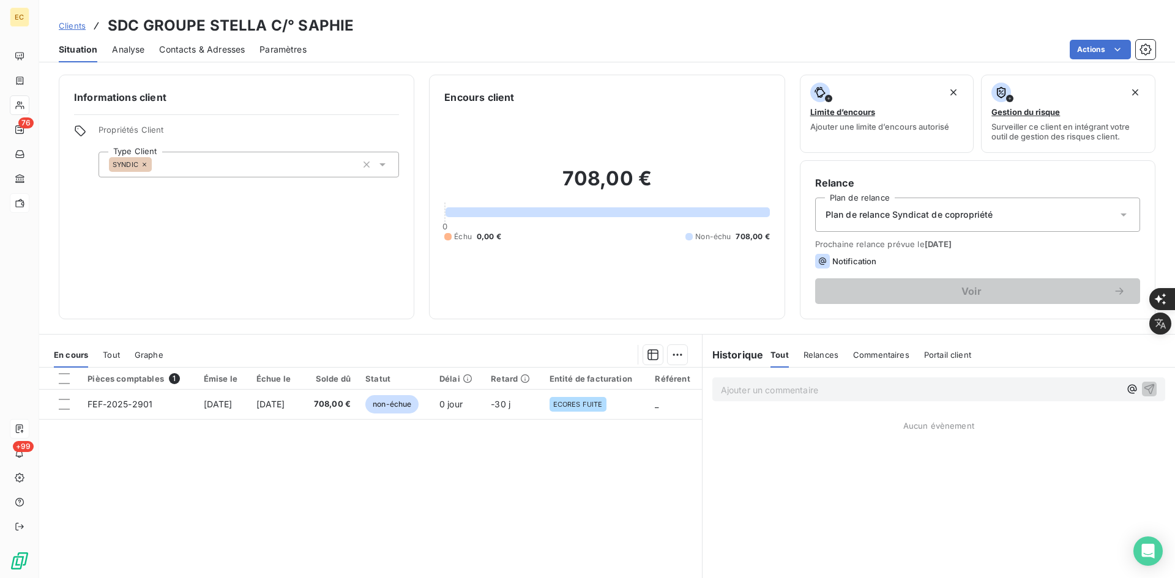
click at [208, 50] on span "Contacts & Adresses" at bounding box center [202, 49] width 86 height 12
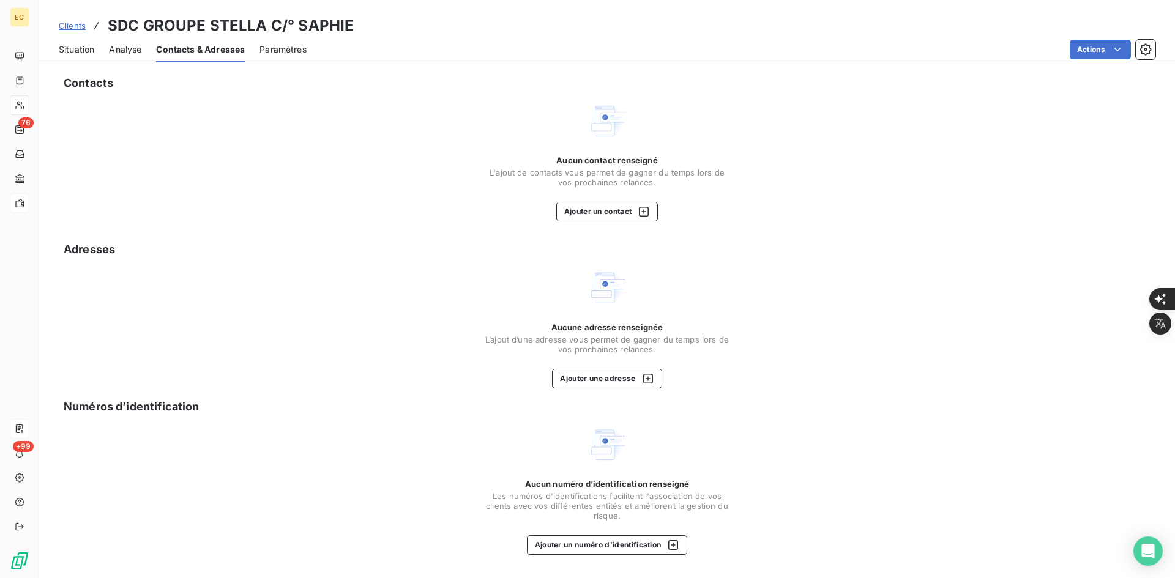
click at [615, 222] on div "Contacts Aucun contact renseigné L'ajout de contacts vous permet [PERSON_NAME] …" at bounding box center [606, 322] width 1135 height 511
click at [623, 216] on button "Ajouter un contact" at bounding box center [607, 212] width 102 height 20
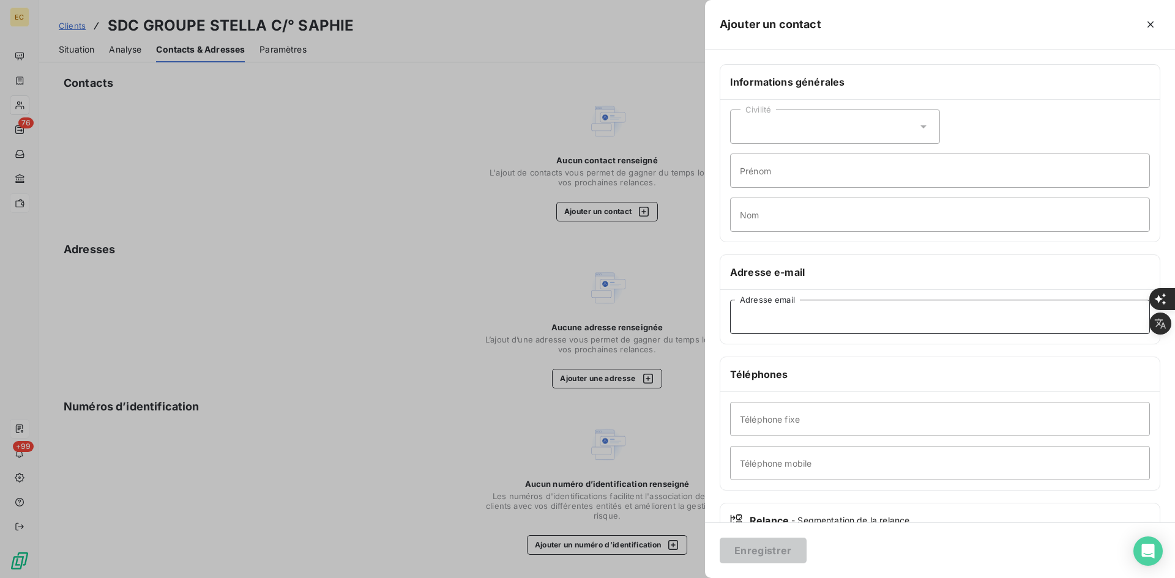
click at [803, 328] on input "Adresse email" at bounding box center [940, 317] width 420 height 34
paste input "[PERSON_NAME][EMAIL_ADDRESS][DOMAIN_NAME]"
click at [733, 310] on input "[PERSON_NAME][EMAIL_ADDRESS][DOMAIN_NAME]" at bounding box center [940, 317] width 420 height 34
type input "[PERSON_NAME][EMAIL_ADDRESS][DOMAIN_NAME]"
click at [760, 546] on button "Enregistrer" at bounding box center [762, 551] width 87 height 26
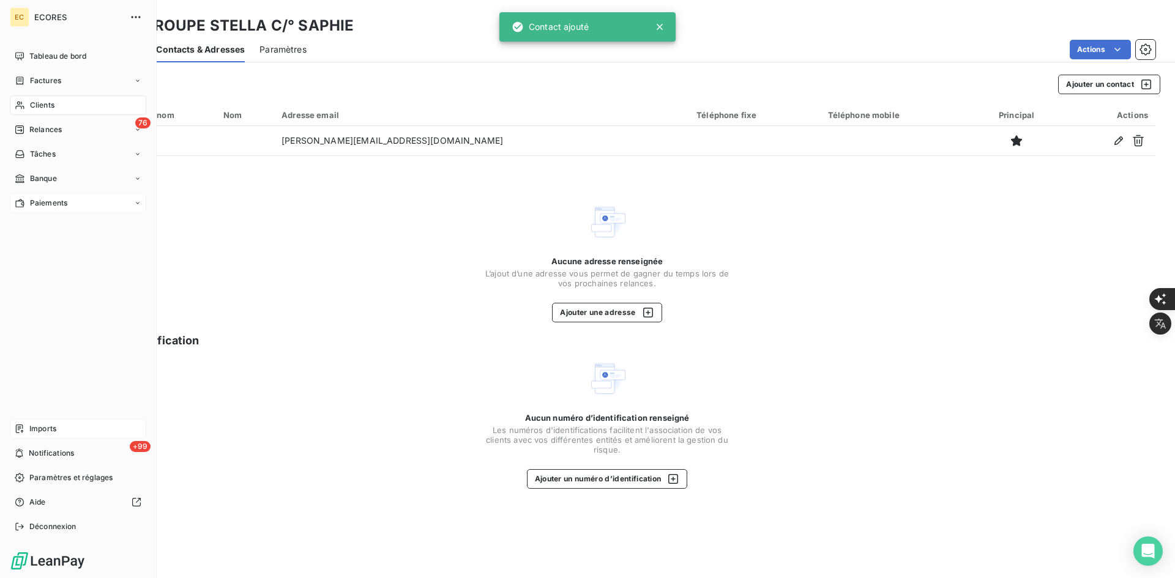
click at [32, 429] on span "Imports" at bounding box center [42, 428] width 27 height 11
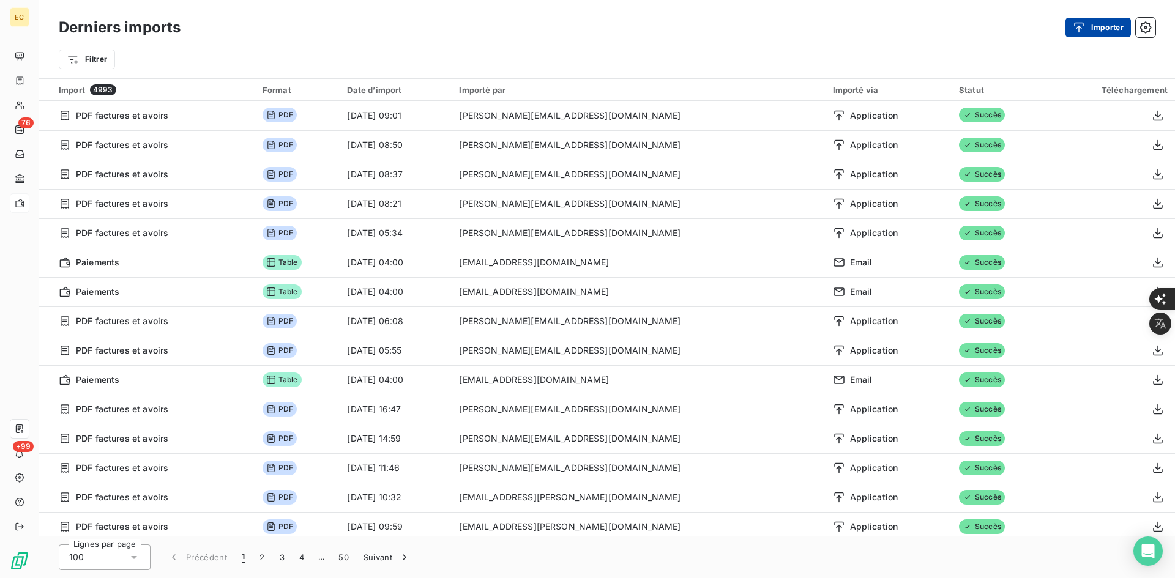
click at [1111, 24] on button "Importer" at bounding box center [1097, 28] width 65 height 20
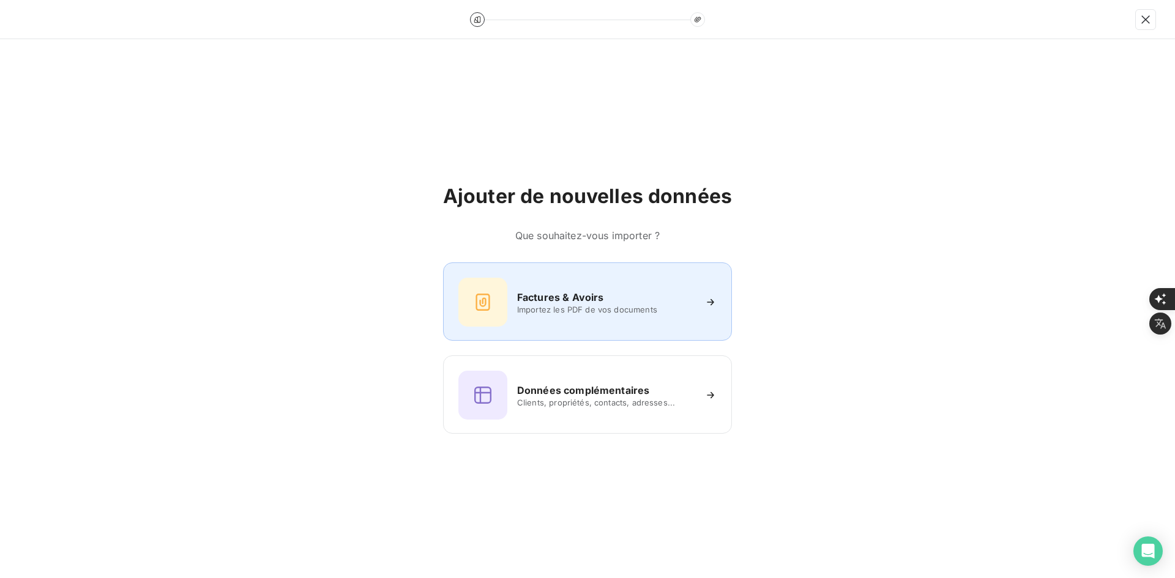
click at [477, 280] on div at bounding box center [482, 302] width 49 height 49
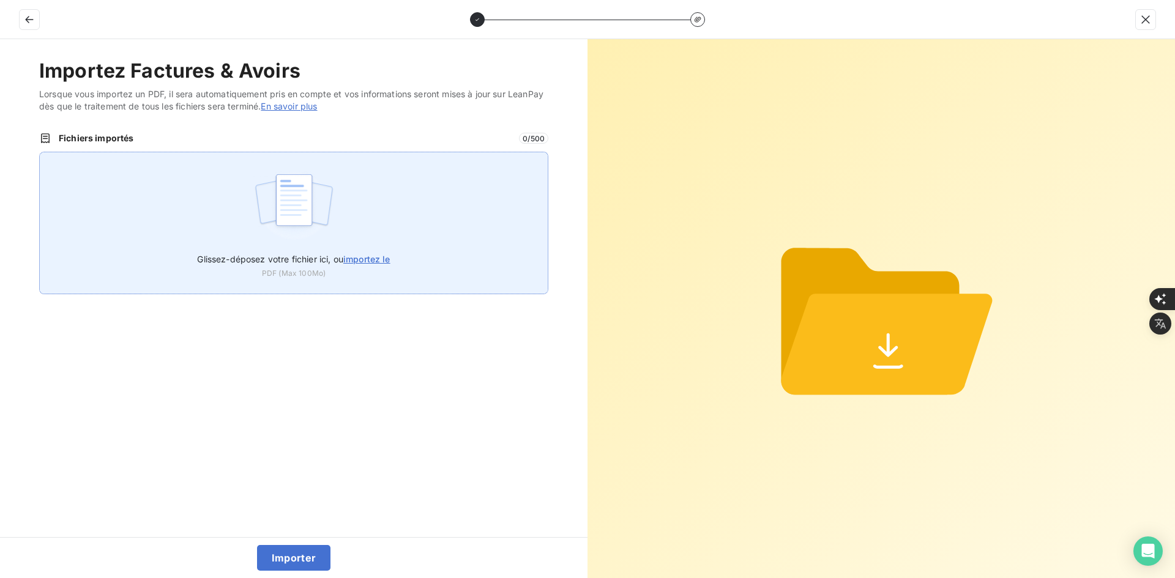
click at [415, 231] on div "Glissez-déposez votre fichier ici, ou importez le PDF (Max 100Mo)" at bounding box center [293, 223] width 509 height 143
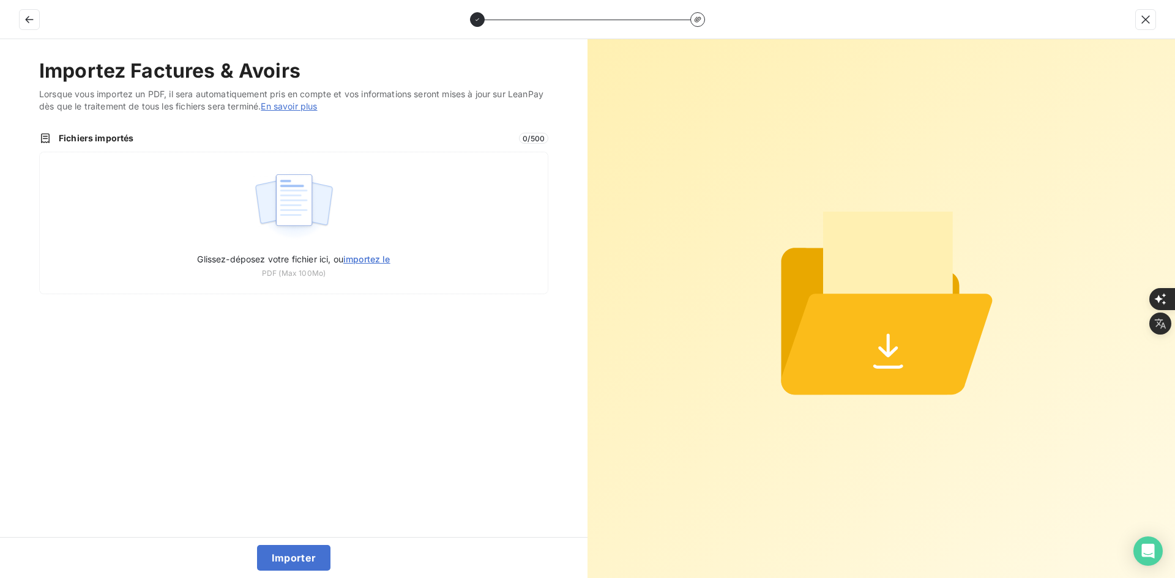
type input "C:\fakepath\FEF-2025-2902.pdf"
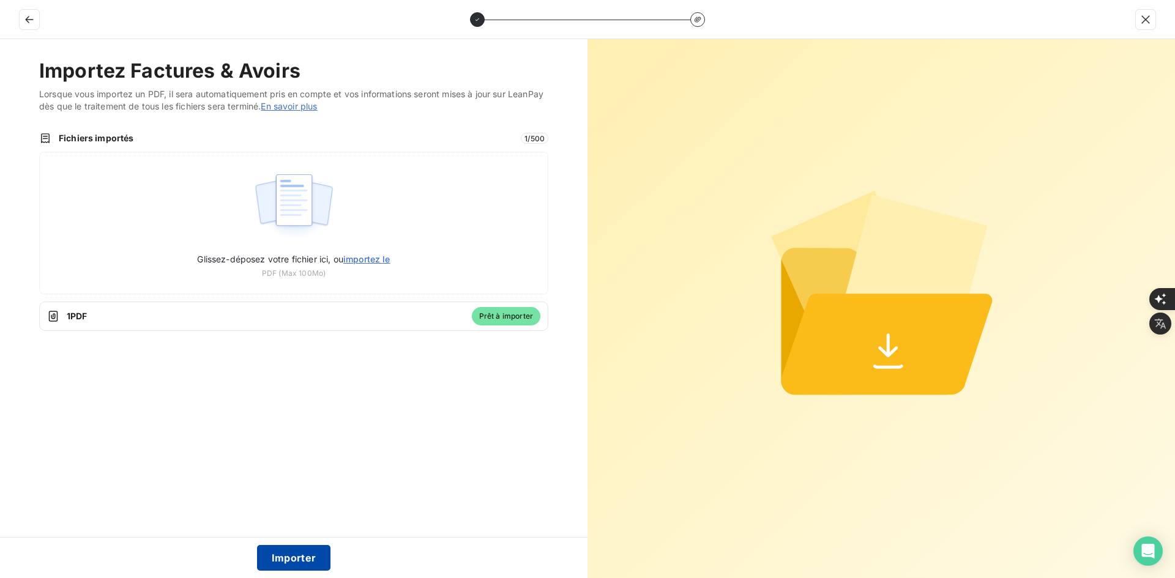
click at [302, 557] on button "Importer" at bounding box center [294, 558] width 74 height 26
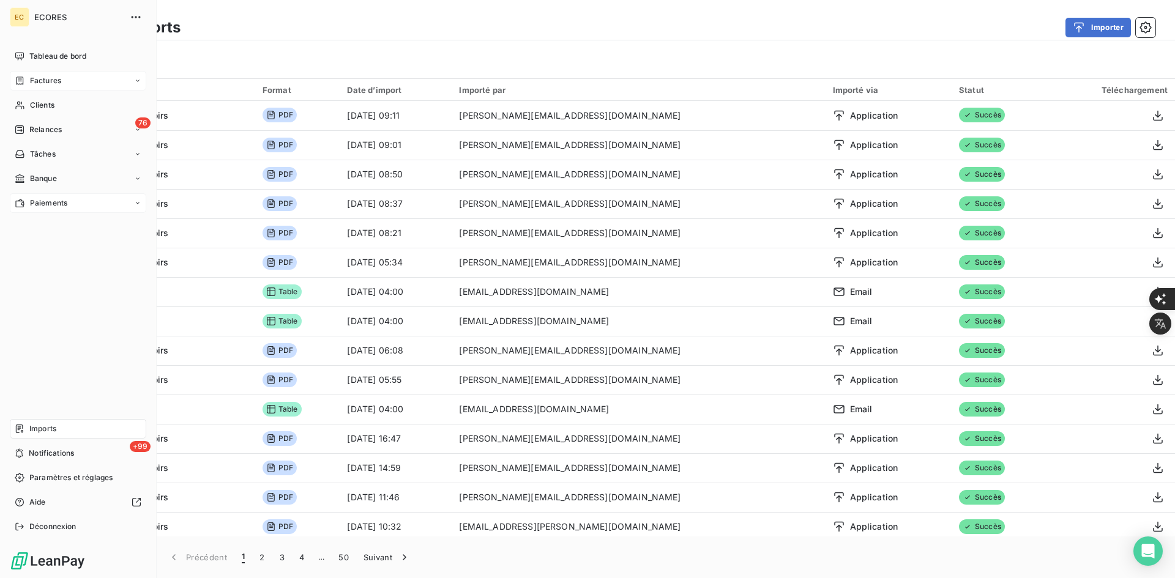
click at [35, 73] on div "Factures" at bounding box center [78, 81] width 136 height 20
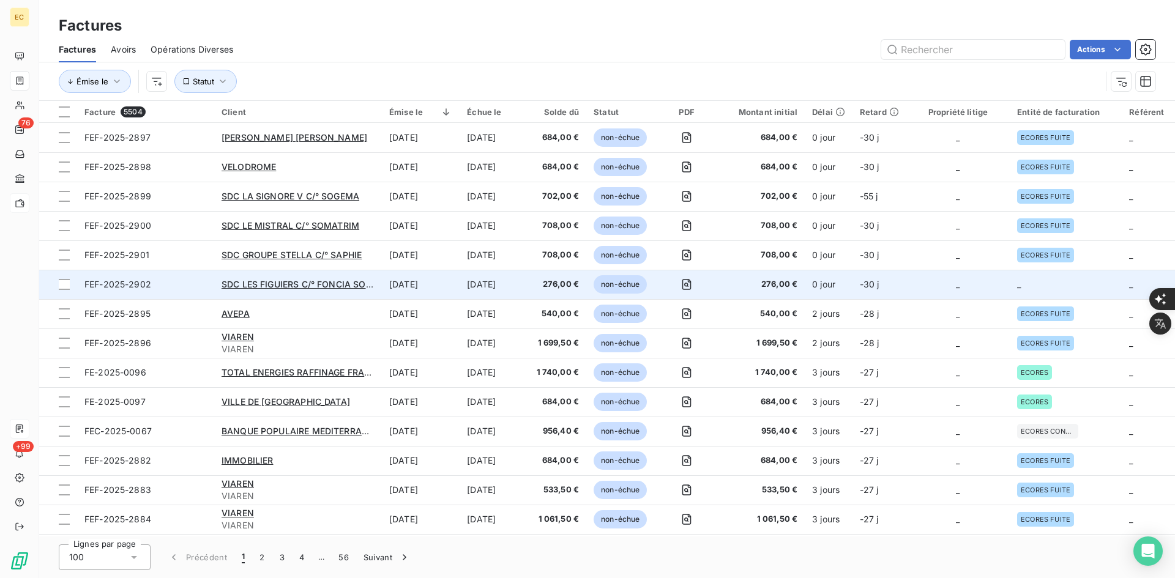
click at [871, 291] on td "-30 j" at bounding box center [879, 284] width 54 height 29
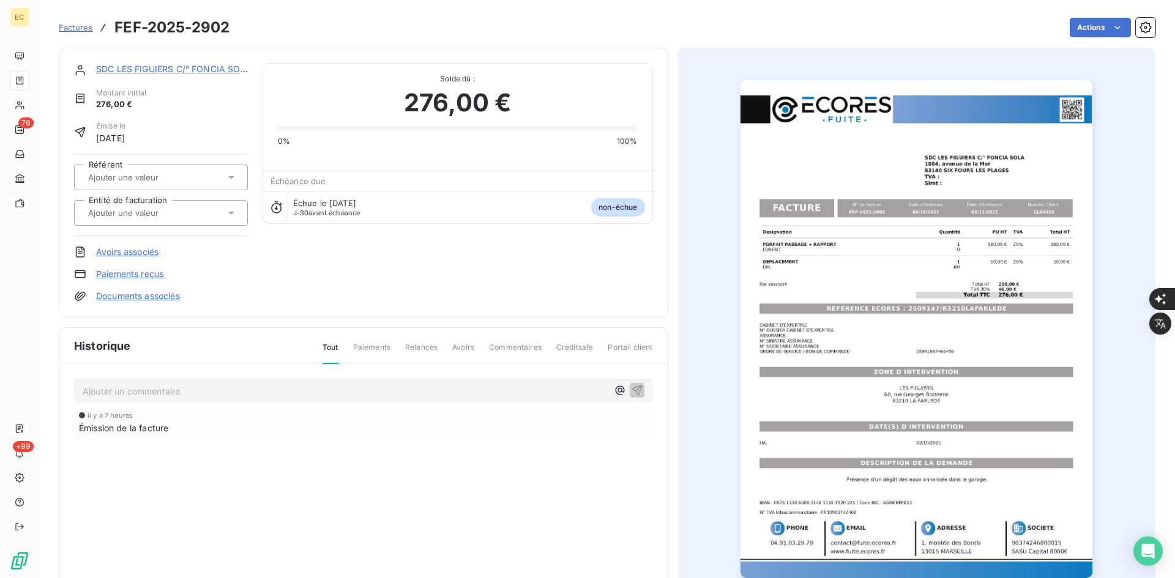
click at [183, 205] on div at bounding box center [154, 213] width 141 height 16
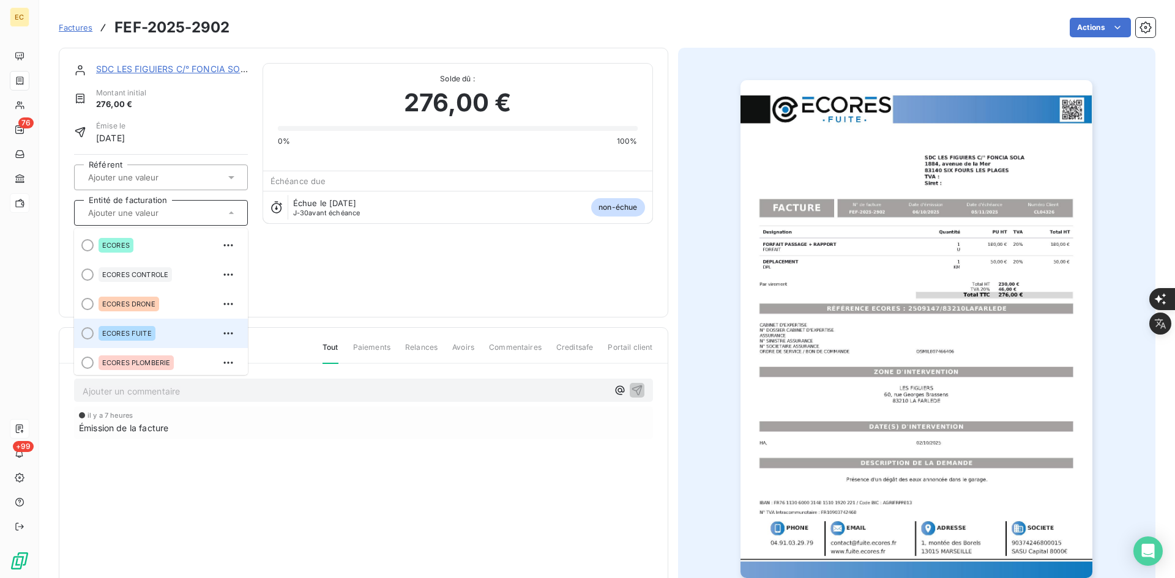
click at [142, 330] on span "ECORES FUITE" at bounding box center [127, 333] width 50 height 7
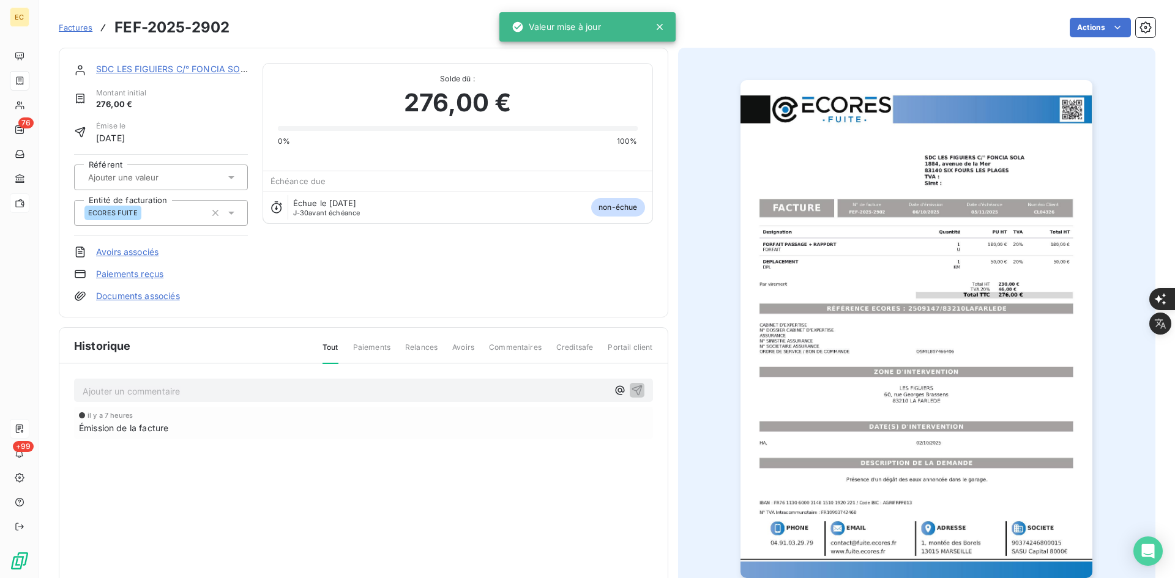
click at [159, 299] on link "Documents associés" at bounding box center [138, 296] width 84 height 12
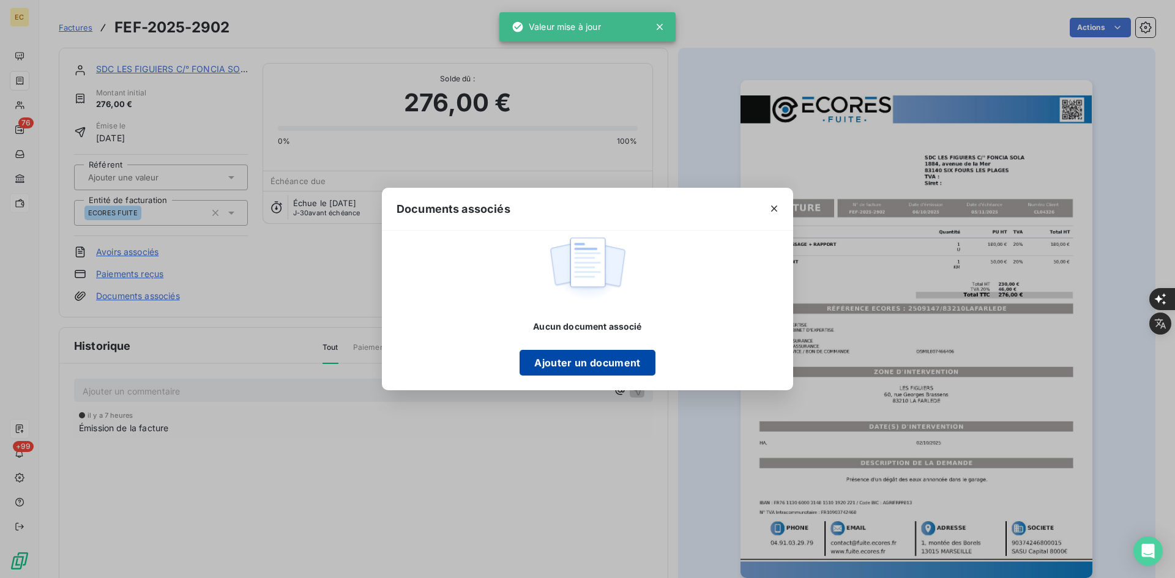
click at [590, 368] on button "Ajouter un document" at bounding box center [586, 363] width 135 height 26
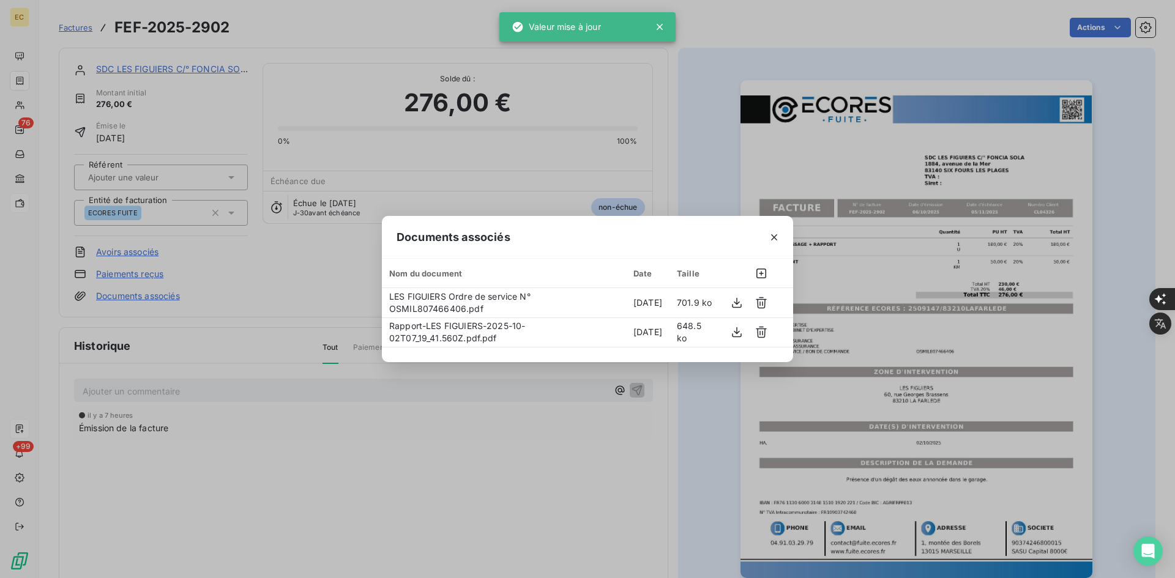
click at [771, 235] on icon "button" at bounding box center [774, 237] width 12 height 12
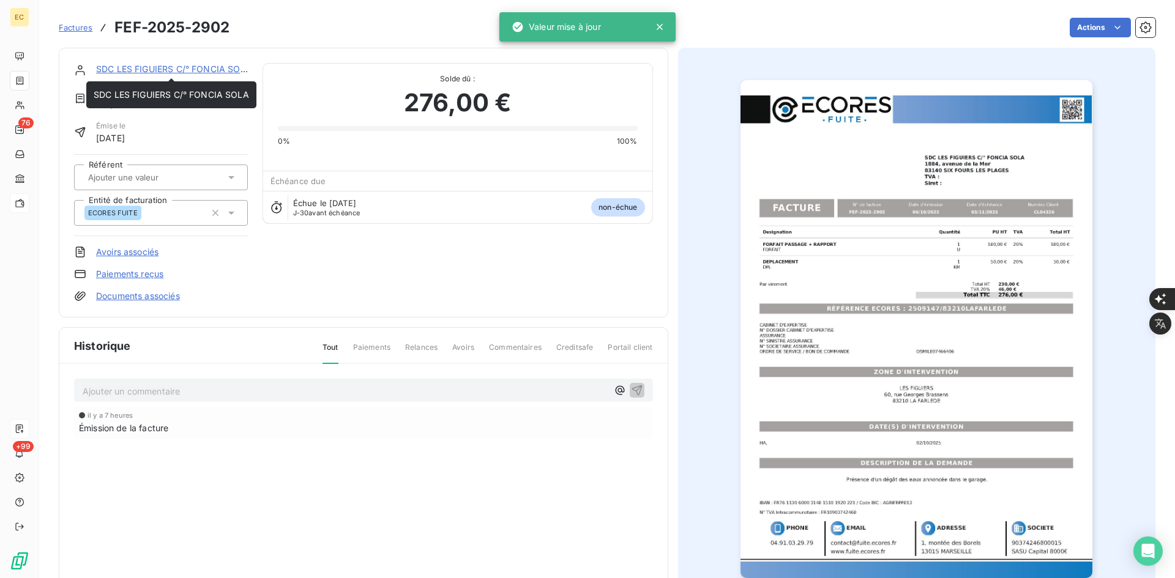
click at [197, 67] on link "SDC LES FIGUIERS C/° FONCIA SOLA" at bounding box center [173, 69] width 155 height 10
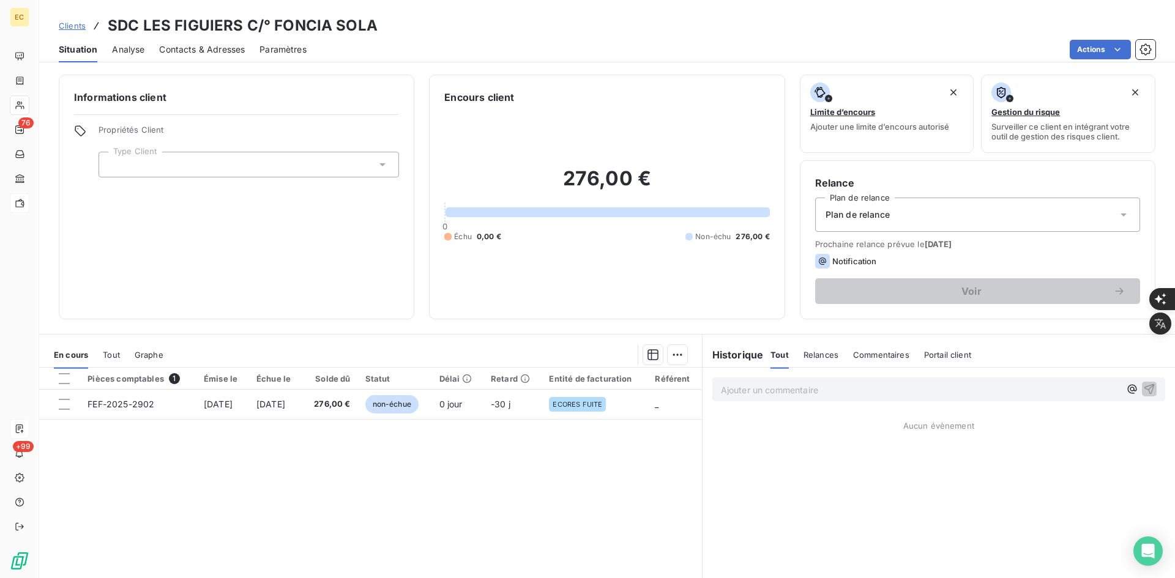
click at [198, 174] on div at bounding box center [248, 165] width 300 height 26
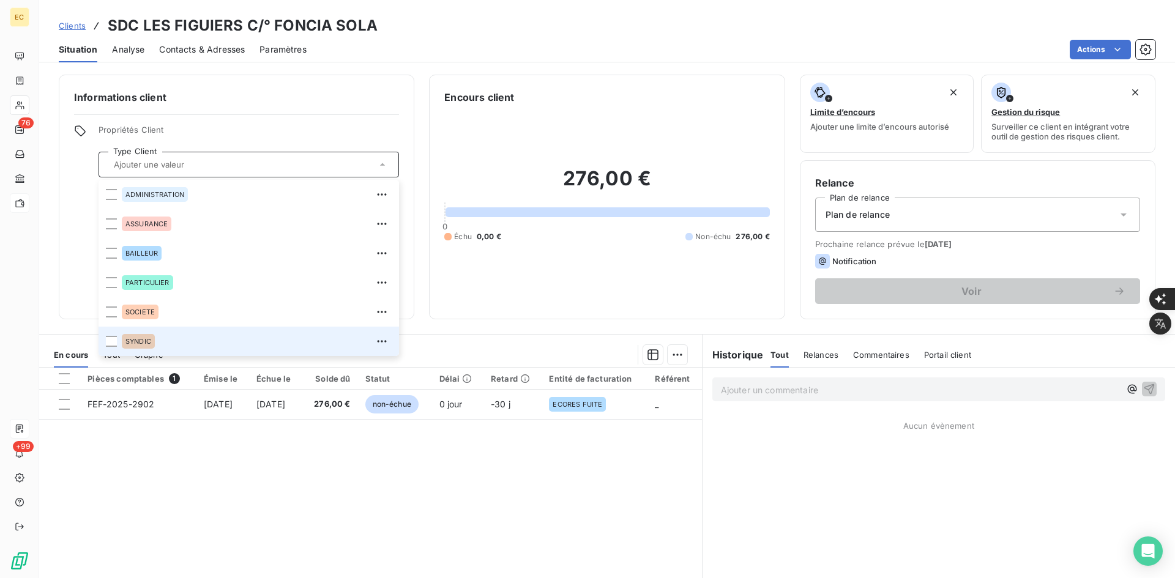
drag, startPoint x: 212, startPoint y: 340, endPoint x: 223, endPoint y: 340, distance: 10.4
click at [212, 340] on div "SYNDIC" at bounding box center [257, 342] width 270 height 20
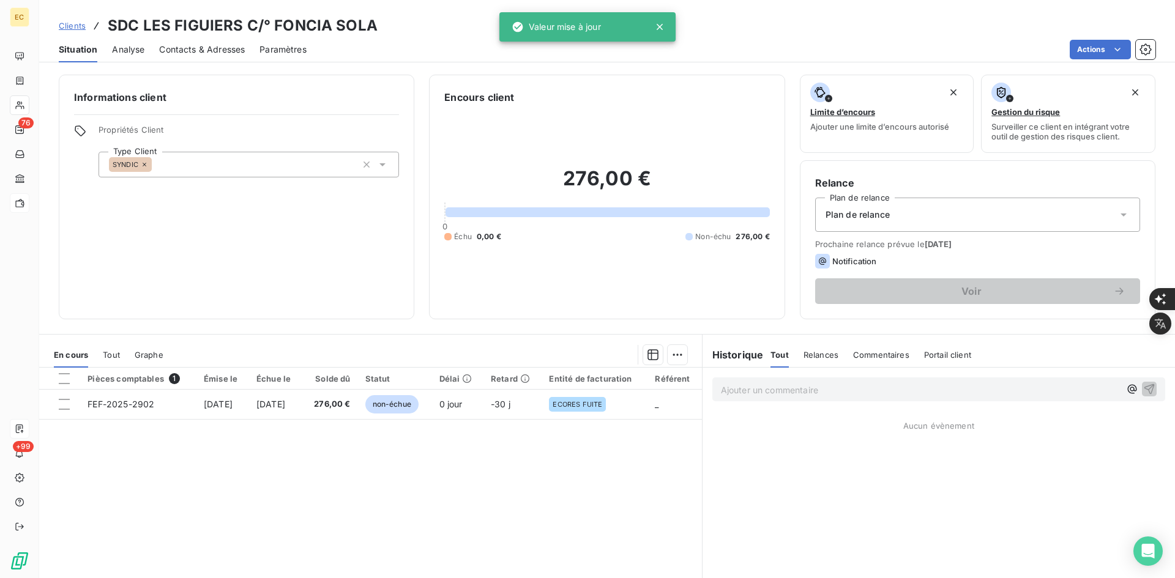
click at [902, 217] on div "Plan de relance" at bounding box center [977, 215] width 325 height 34
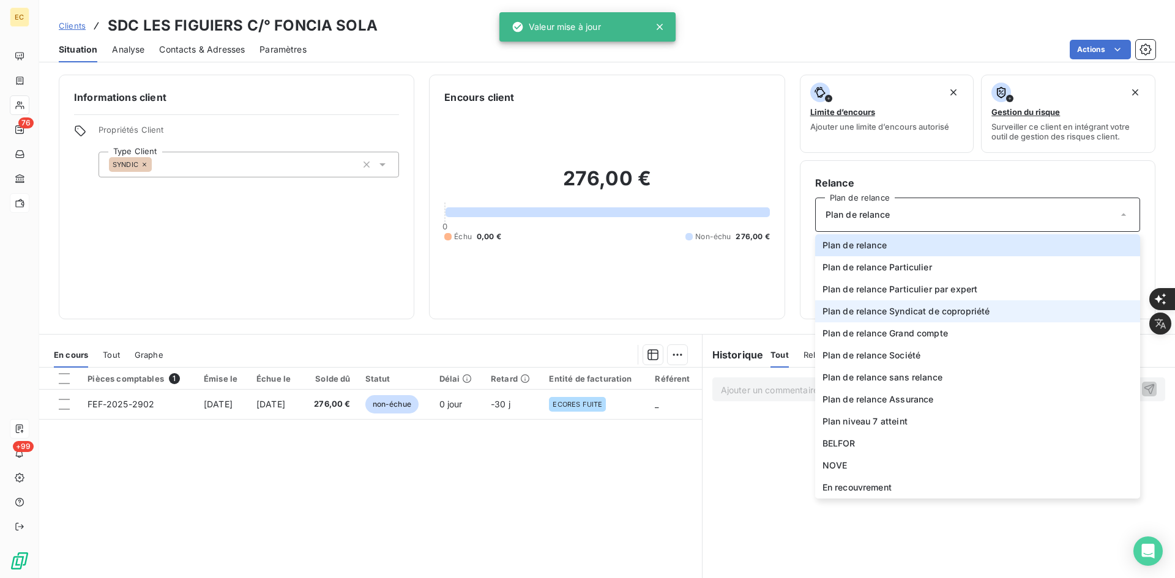
click at [940, 303] on li "Plan de relance Syndicat de copropriété" at bounding box center [977, 311] width 325 height 22
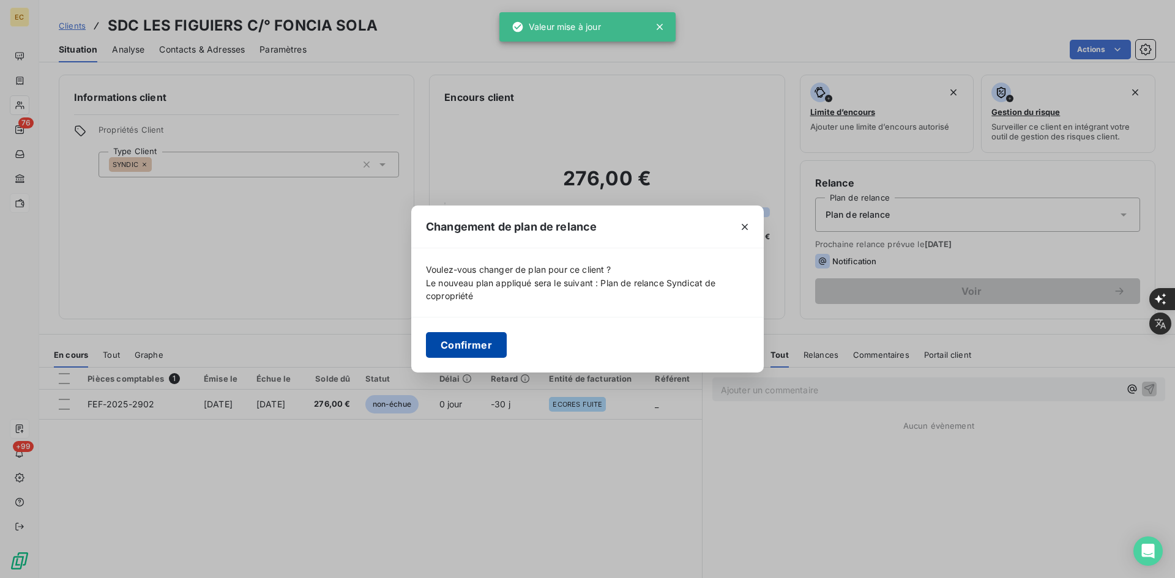
click at [488, 344] on button "Confirmer" at bounding box center [466, 345] width 81 height 26
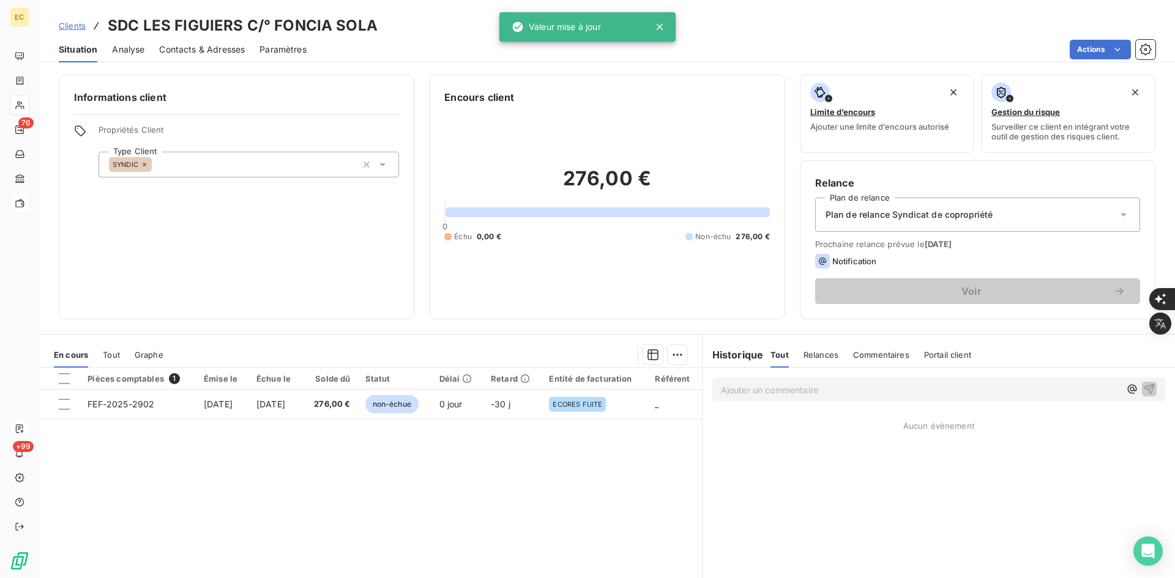
click at [204, 50] on span "Contacts & Adresses" at bounding box center [202, 49] width 86 height 12
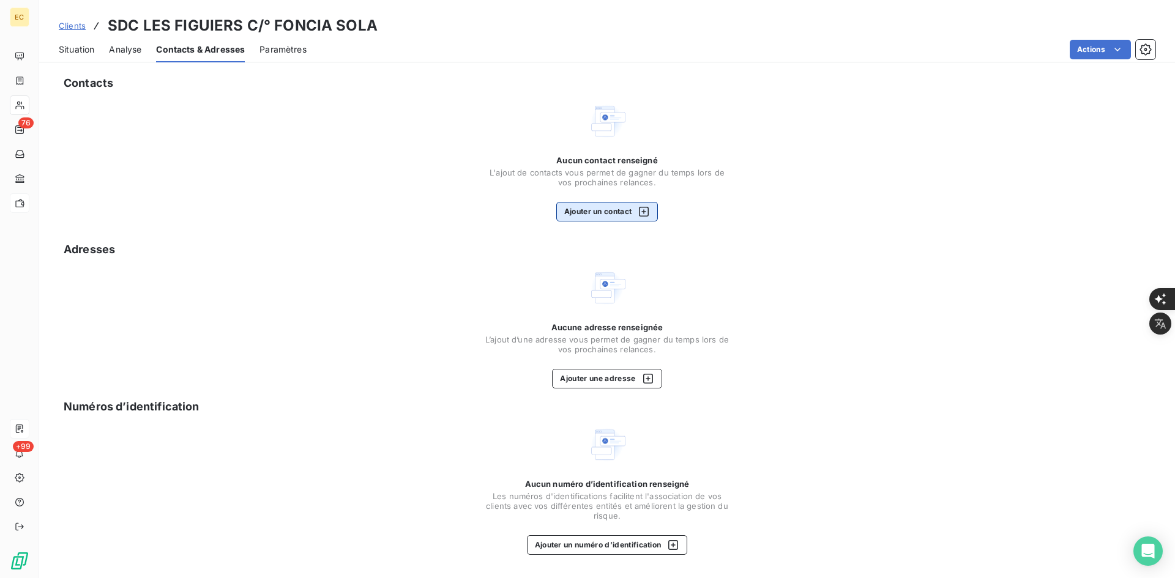
click at [625, 175] on span "L'ajout de contacts vous permet de gagner du temps lors de vos prochaines relan…" at bounding box center [607, 178] width 245 height 20
click at [634, 212] on div "button" at bounding box center [640, 212] width 18 height 12
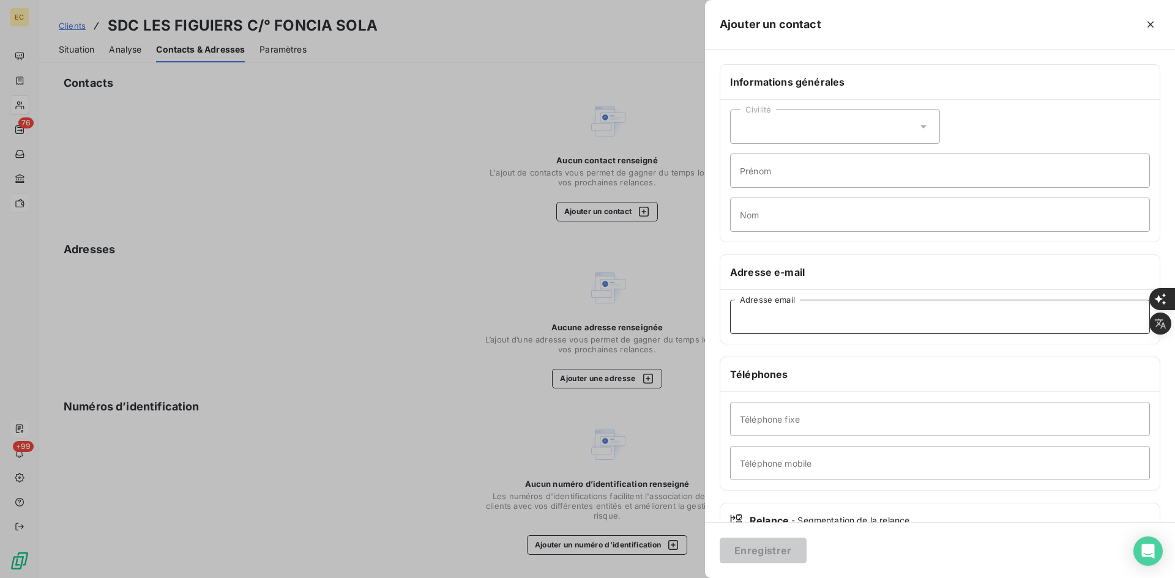
click at [749, 310] on input "Adresse email" at bounding box center [940, 317] width 420 height 34
paste input "[EMAIL_ADDRESS][PERSON_NAME][DOMAIN_NAME]"
type input "[EMAIL_ADDRESS][PERSON_NAME][DOMAIN_NAME]"
click at [778, 551] on button "Enregistrer" at bounding box center [762, 551] width 87 height 26
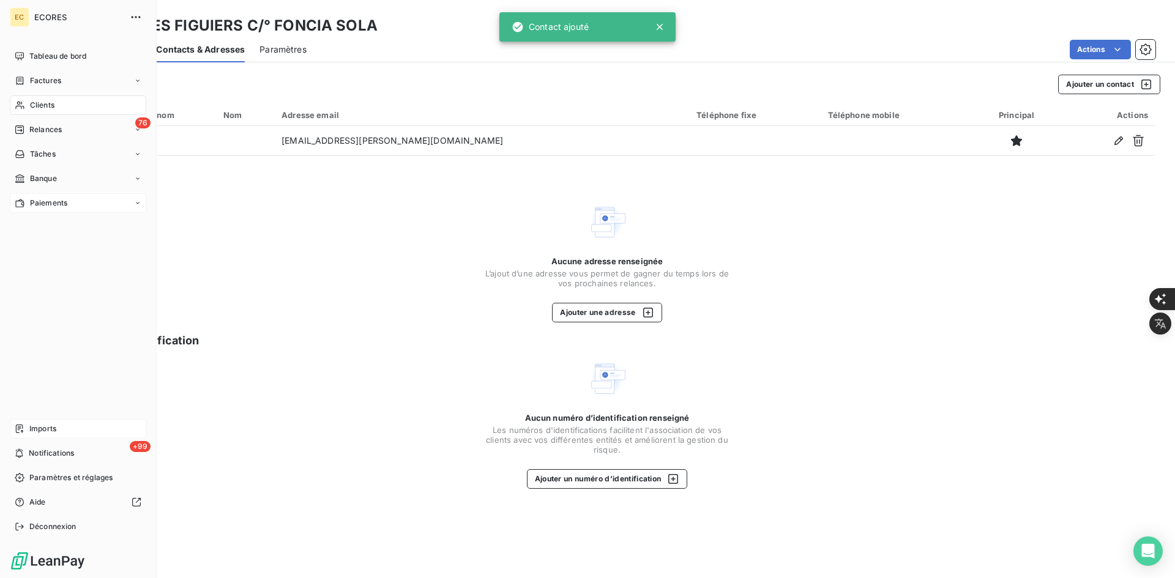
click at [38, 430] on span "Imports" at bounding box center [42, 428] width 27 height 11
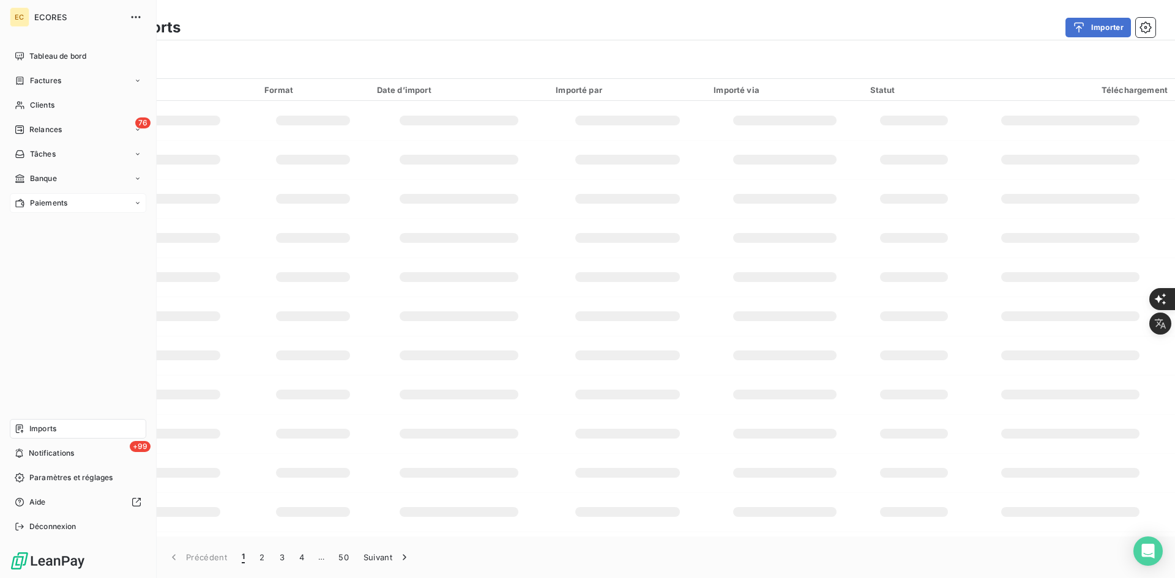
click at [23, 433] on icon at bounding box center [20, 429] width 10 height 10
click at [54, 76] on span "Factures" at bounding box center [45, 80] width 31 height 11
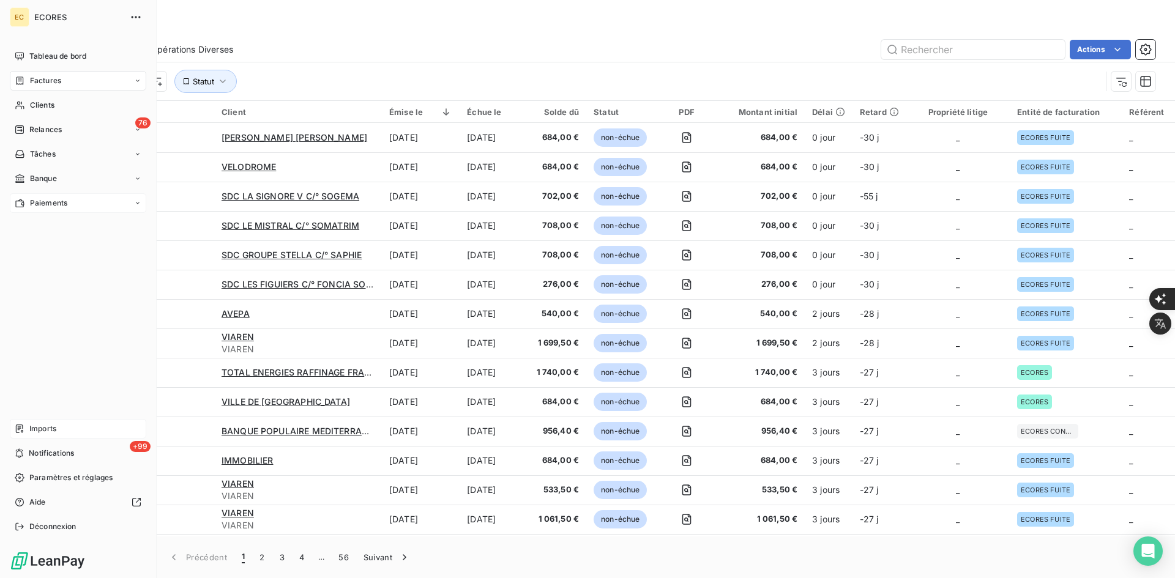
click at [56, 418] on div "Tableau de bord Factures Clients 76 Relances Tâches Banque Paiements Imports +9…" at bounding box center [78, 291] width 136 height 490
click at [59, 434] on div "Imports" at bounding box center [78, 429] width 136 height 20
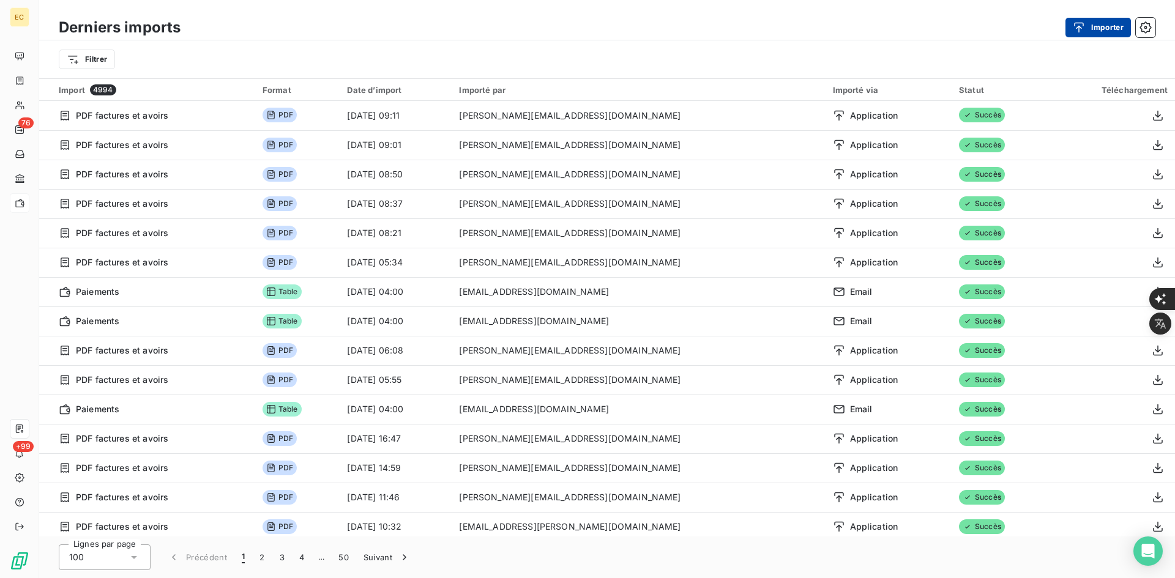
click at [1102, 31] on button "Importer" at bounding box center [1097, 28] width 65 height 20
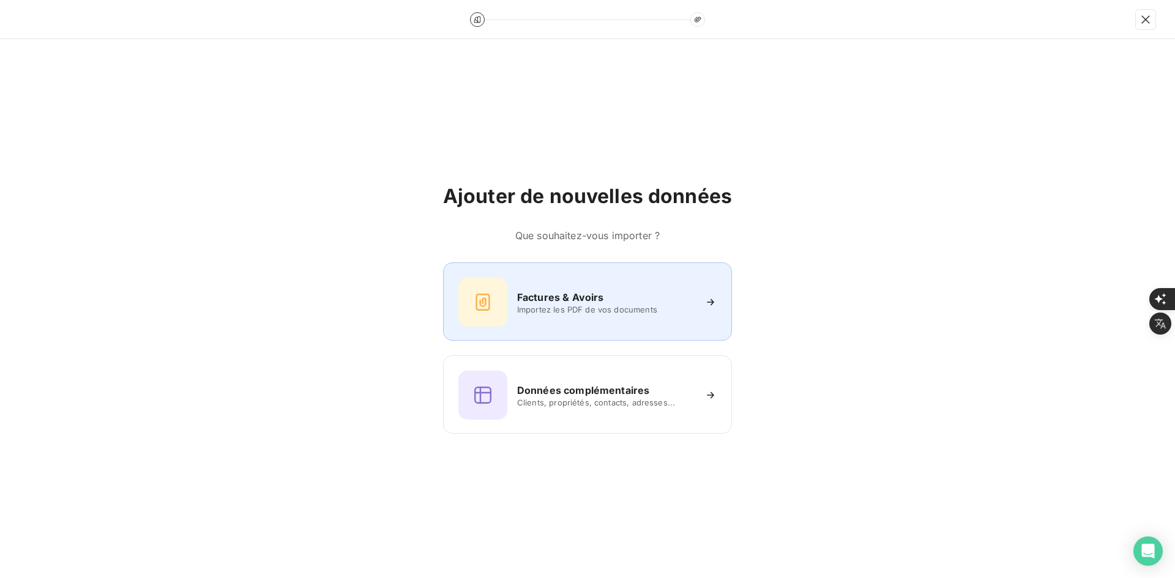
click at [516, 303] on div "Factures & Avoirs Importez les PDF de vos documents" at bounding box center [587, 302] width 258 height 49
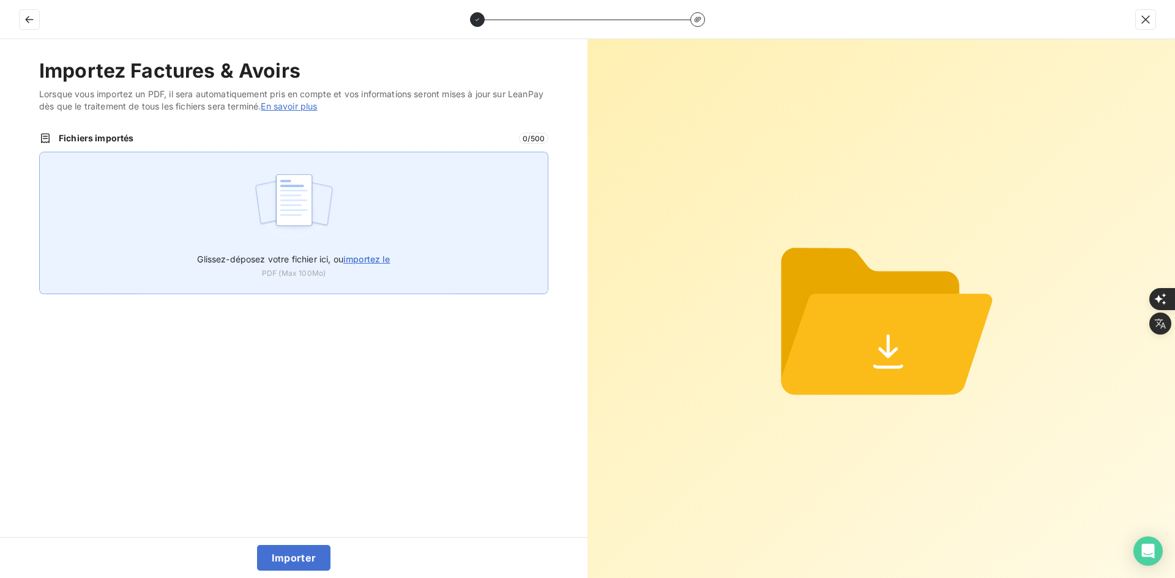
click at [370, 210] on div "Glissez-déposez votre fichier ici, ou importez le PDF (Max 100Mo)" at bounding box center [293, 223] width 509 height 143
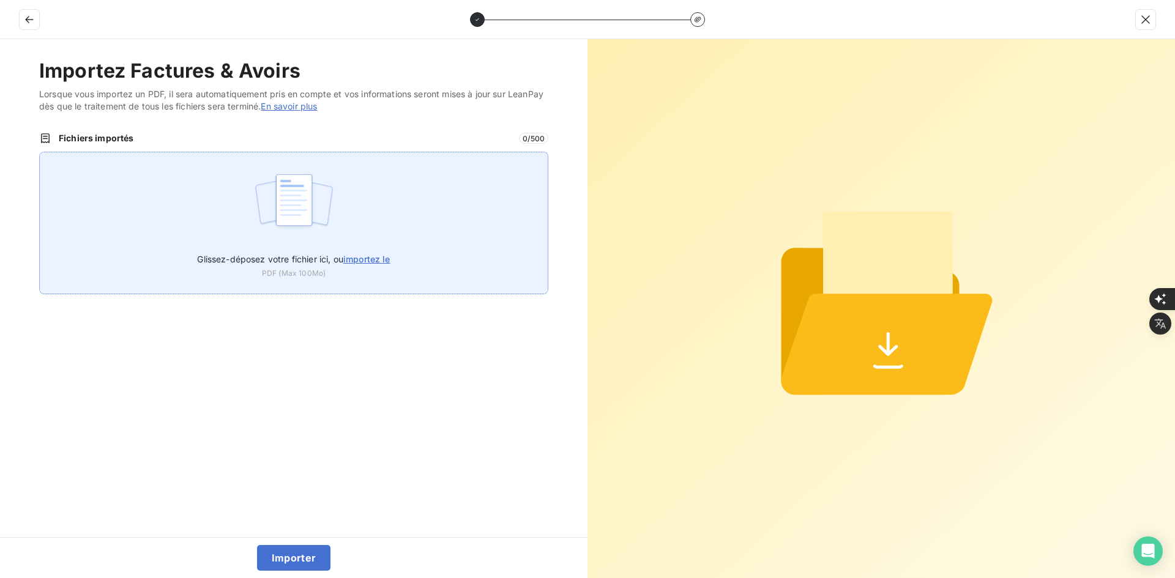
type input "C:\fakepath\FEF-2025-2903.pdf"
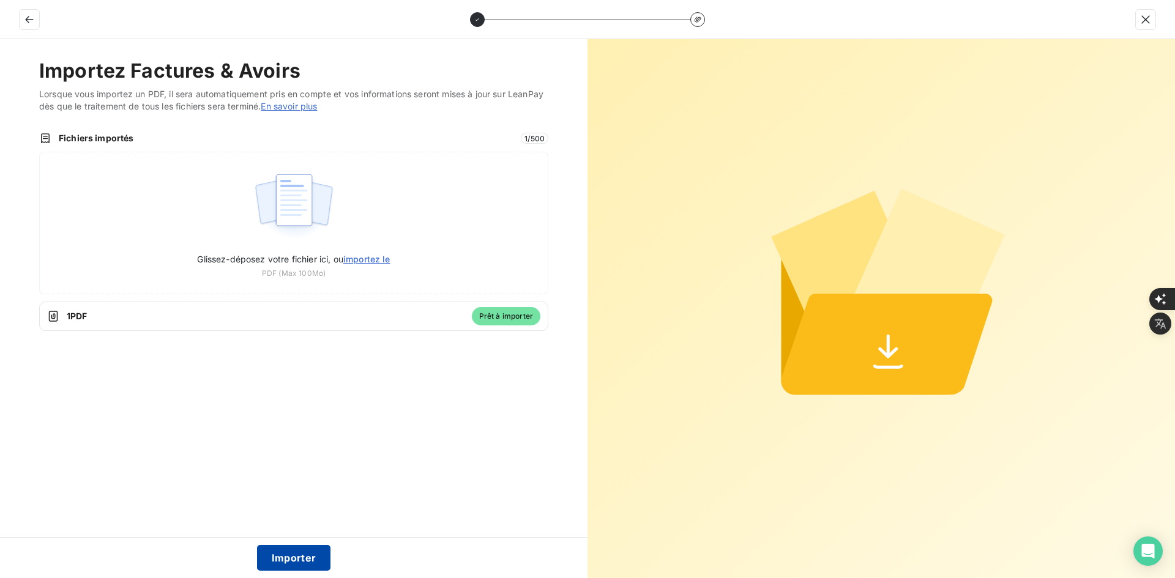
click at [280, 559] on button "Importer" at bounding box center [294, 558] width 74 height 26
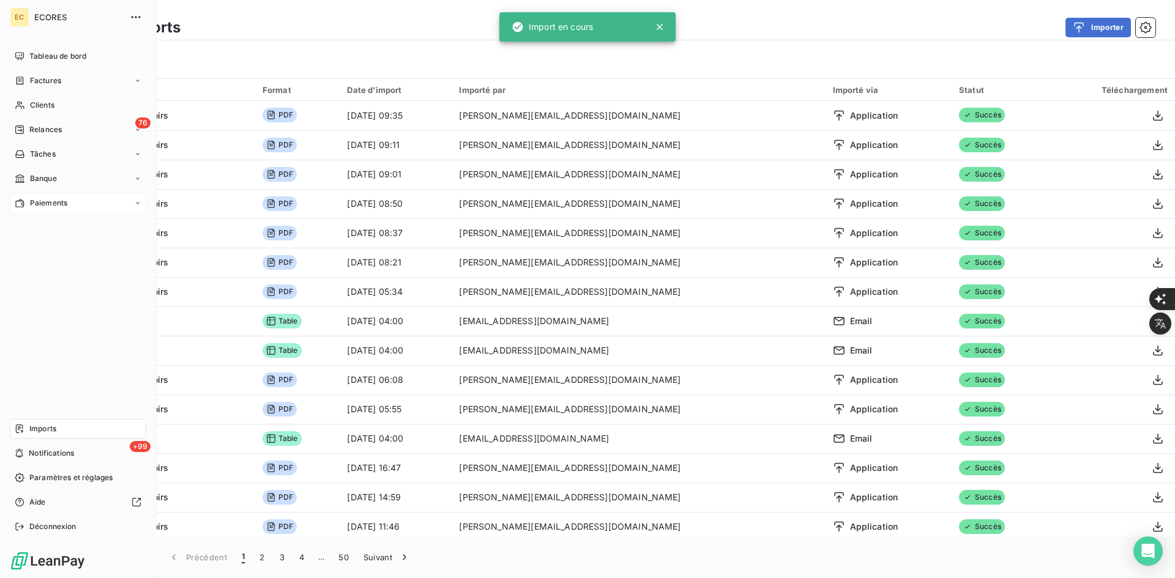
click at [36, 80] on span "Factures" at bounding box center [45, 80] width 31 height 11
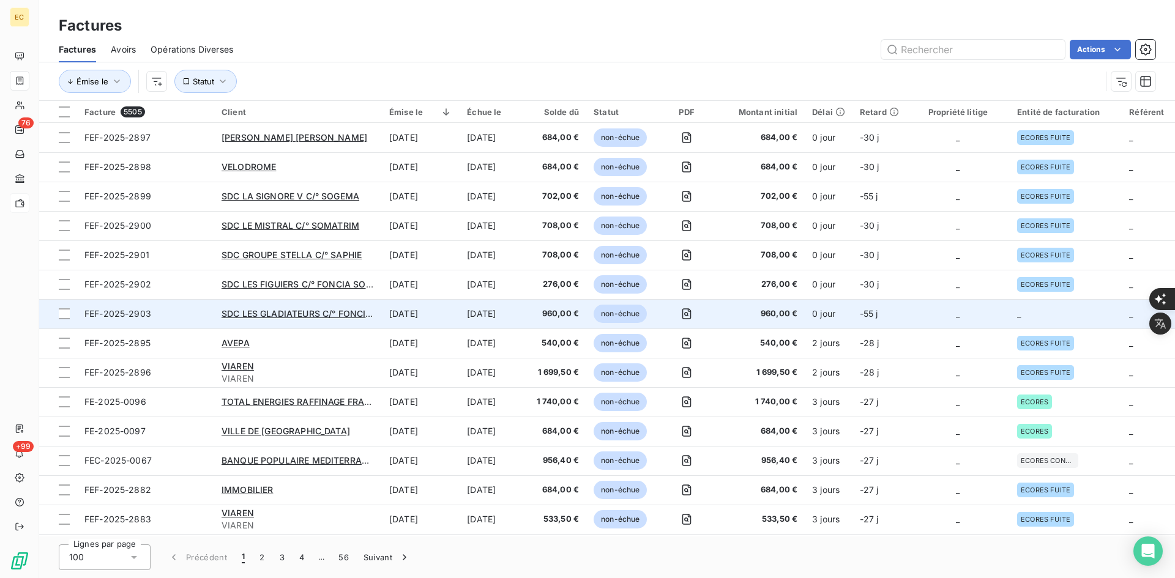
click at [985, 311] on td "_" at bounding box center [957, 313] width 103 height 29
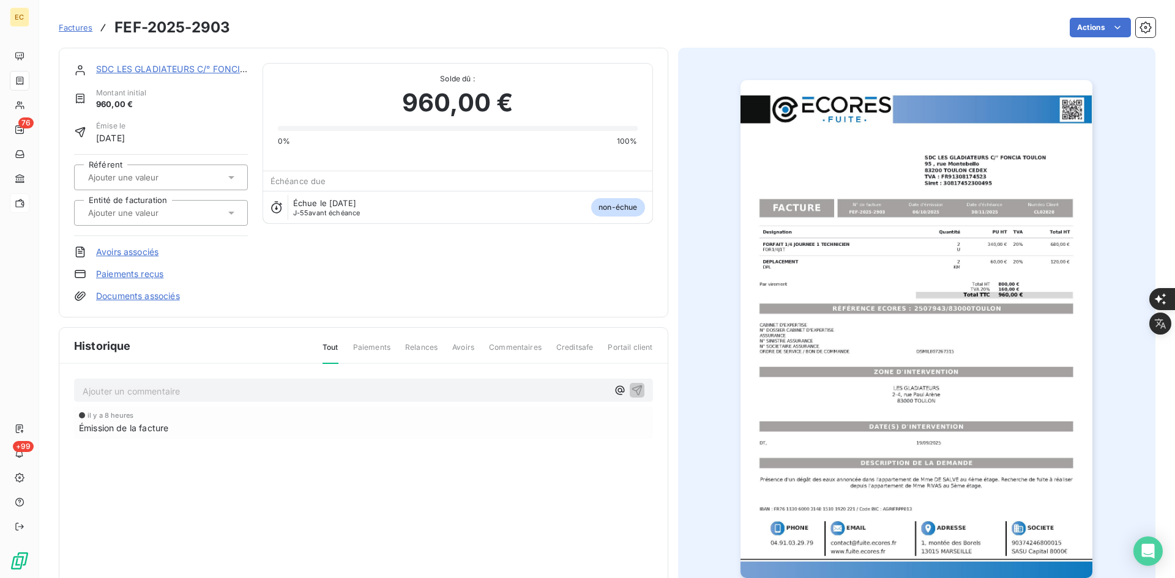
click at [179, 205] on div at bounding box center [154, 213] width 141 height 16
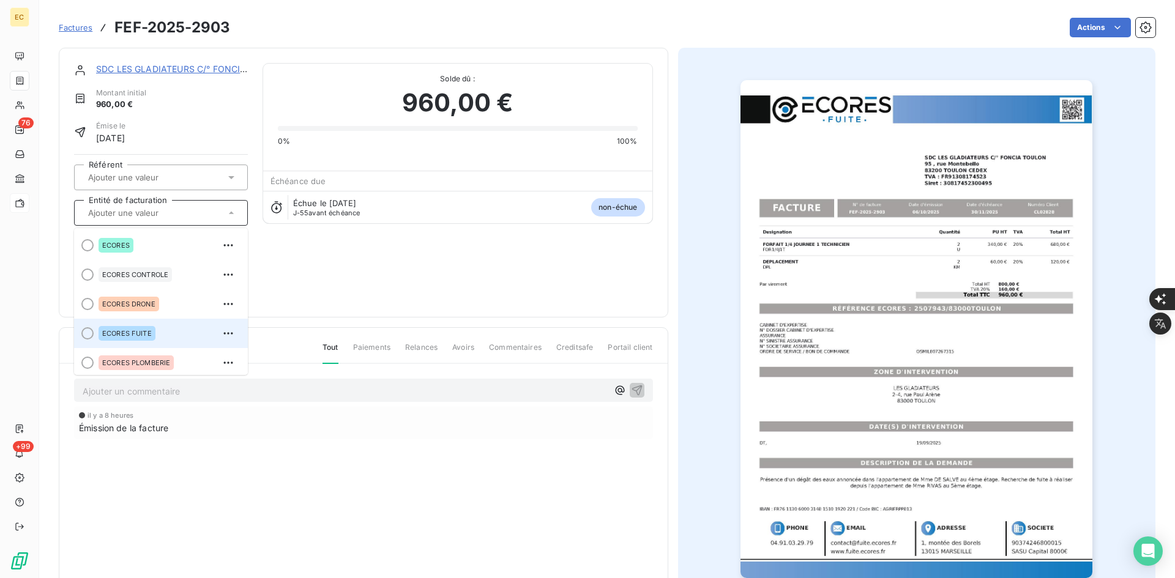
click at [159, 339] on div "ECORES FUITE" at bounding box center [167, 334] width 139 height 20
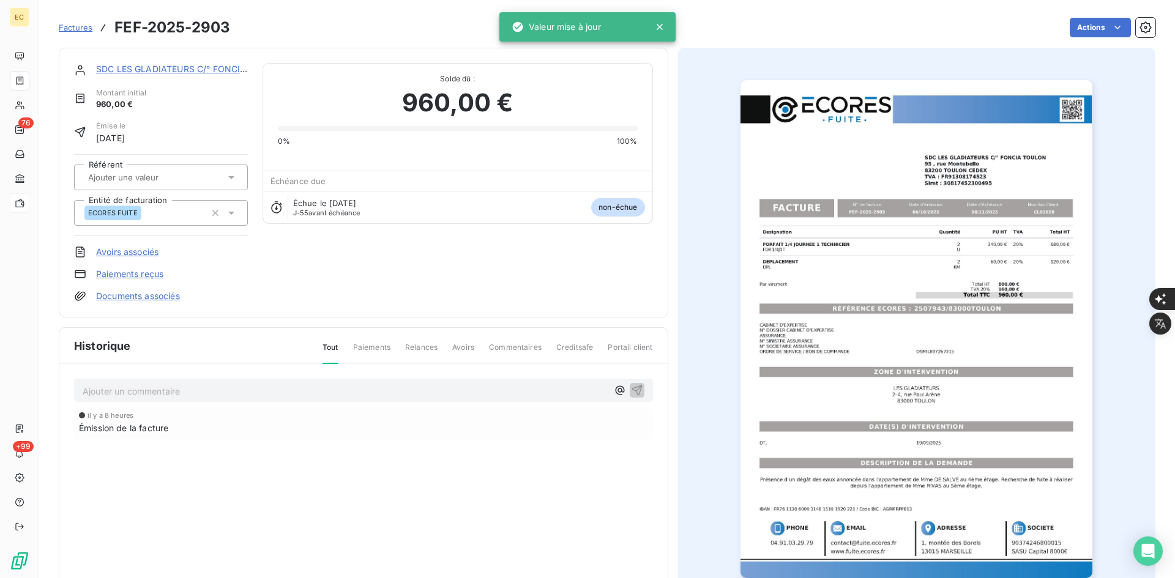
click at [166, 295] on link "Documents associés" at bounding box center [138, 296] width 84 height 12
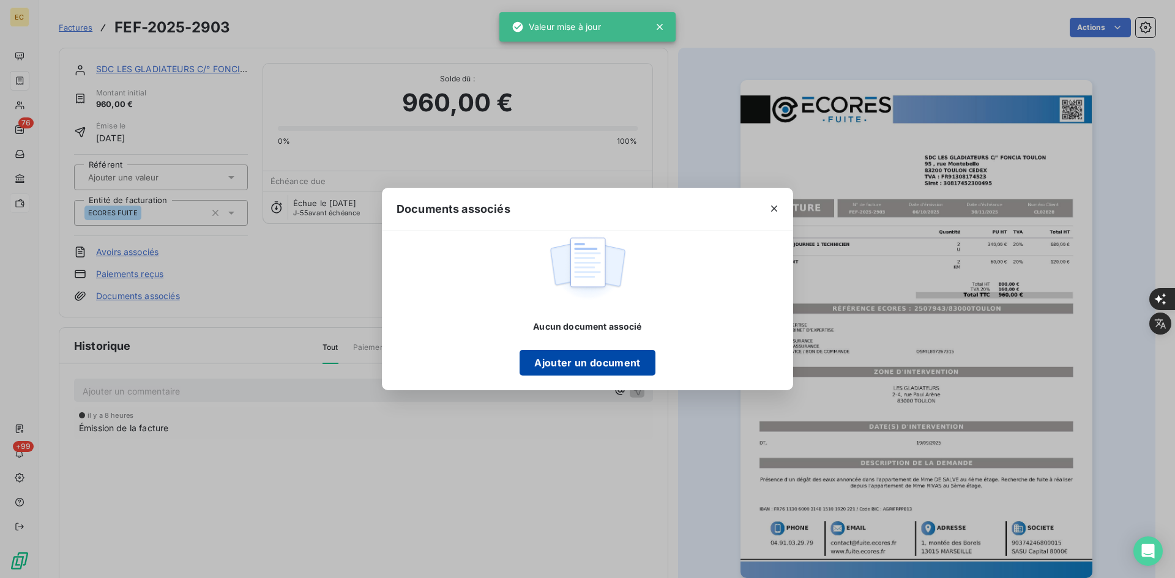
click at [603, 354] on button "Ajouter un document" at bounding box center [586, 363] width 135 height 26
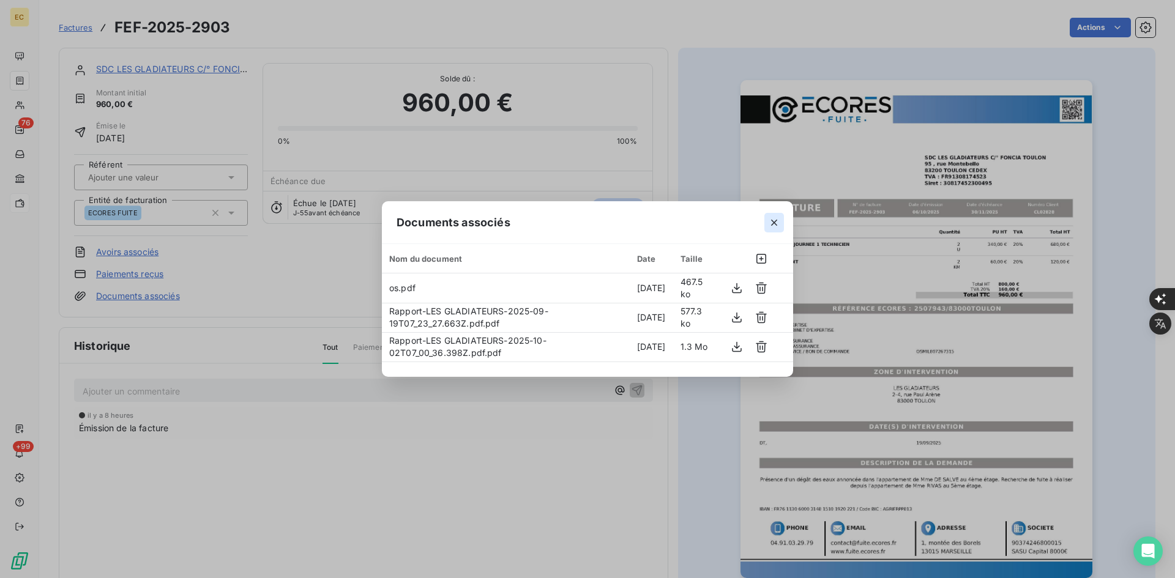
click at [768, 227] on icon "button" at bounding box center [774, 223] width 12 height 12
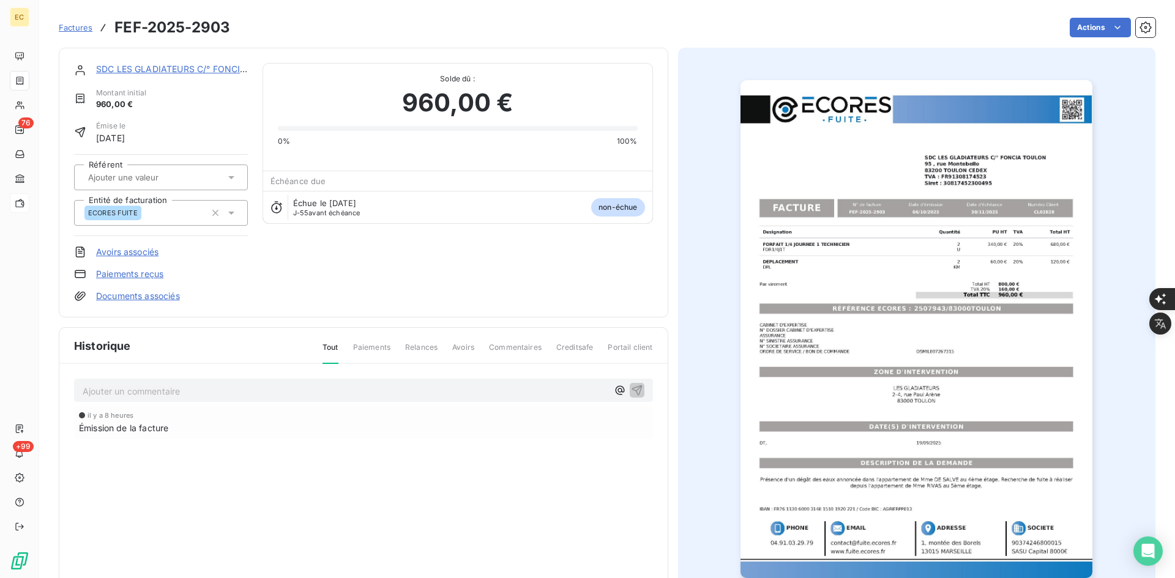
click at [220, 75] on div "SDC LES GLADIATEURS C/° FONCIA [GEOGRAPHIC_DATA]" at bounding box center [172, 69] width 152 height 12
click at [221, 70] on link "SDC LES GLADIATEURS C/° FONCIA [GEOGRAPHIC_DATA]" at bounding box center [217, 69] width 242 height 10
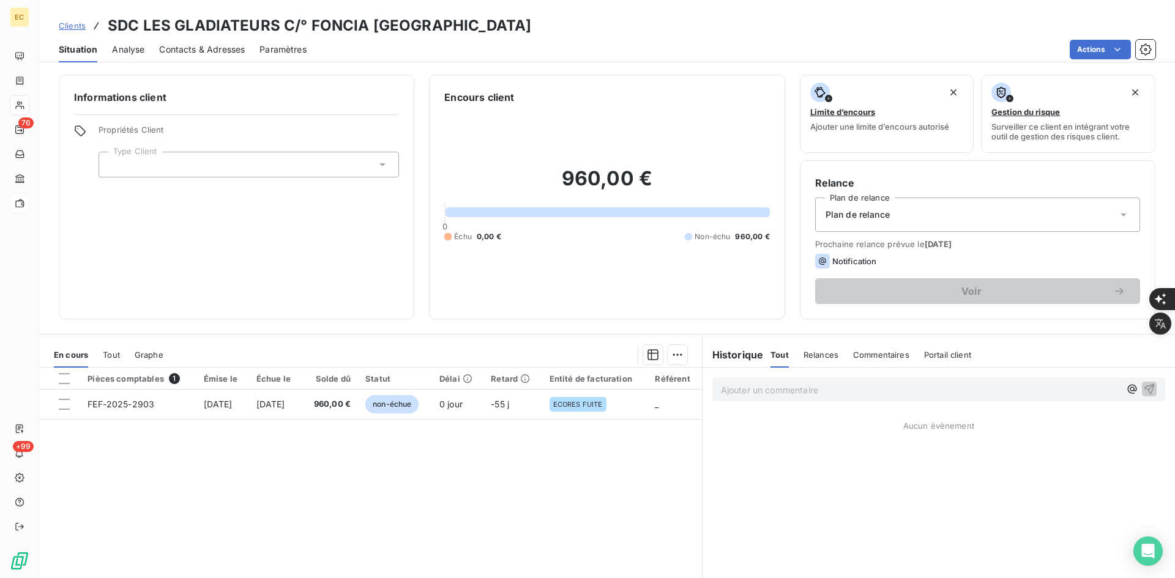
click at [214, 165] on div at bounding box center [248, 165] width 300 height 26
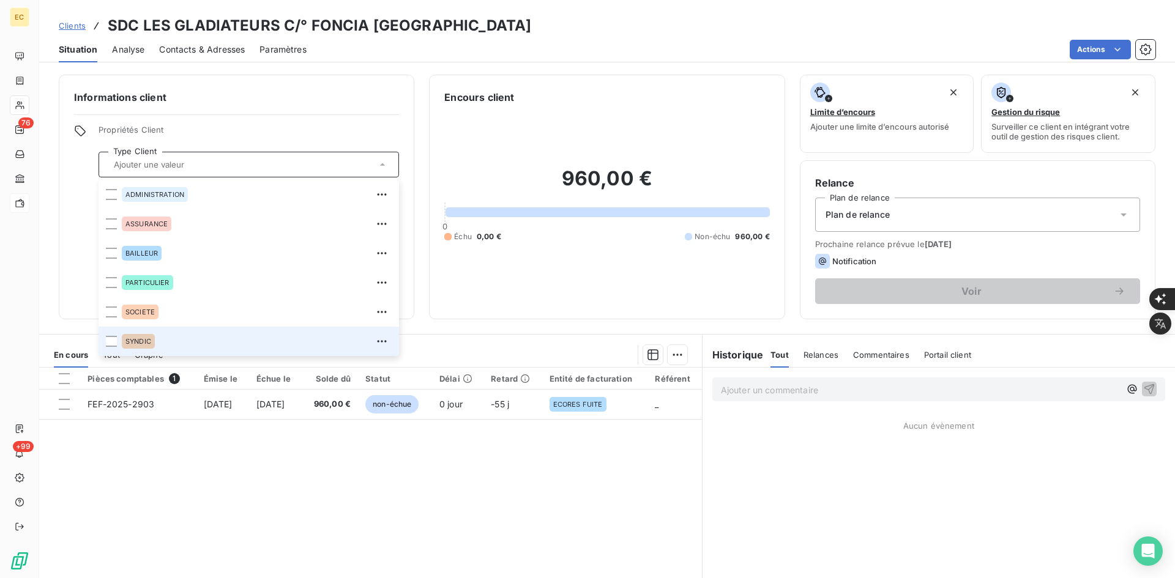
click at [209, 342] on div "SYNDIC" at bounding box center [257, 342] width 270 height 20
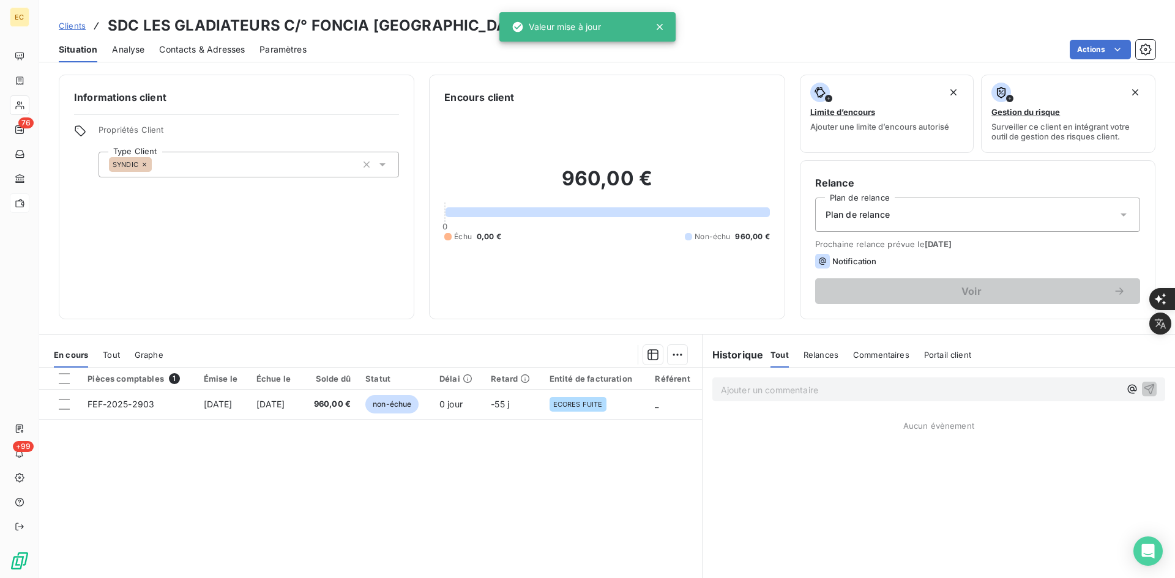
click at [883, 212] on span "Plan de relance" at bounding box center [857, 215] width 64 height 12
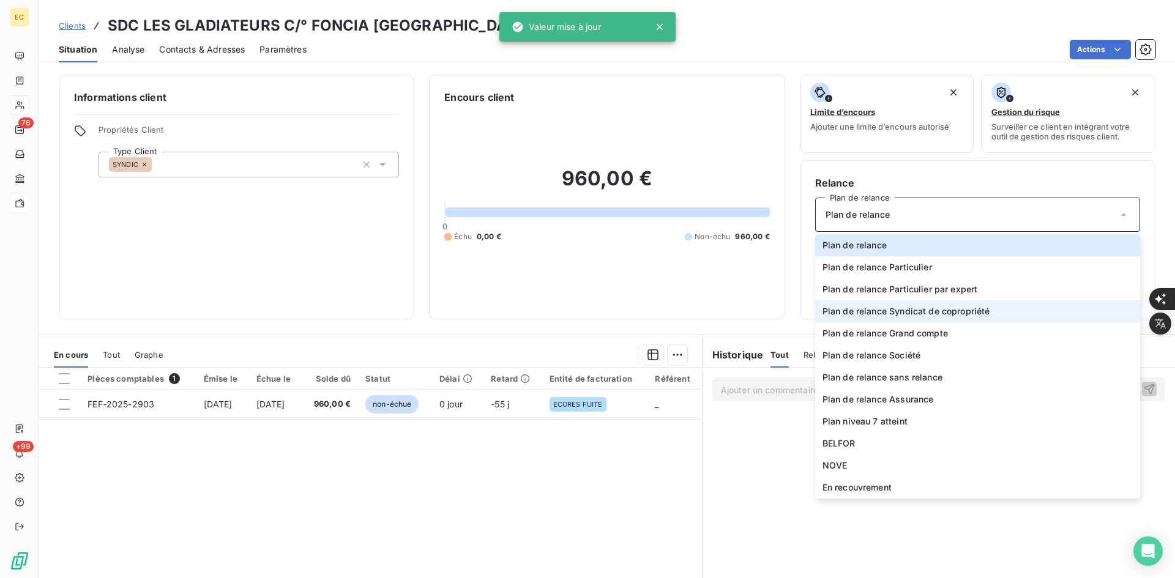
click at [910, 319] on li "Plan de relance Syndicat de copropriété" at bounding box center [977, 311] width 325 height 22
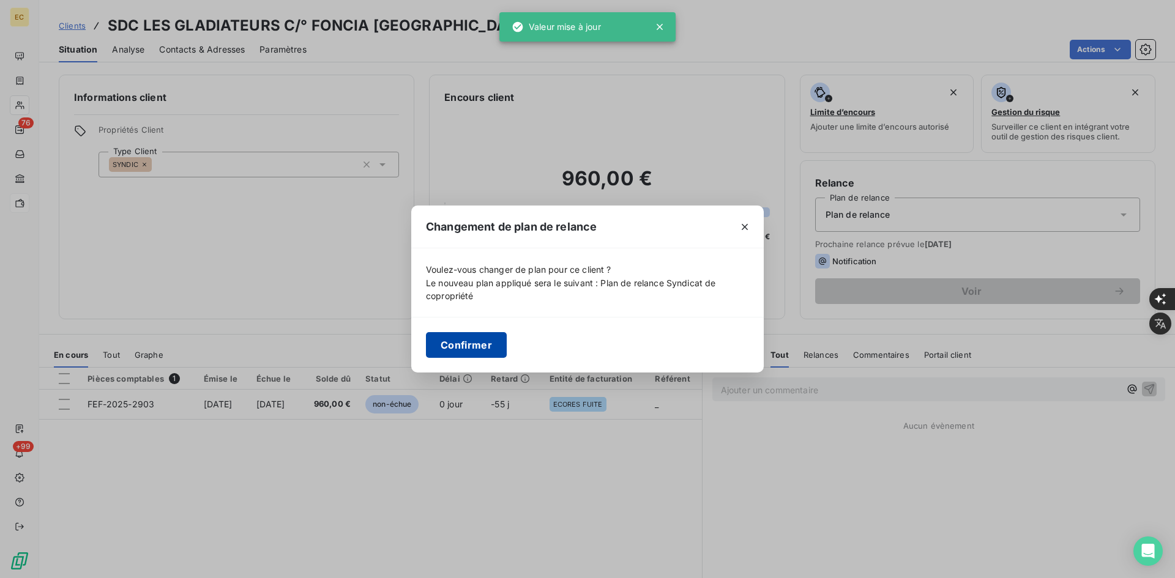
click at [489, 349] on button "Confirmer" at bounding box center [466, 345] width 81 height 26
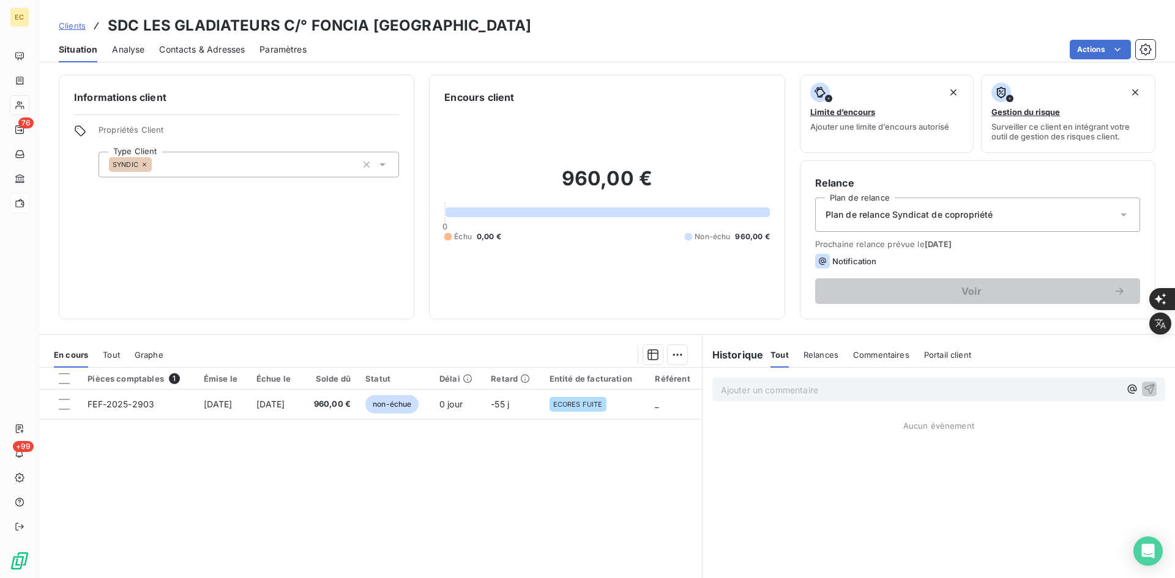
click at [226, 46] on span "Contacts & Adresses" at bounding box center [202, 49] width 86 height 12
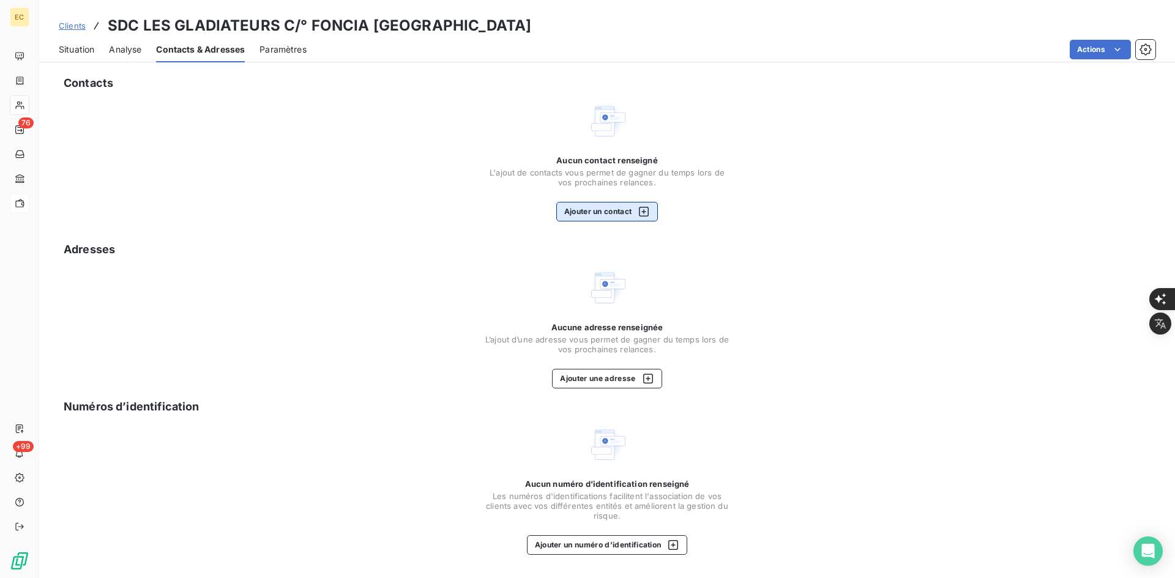
click at [564, 214] on button "Ajouter un contact" at bounding box center [607, 212] width 102 height 20
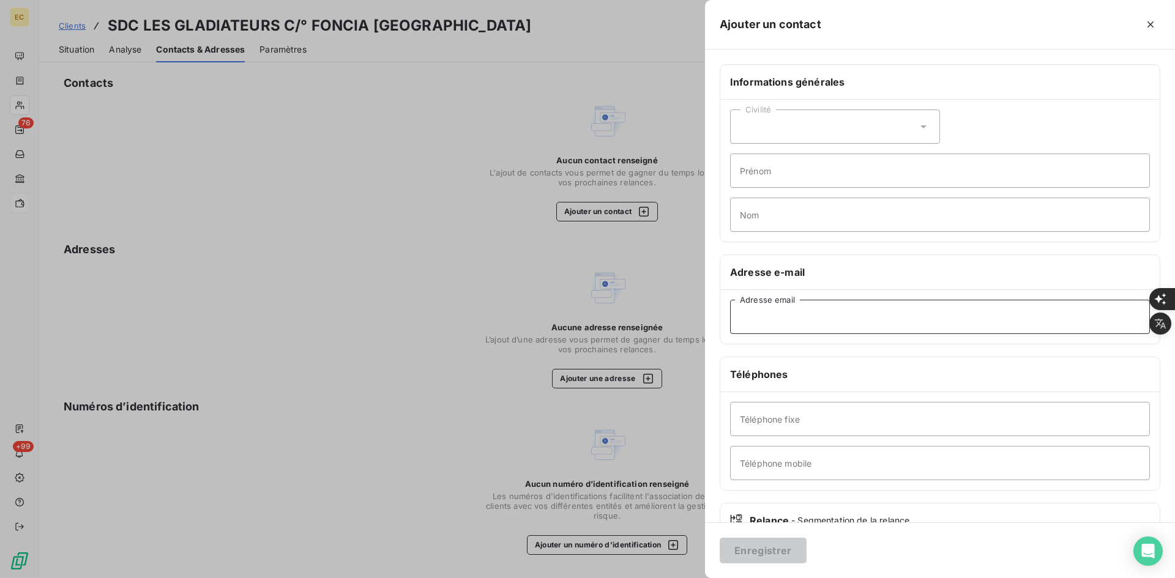
click at [776, 325] on input "Adresse email" at bounding box center [940, 317] width 420 height 34
paste input "[PERSON_NAME][EMAIL_ADDRESS][DOMAIN_NAME]"
type input "[PERSON_NAME][EMAIL_ADDRESS][DOMAIN_NAME]"
click at [746, 556] on button "Enregistrer" at bounding box center [762, 551] width 87 height 26
